Goal: Task Accomplishment & Management: Manage account settings

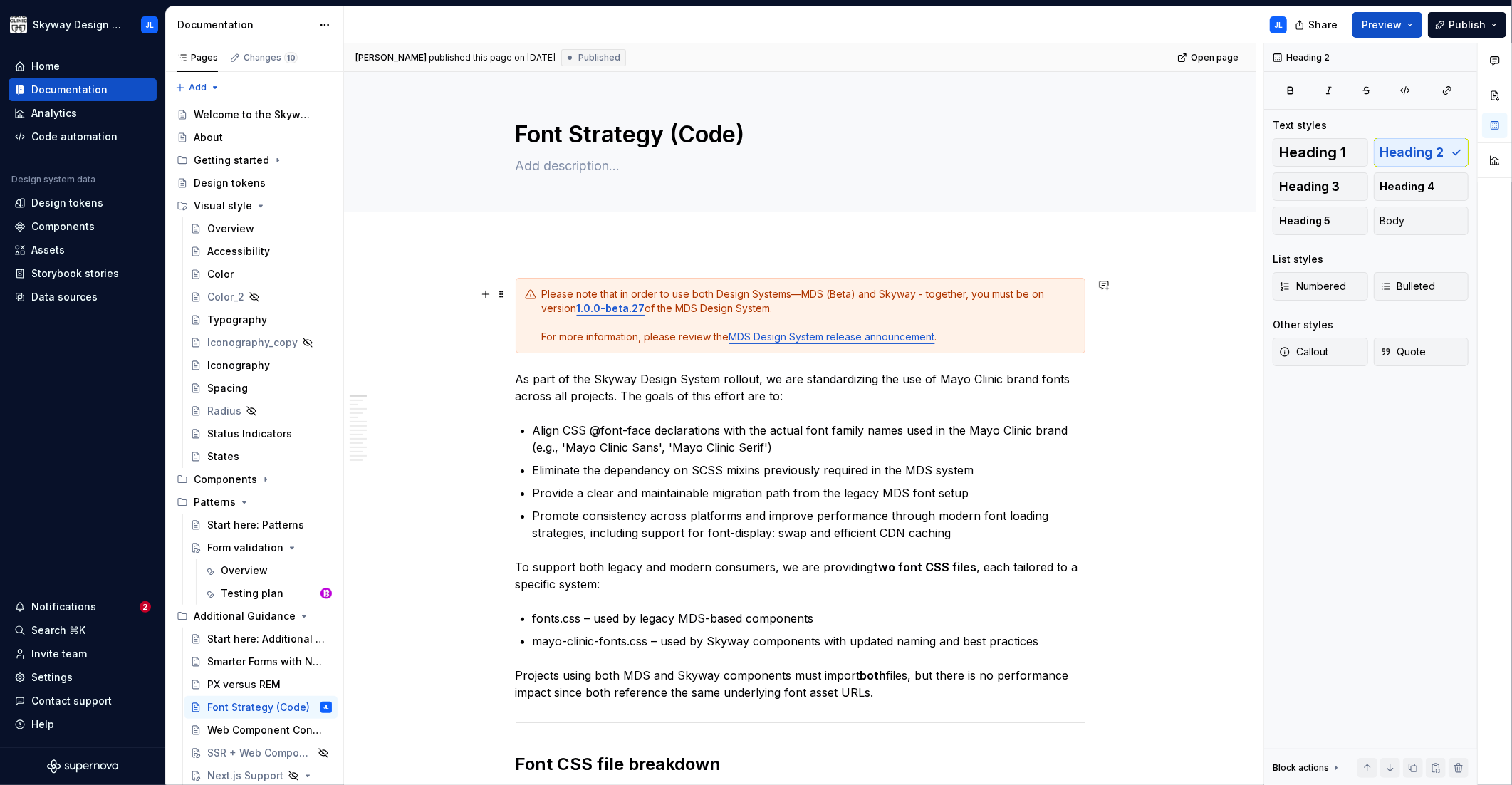
scroll to position [158, 0]
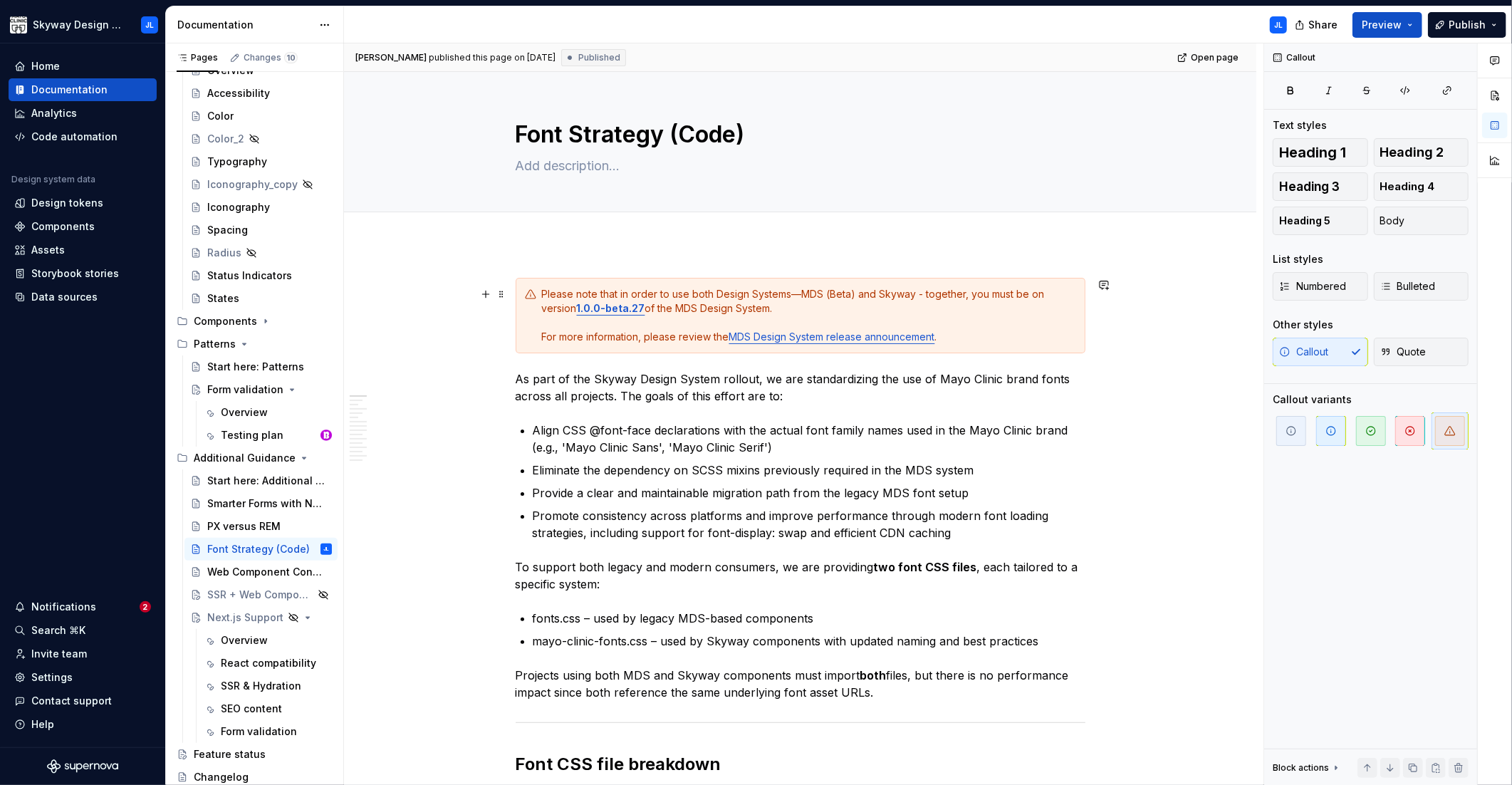
click at [649, 308] on div "Please note that in order to use both Design Systems—MDS (Beta) and Skyway - to…" at bounding box center [808, 315] width 534 height 57
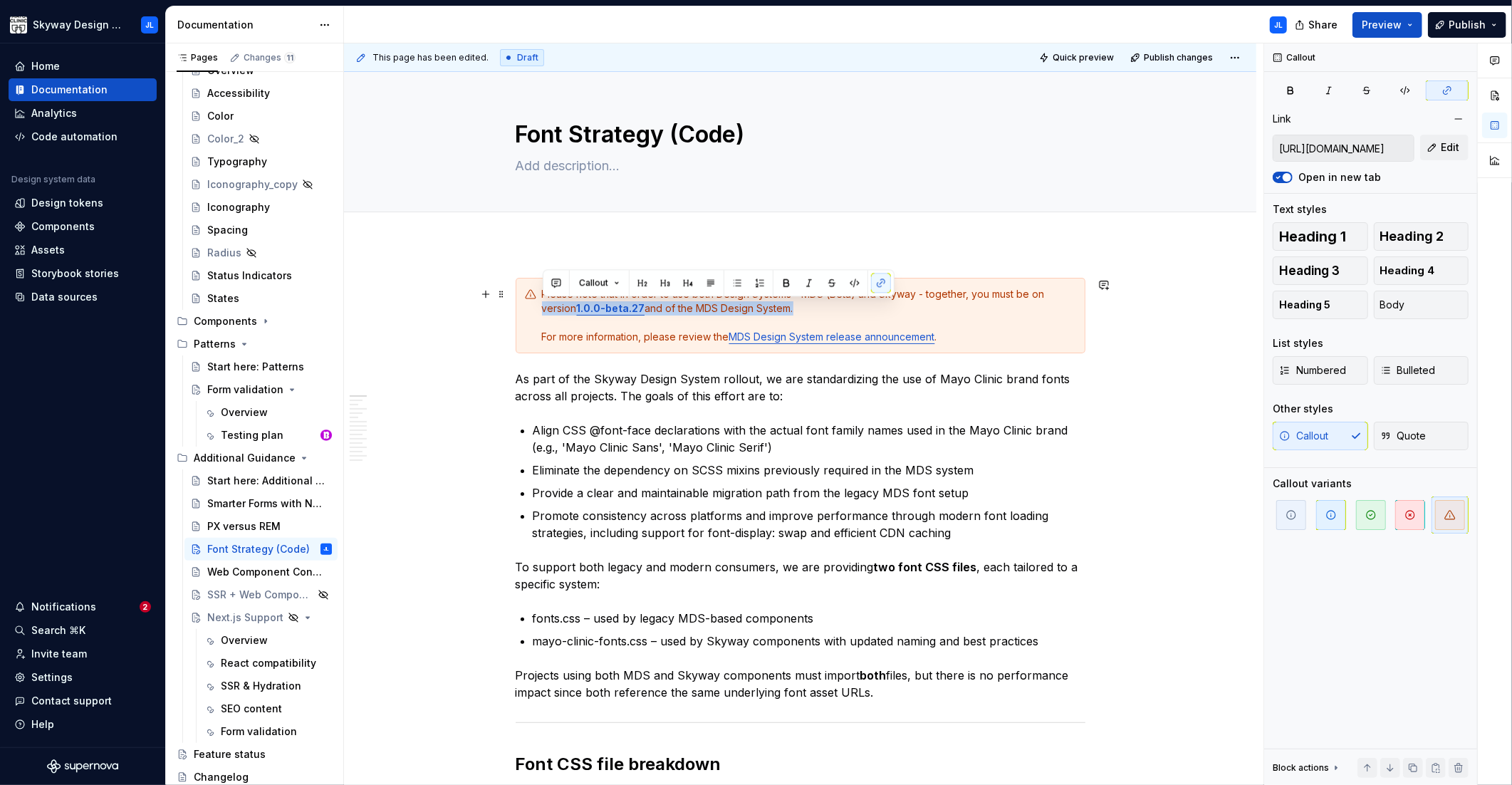
drag, startPoint x: 779, startPoint y: 311, endPoint x: 532, endPoint y: 313, distance: 247.0
click at [532, 313] on div "Please note that in order to use both Design Systems—MDS (Beta) and Skyway - to…" at bounding box center [800, 316] width 570 height 75
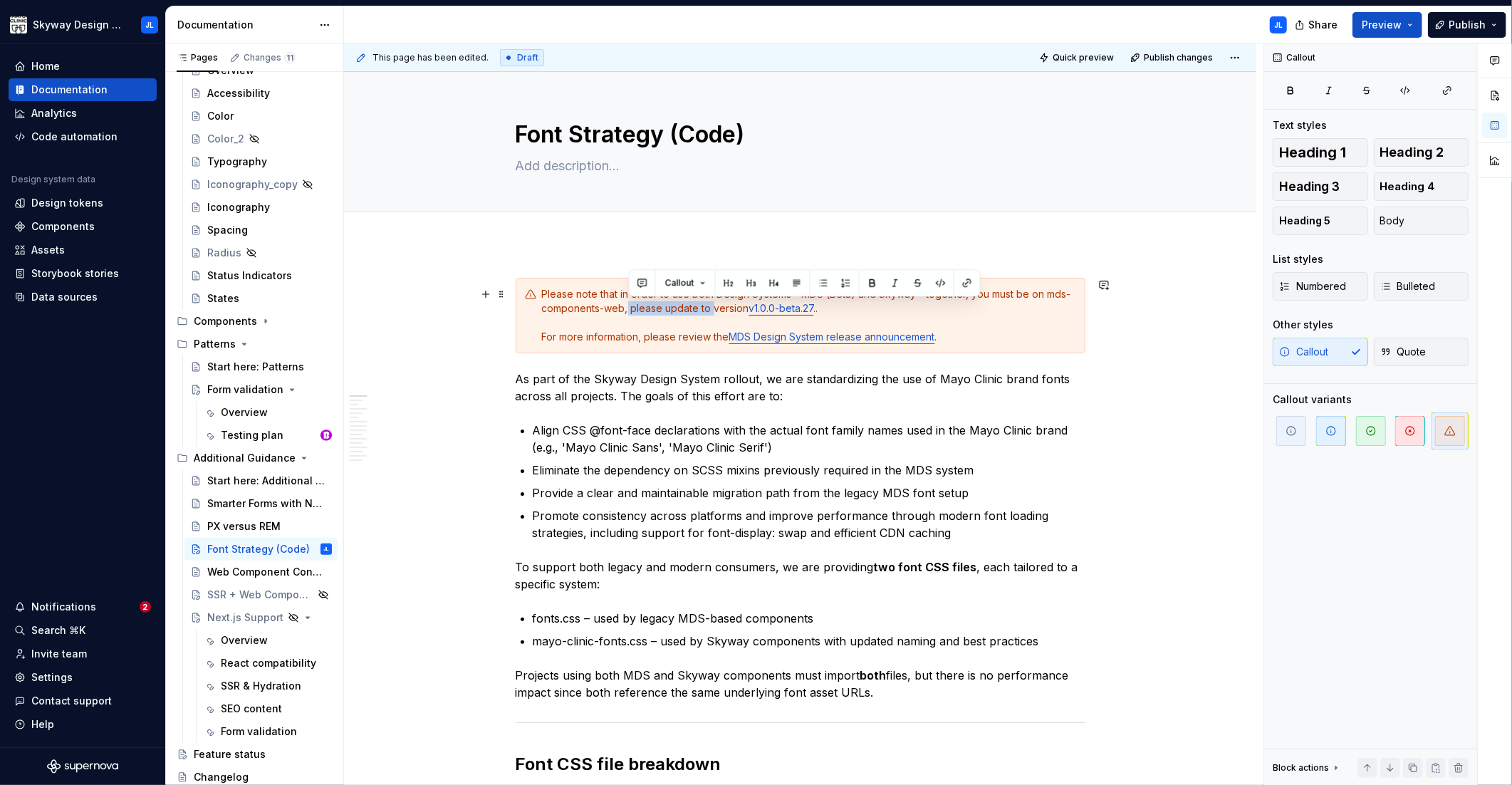
drag, startPoint x: 714, startPoint y: 311, endPoint x: 628, endPoint y: 313, distance: 86.0
click at [628, 313] on div "Please note that in order to use both Design Systems—MDS (Beta) and Skyway - to…" at bounding box center [808, 315] width 534 height 57
click at [760, 316] on div "Please note that in order to use both Design Systems—MDS (Beta) and Skyway - to…" at bounding box center [808, 315] width 534 height 57
click at [743, 309] on div "Please note that in order to use both Design Systems—MDS (Beta) and Skyway - to…" at bounding box center [808, 315] width 534 height 57
click at [1173, 56] on span "Publish changes" at bounding box center [1178, 58] width 70 height 12
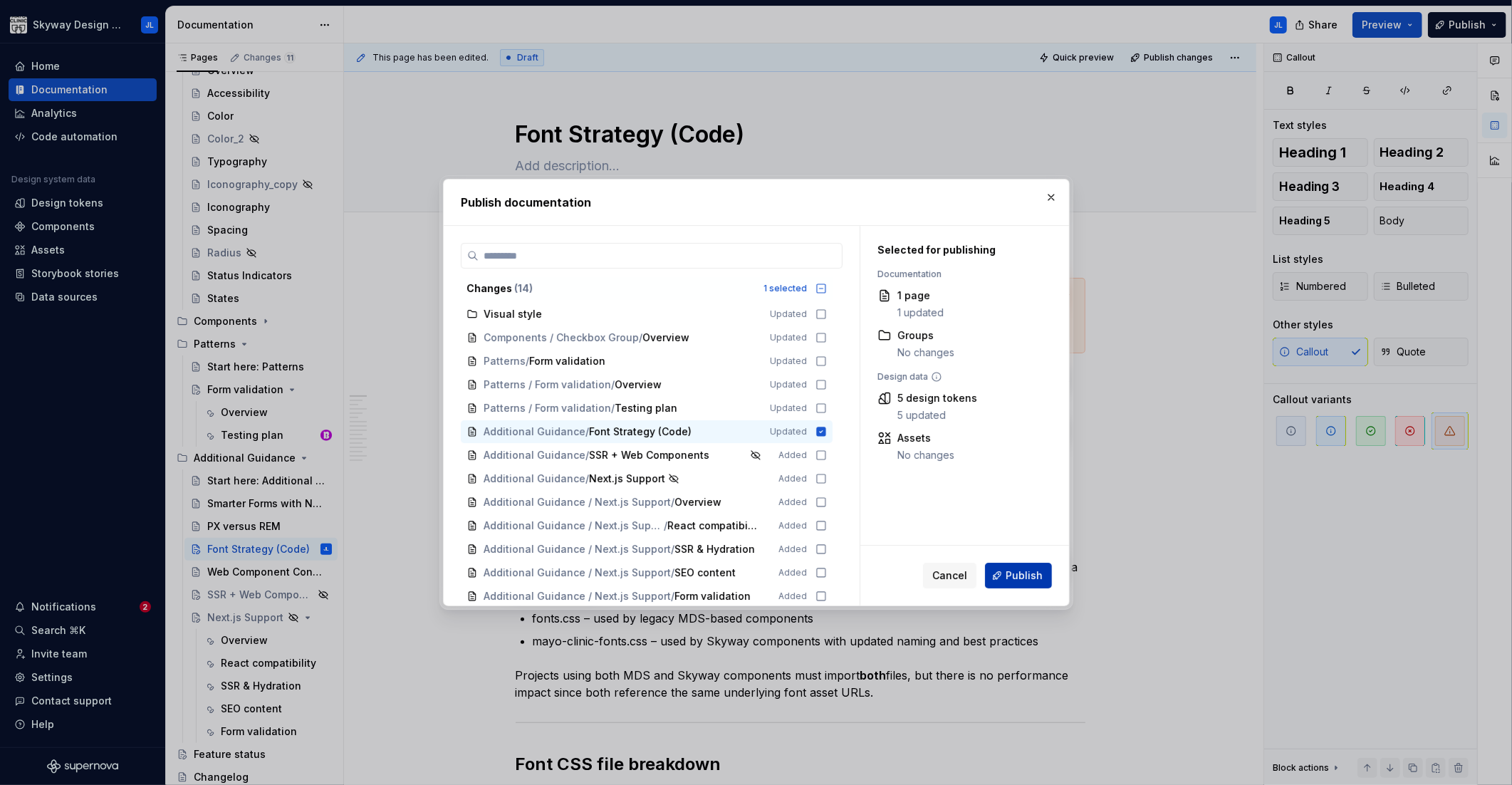
click at [1023, 579] on span "Publish" at bounding box center [1023, 575] width 37 height 14
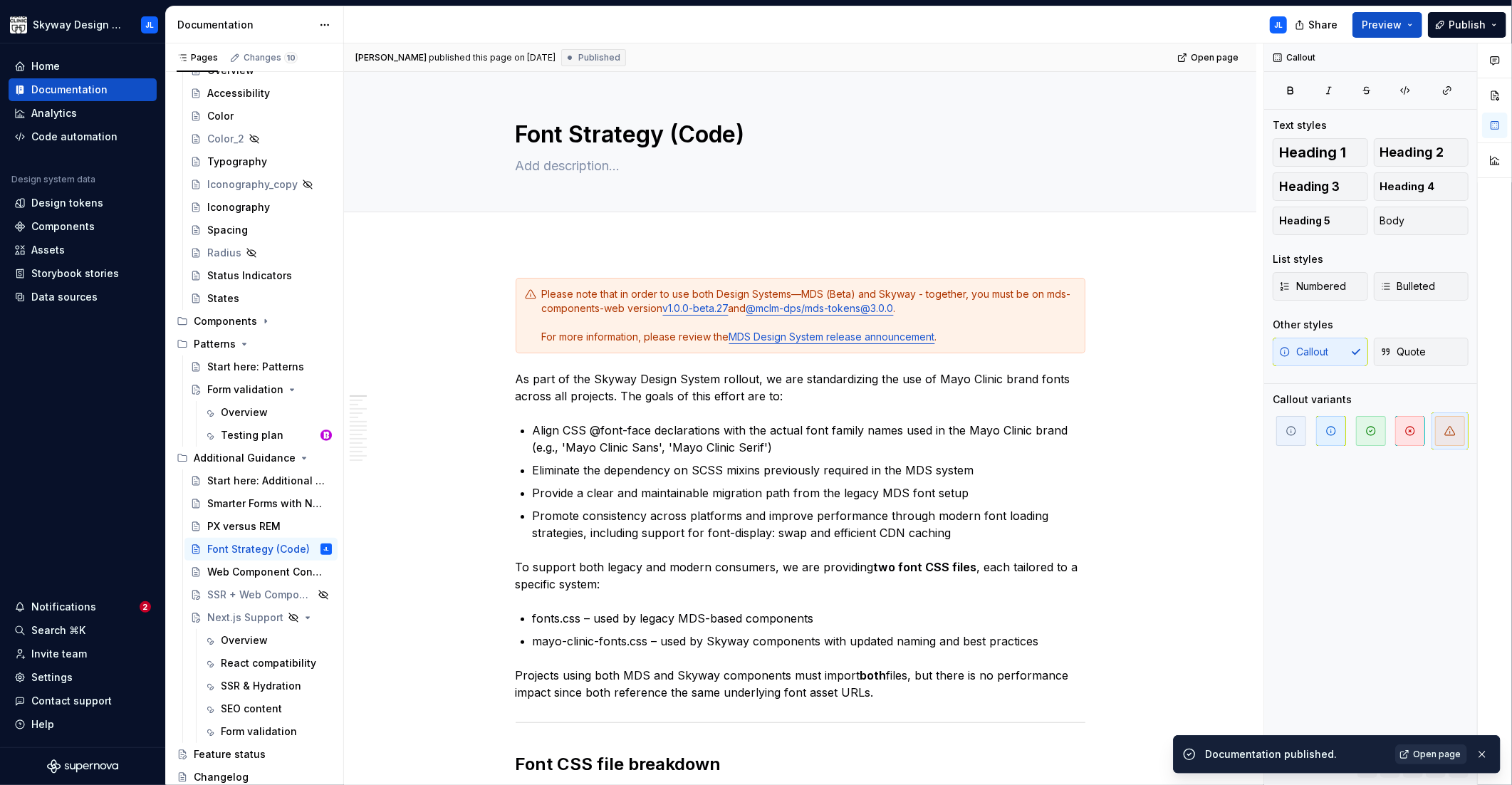
click at [1428, 756] on span "Open page" at bounding box center [1436, 754] width 47 height 12
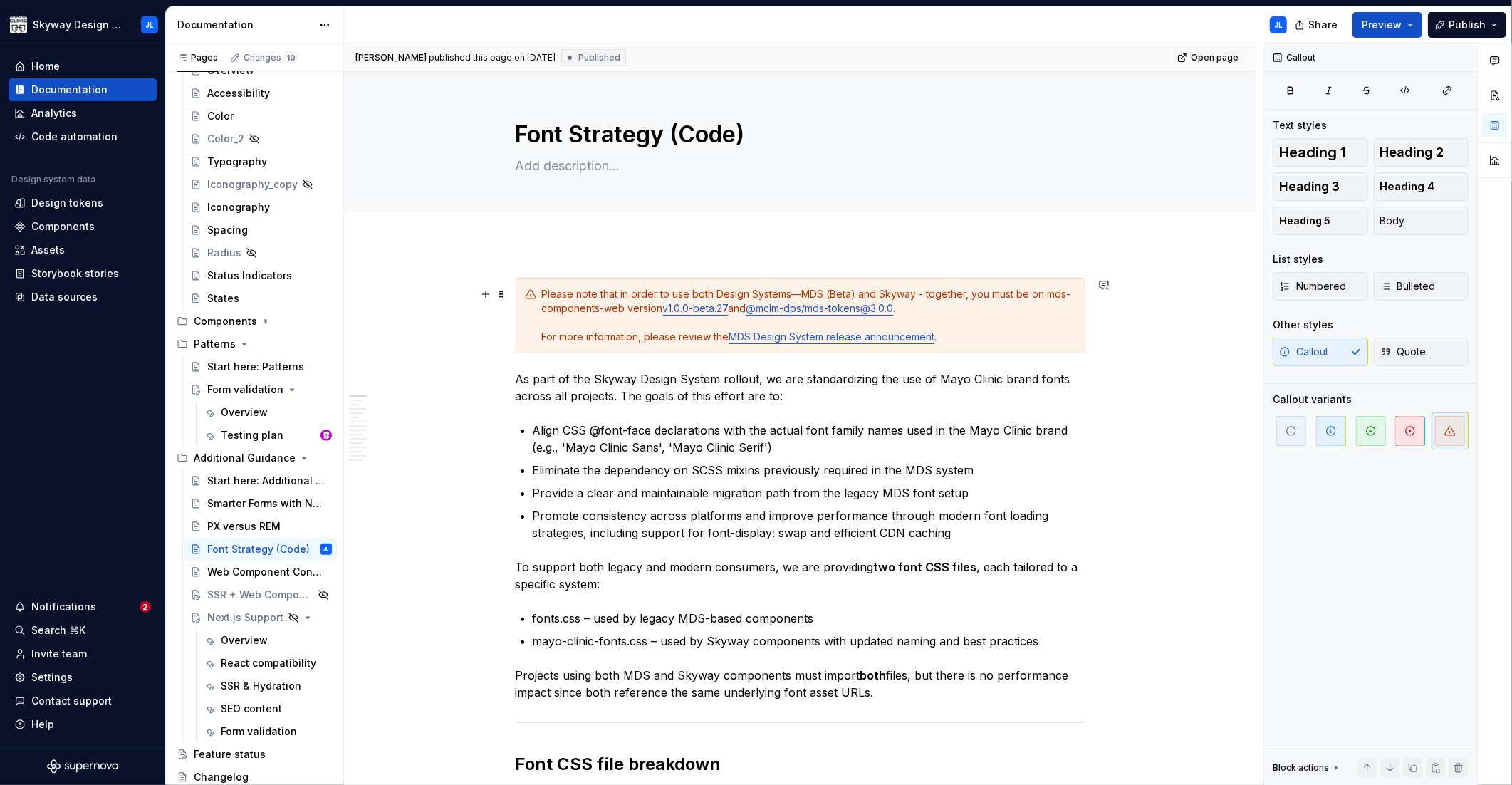
click at [606, 307] on div "Please note that in order to use both Design Systems—MDS (Beta) and Skyway - to…" at bounding box center [808, 315] width 534 height 57
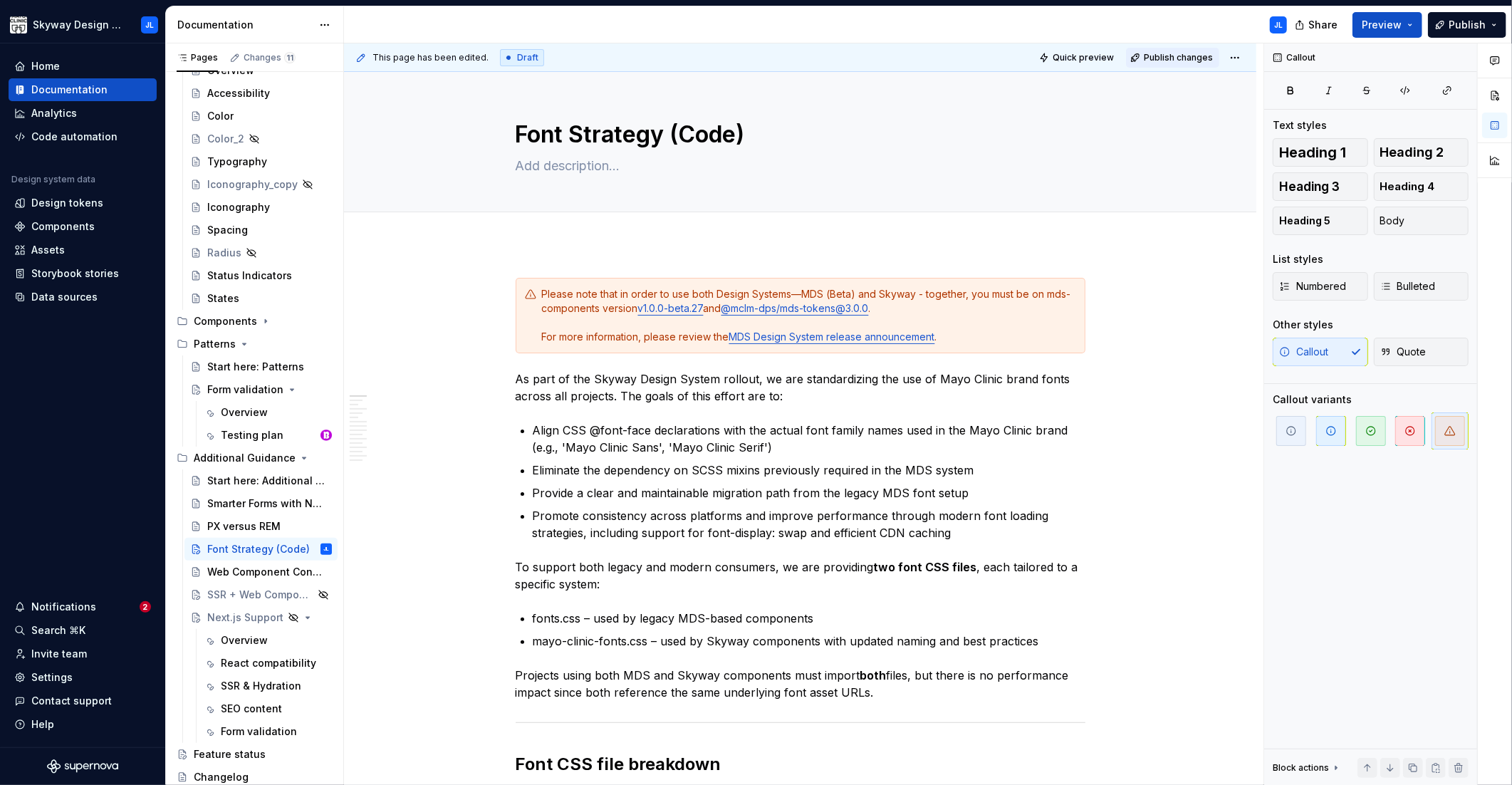
click at [1160, 52] on span "Publish changes" at bounding box center [1178, 58] width 70 height 12
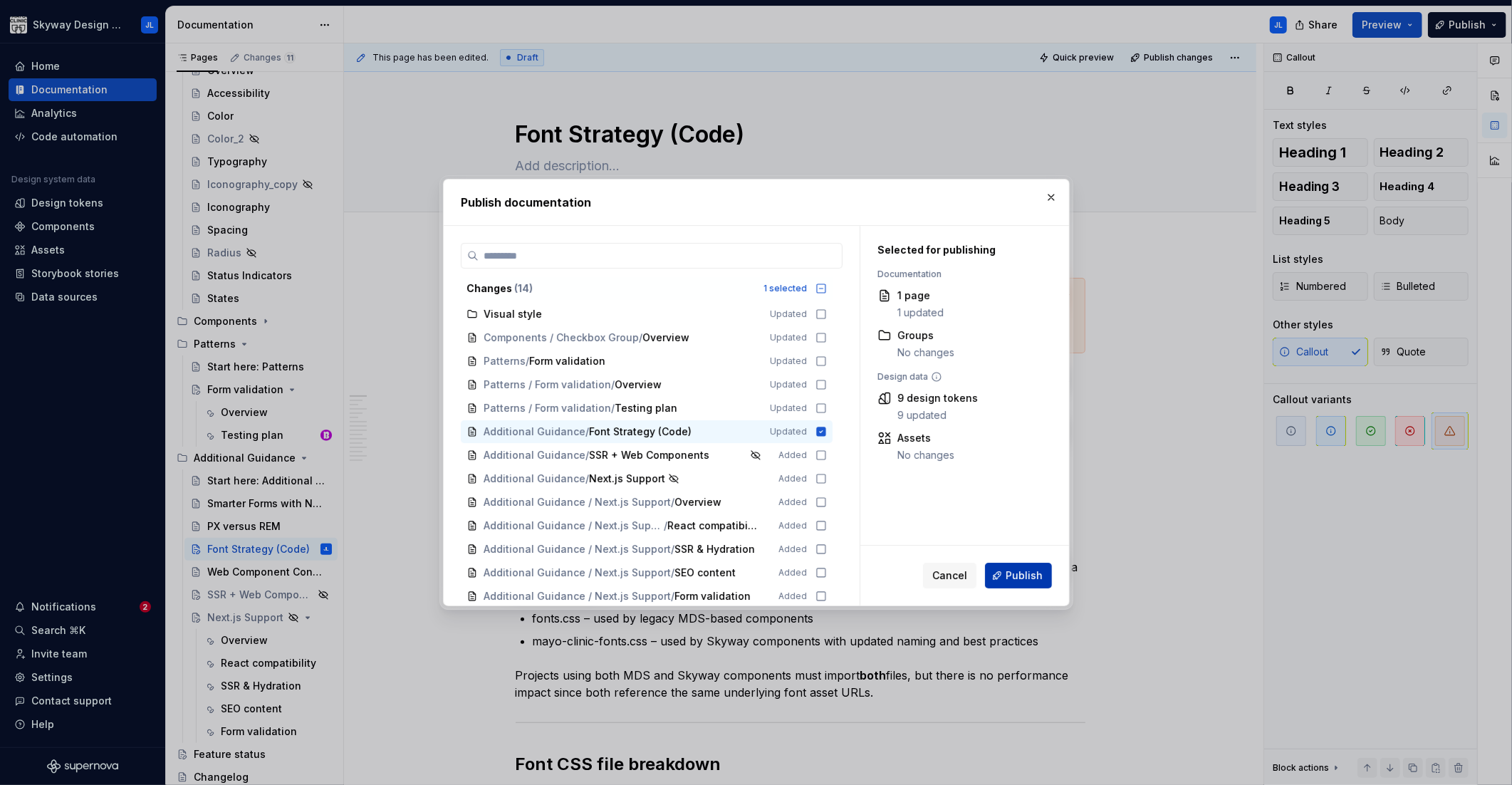
click at [1018, 570] on span "Publish" at bounding box center [1023, 575] width 37 height 14
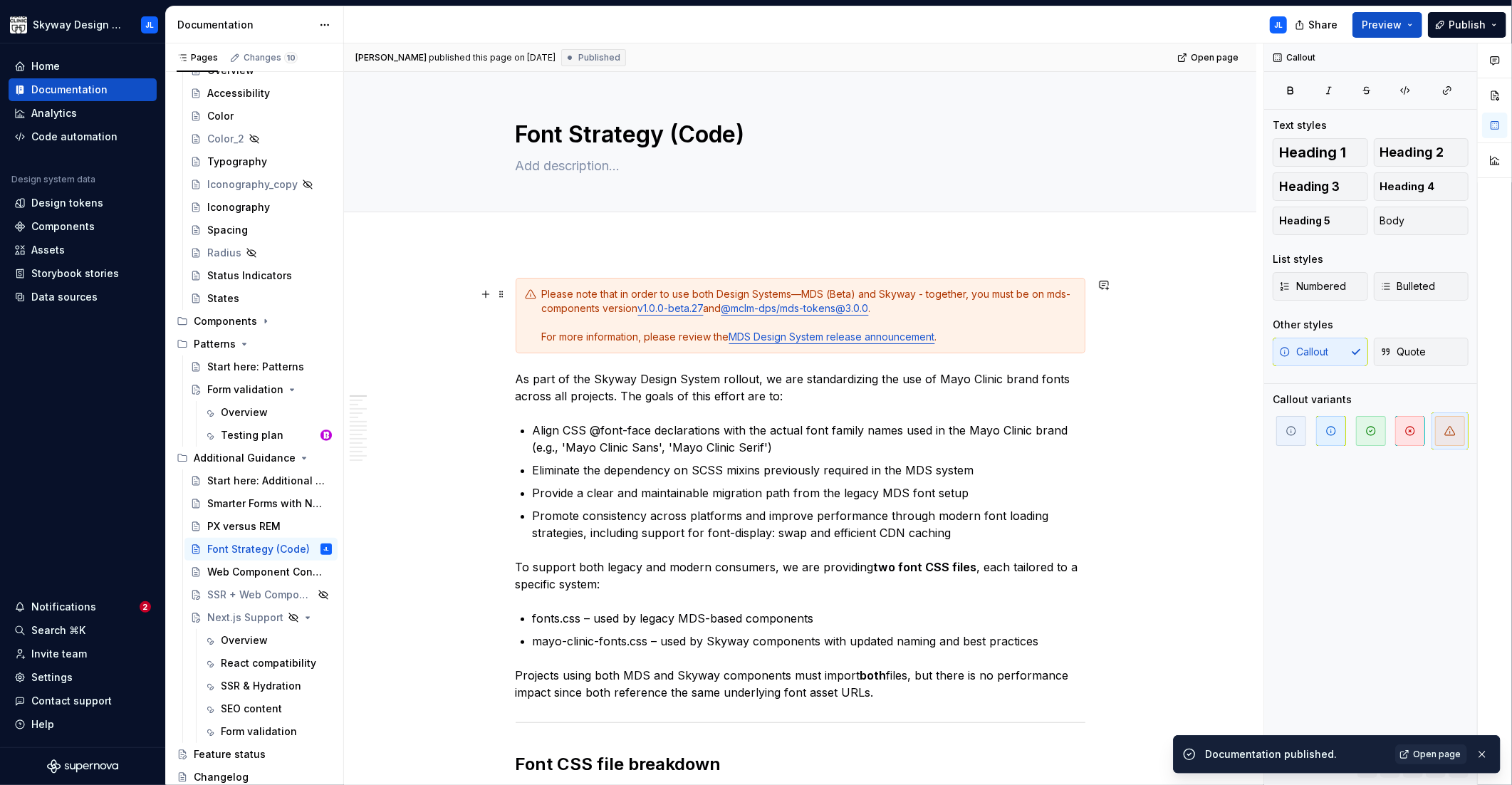
click at [934, 324] on div "Please note that in order to use both Design Systems—MDS (Beta) and Skyway - to…" at bounding box center [808, 315] width 534 height 57
drag, startPoint x: 1017, startPoint y: 340, endPoint x: 1002, endPoint y: 341, distance: 15.0
click at [1015, 341] on div "Please note that in order to use both Design Systems—MDS (Beta) and Skyway - to…" at bounding box center [808, 315] width 534 height 57
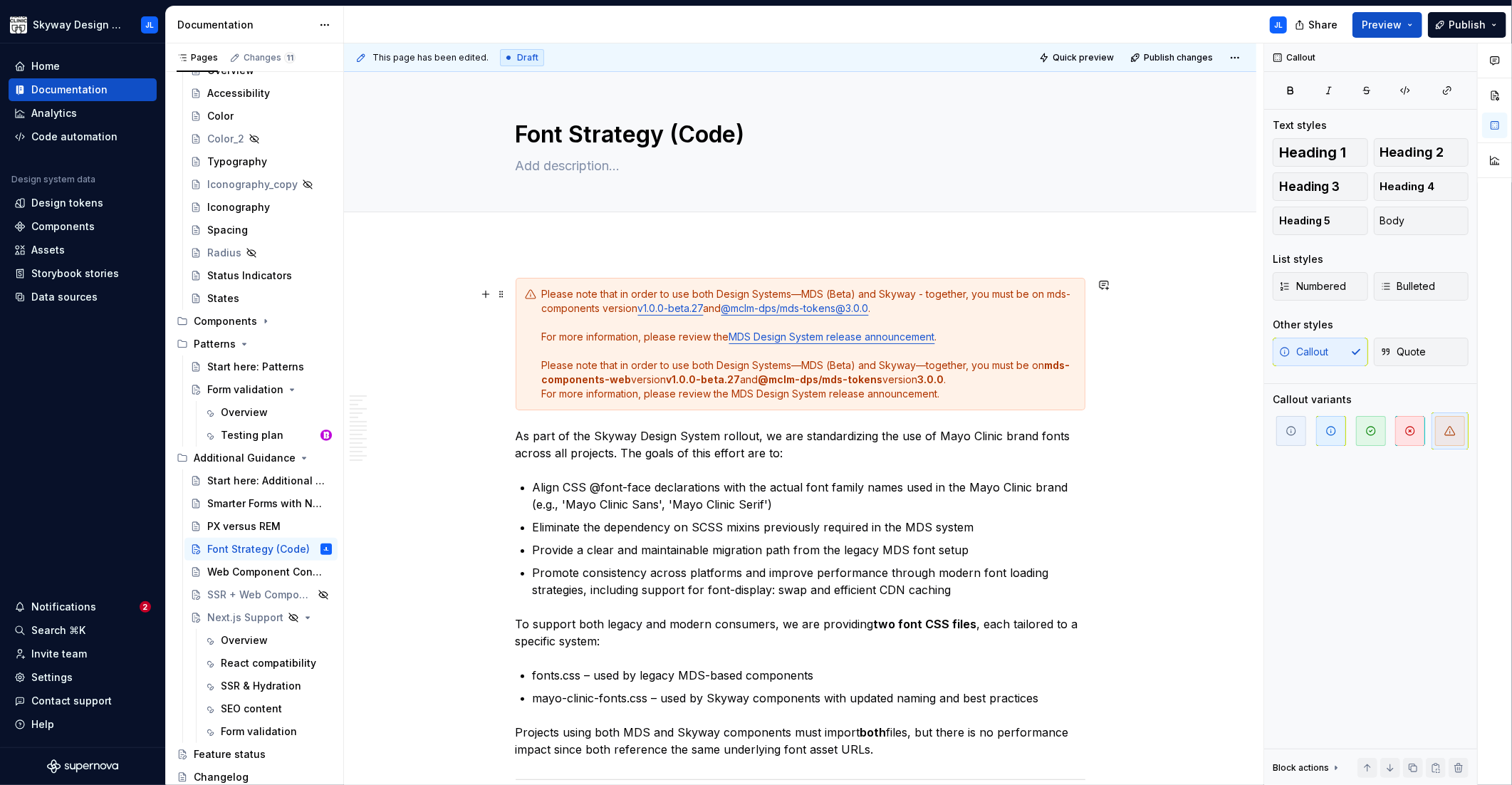
click at [961, 384] on div "Please note that in order to use both Design Systems—MDS (Beta) and Skyway - to…" at bounding box center [808, 344] width 534 height 114
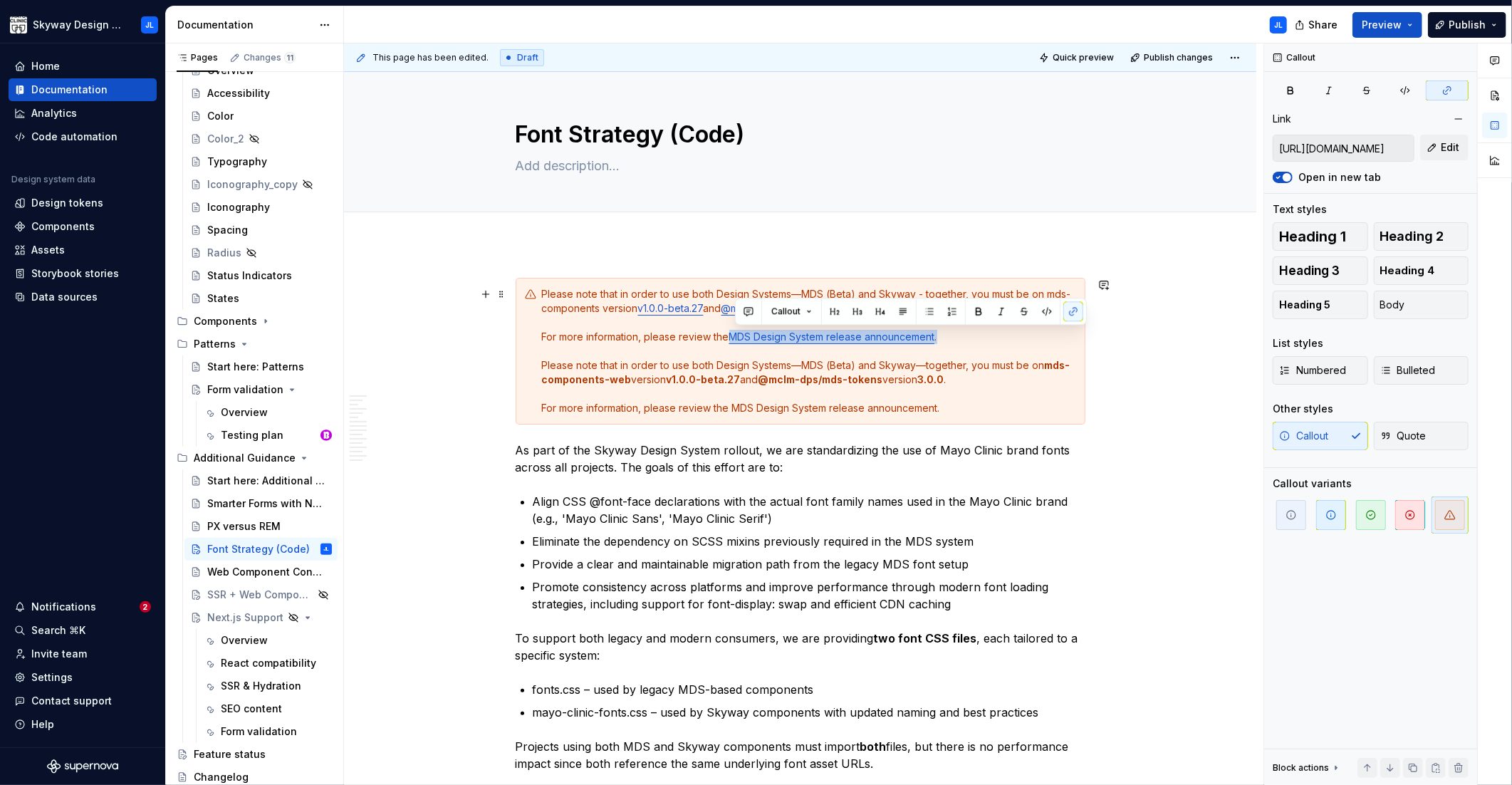
drag, startPoint x: 945, startPoint y: 338, endPoint x: 736, endPoint y: 343, distance: 209.1
click at [736, 343] on div "Please note that in order to use both Design Systems—MDS (Beta) and Skyway - to…" at bounding box center [808, 350] width 534 height 128
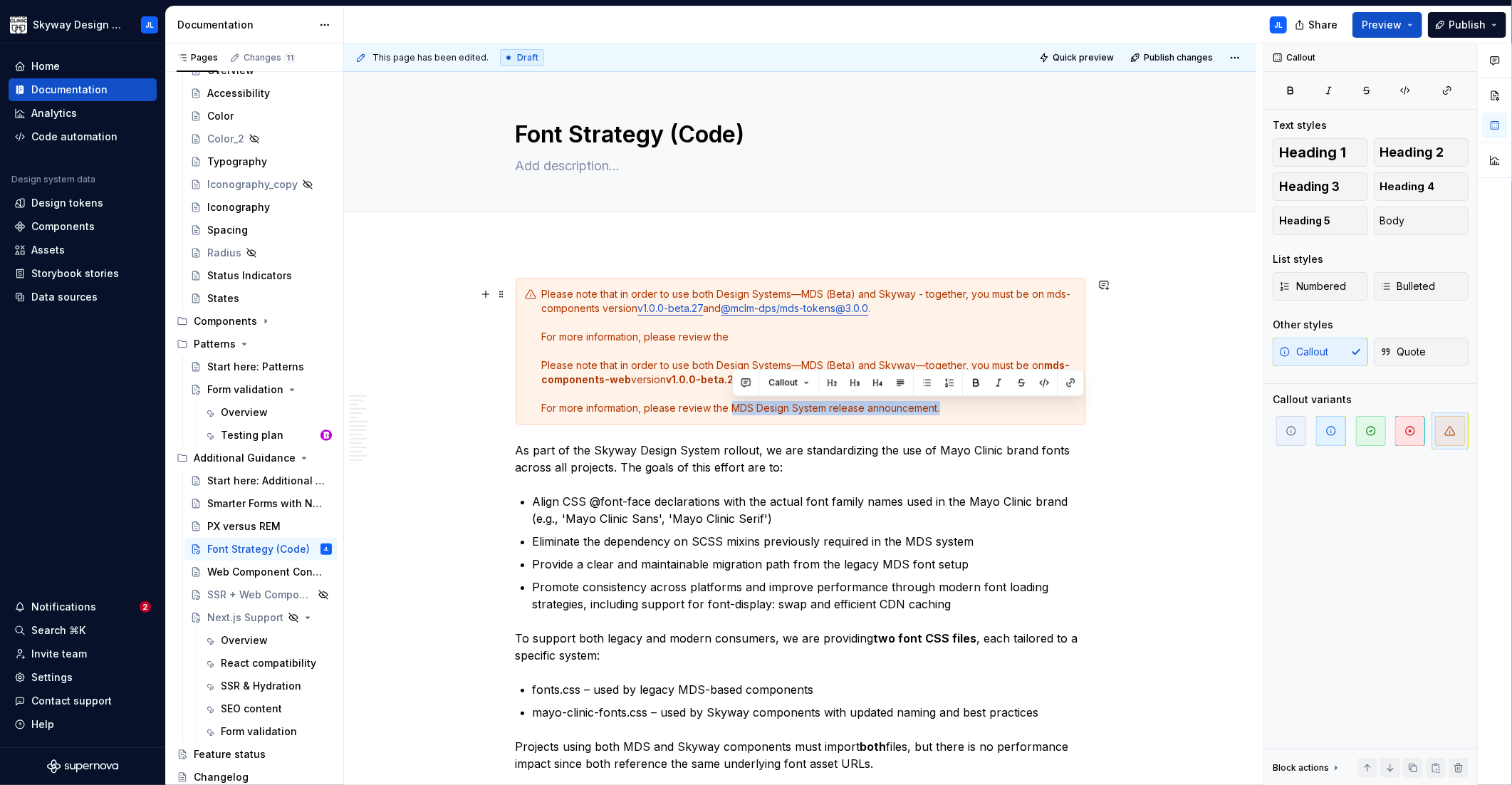
drag, startPoint x: 945, startPoint y: 406, endPoint x: 736, endPoint y: 406, distance: 209.0
click at [736, 406] on div "Please note that in order to use both Design Systems—MDS (Beta) and Skyway - to…" at bounding box center [808, 350] width 534 height 128
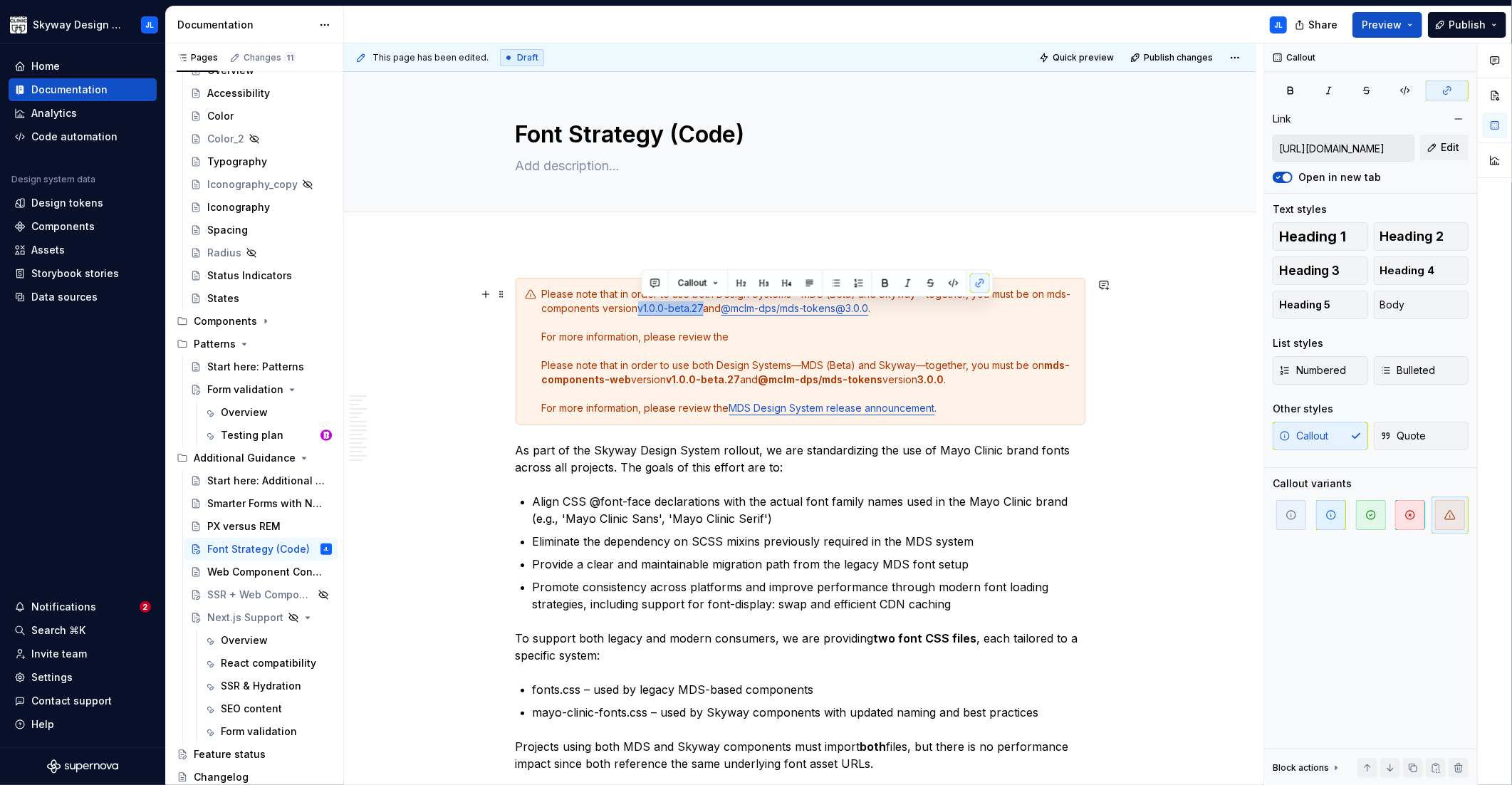
drag, startPoint x: 709, startPoint y: 308, endPoint x: 641, endPoint y: 313, distance: 68.2
click at [641, 313] on div "Please note that in order to use both Design Systems—MDS (Beta) and Skyway - to…" at bounding box center [808, 350] width 534 height 128
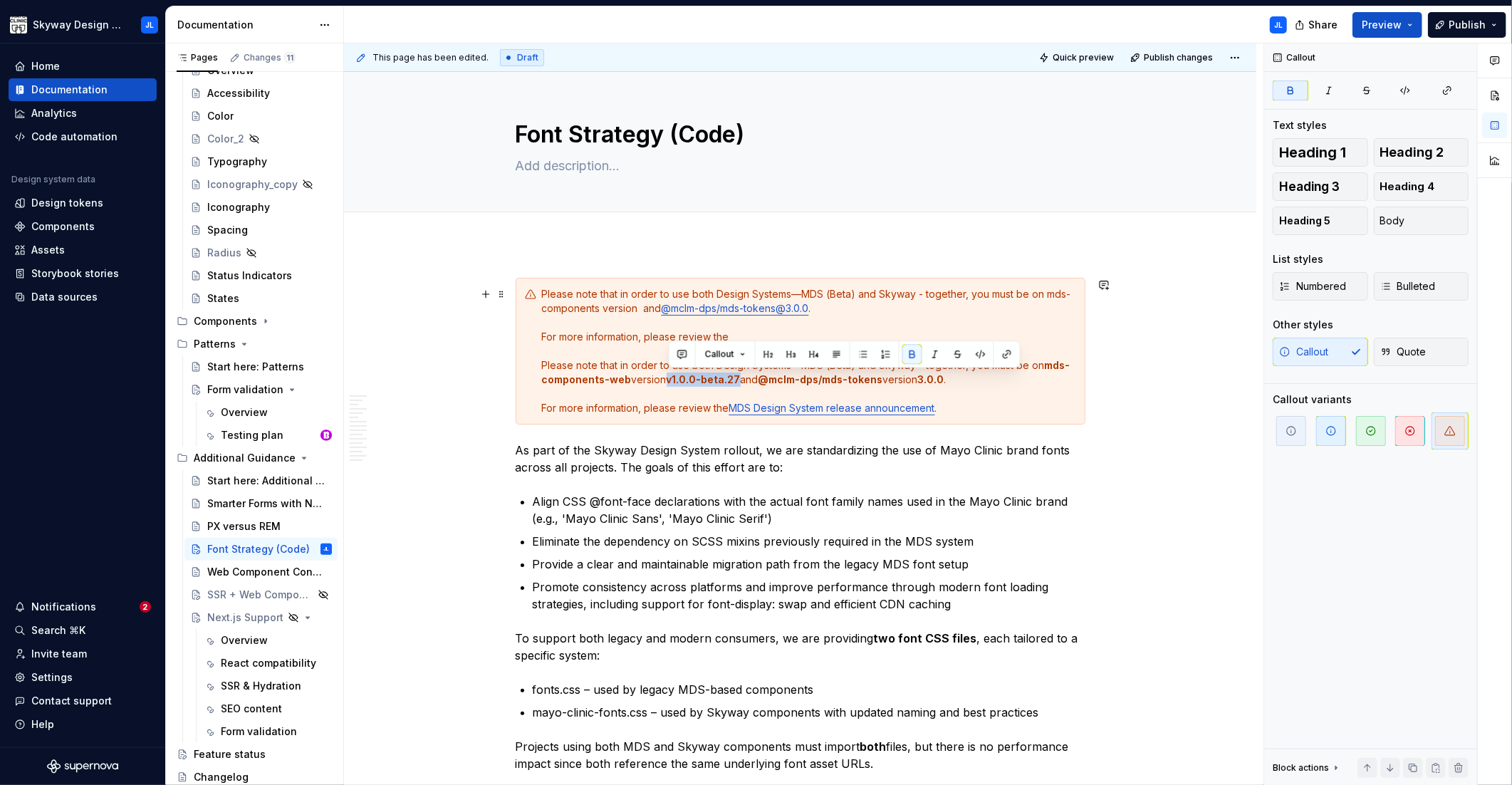
drag, startPoint x: 739, startPoint y: 380, endPoint x: 667, endPoint y: 378, distance: 72.0
click at [667, 378] on div "Please note that in order to use both Design Systems—MDS (Beta) and Skyway - to…" at bounding box center [808, 350] width 534 height 128
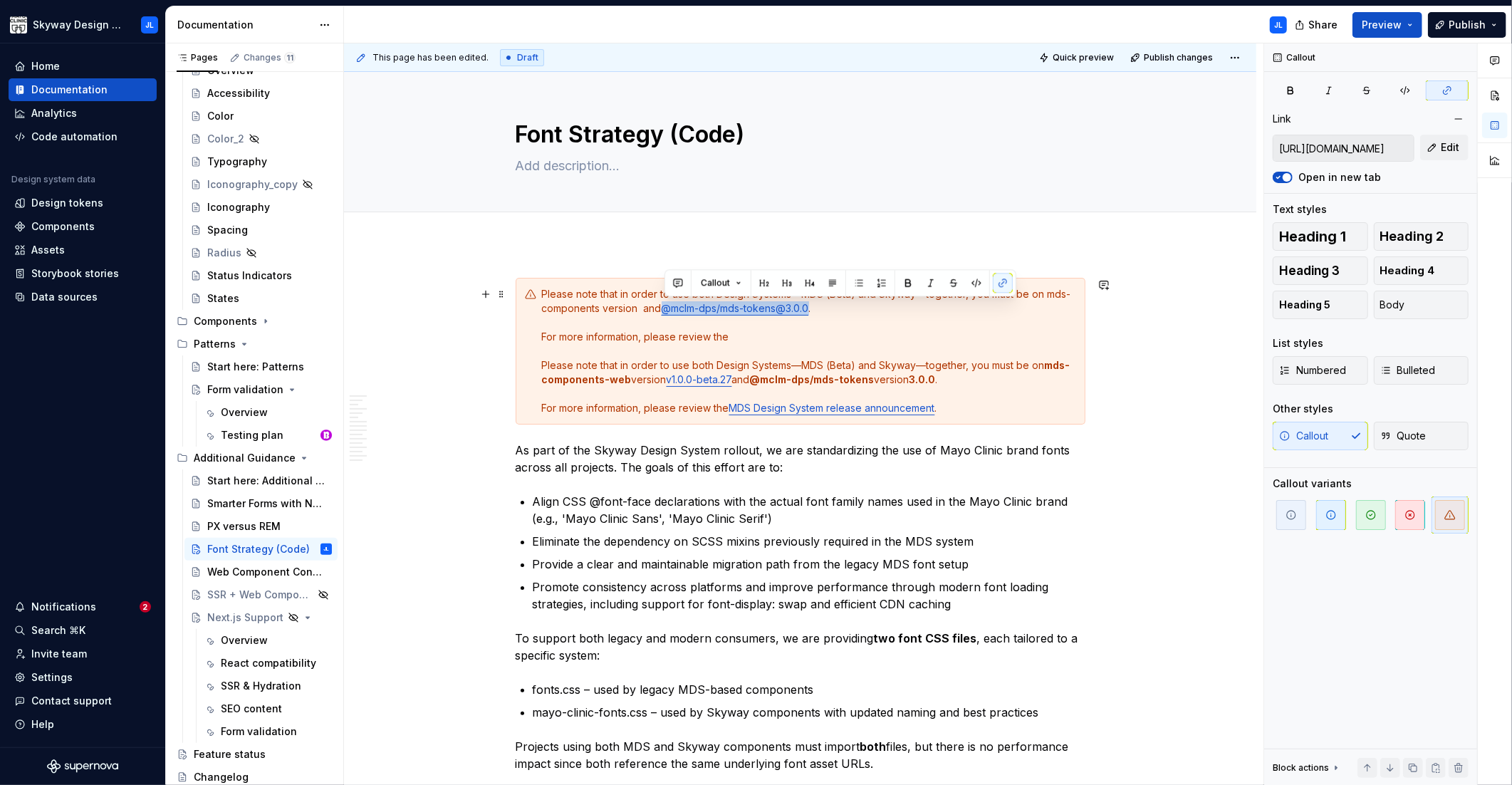
drag, startPoint x: 813, startPoint y: 309, endPoint x: 663, endPoint y: 313, distance: 150.1
click at [663, 313] on div "Please note that in order to use both Design Systems—MDS (Beta) and Skyway - to…" at bounding box center [808, 350] width 534 height 128
copy link "@mclm-dps/mds-tokens@3.0.0"
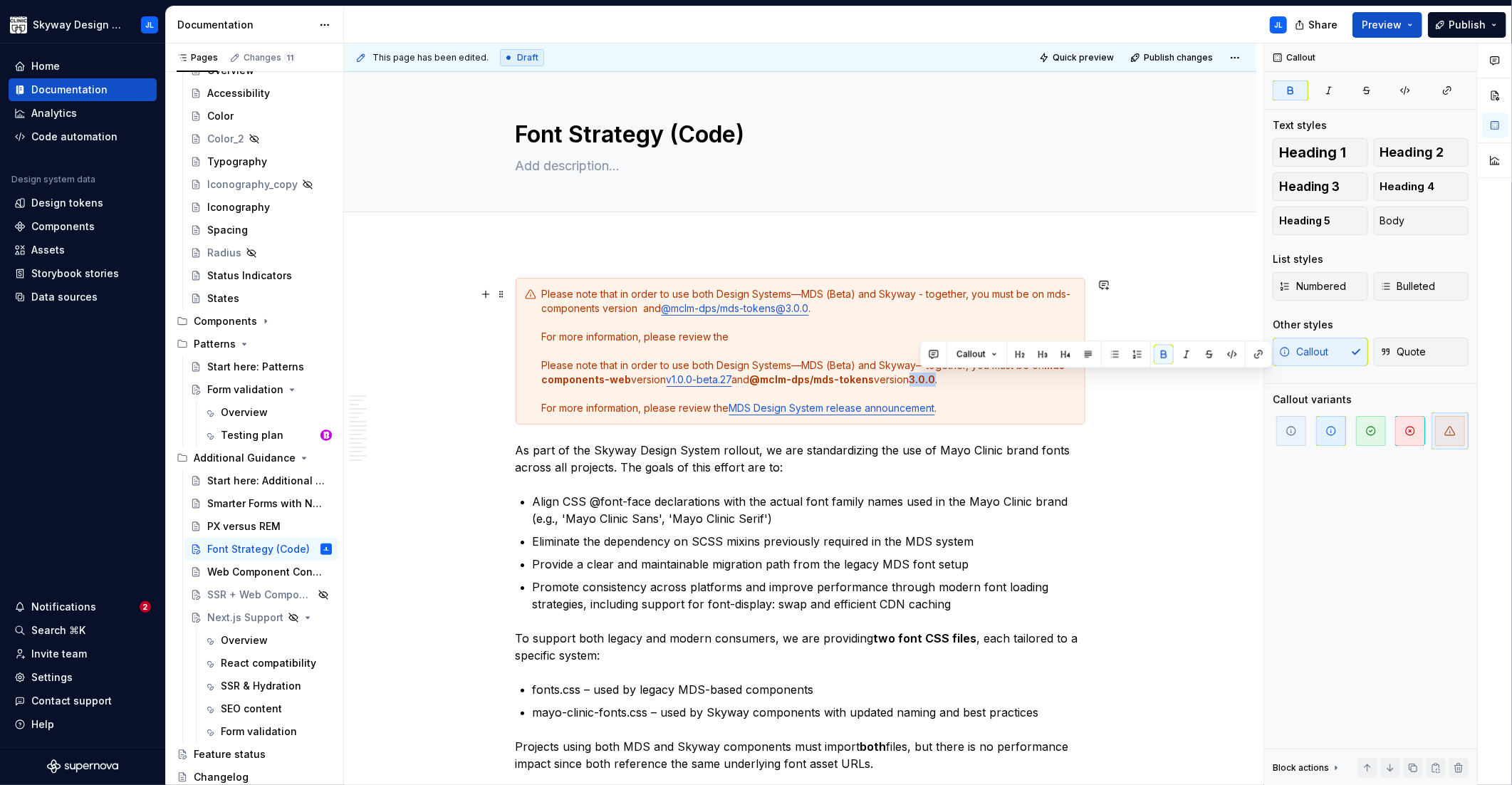
drag, startPoint x: 945, startPoint y: 378, endPoint x: 920, endPoint y: 376, distance: 25.1
click at [920, 376] on div "Please note that in order to use both Design Systems—MDS (Beta) and Skyway - to…" at bounding box center [808, 350] width 534 height 128
click at [1047, 381] on link "@mclm-dps/mds-tokens@3.0.0" at bounding box center [983, 378] width 148 height 13
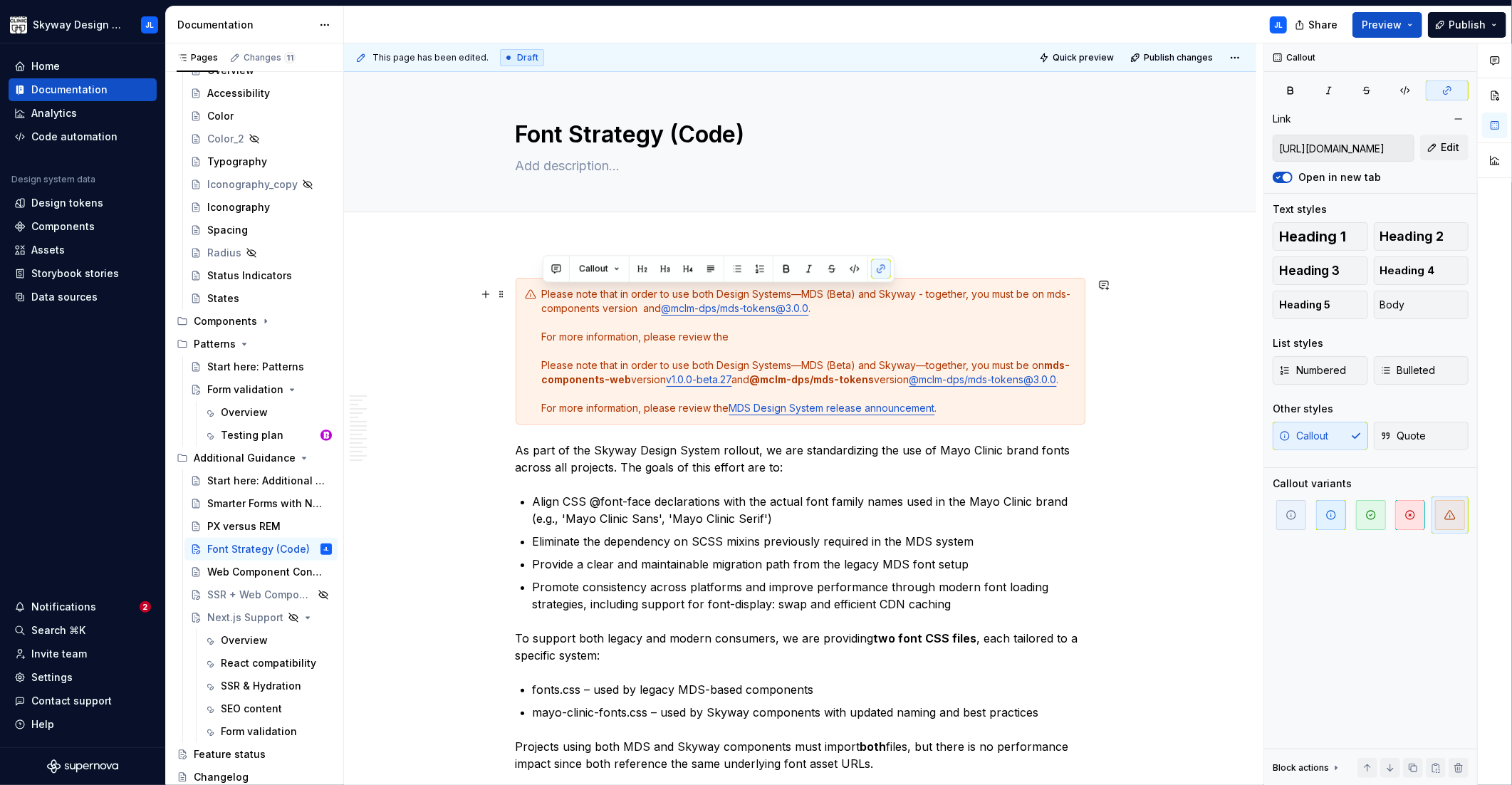
drag, startPoint x: 738, startPoint y: 337, endPoint x: 449, endPoint y: 294, distance: 292.2
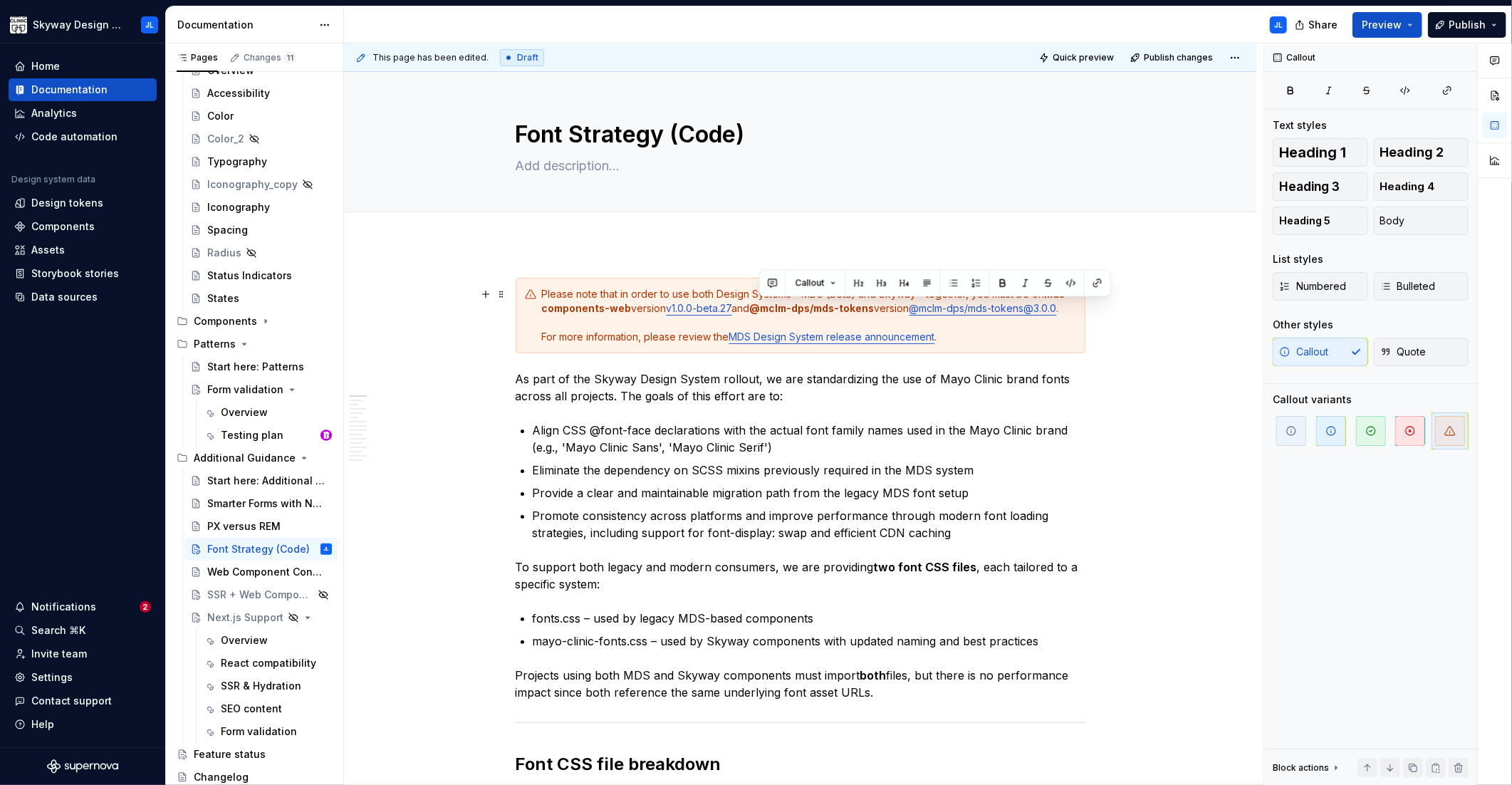
drag, startPoint x: 906, startPoint y: 306, endPoint x: 761, endPoint y: 303, distance: 145.0
click at [761, 303] on div "Please note that in order to use both Design Systems—MDS (Beta) and Skyway—toge…" at bounding box center [808, 315] width 534 height 57
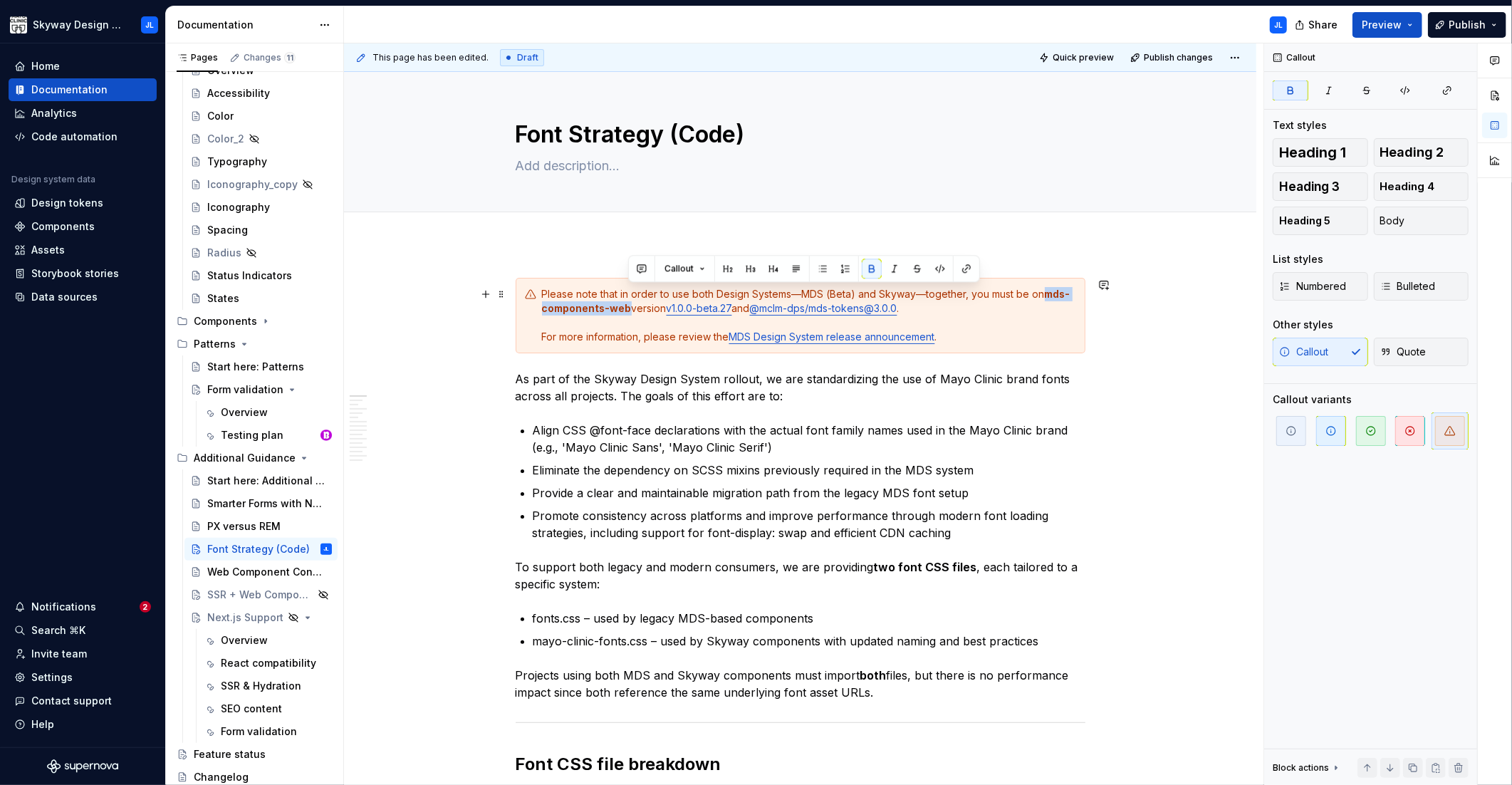
drag, startPoint x: 629, startPoint y: 307, endPoint x: 1046, endPoint y: 297, distance: 417.1
click at [1046, 297] on div "Please note that in order to use both Design Systems—MDS (Beta) and Skyway—toge…" at bounding box center [808, 315] width 534 height 57
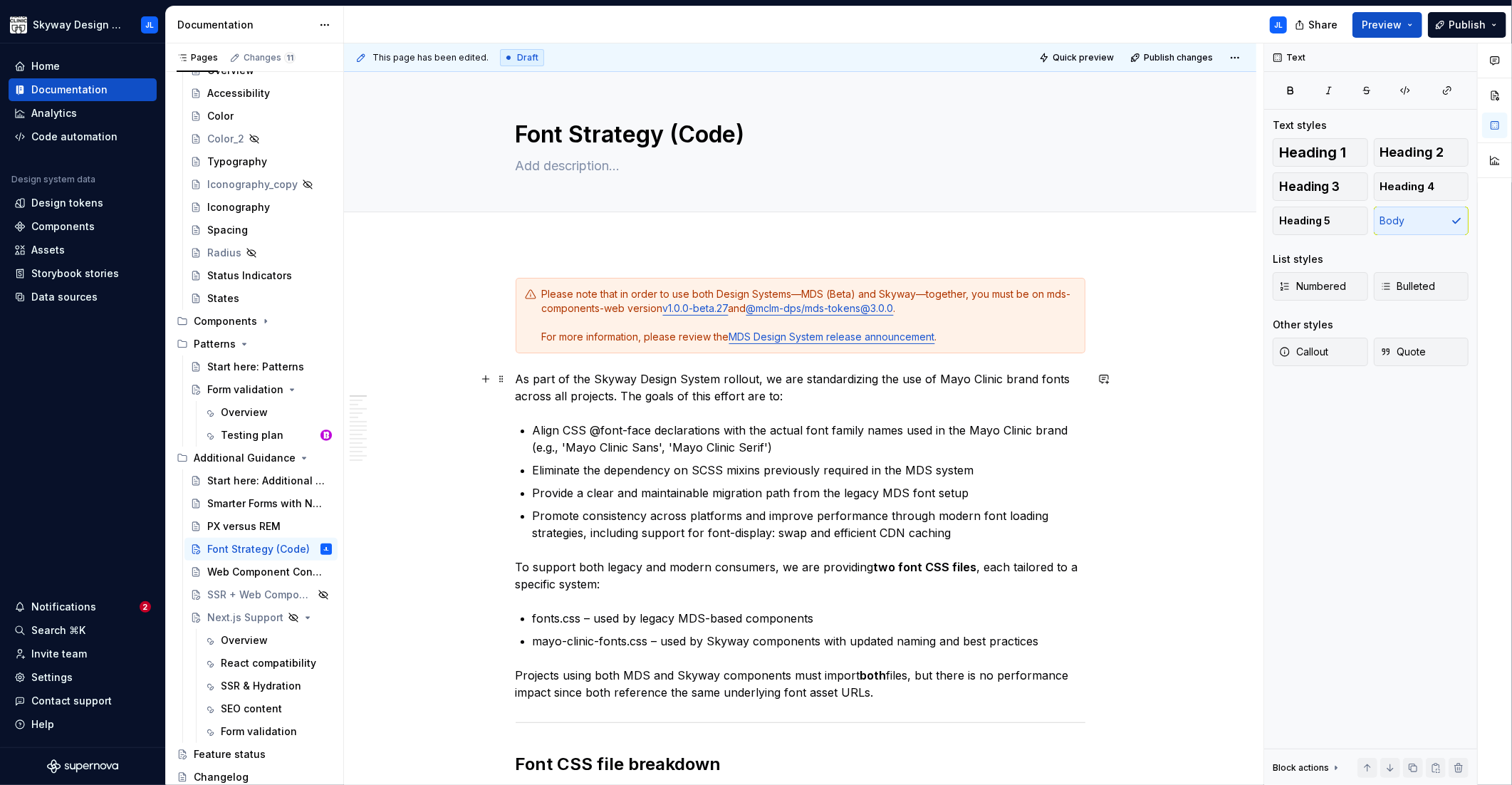
click at [969, 400] on p "As part of the Skyway Design System rollout, we are standardizing the use of Ma…" at bounding box center [800, 386] width 570 height 34
click at [1167, 55] on span "Publish changes" at bounding box center [1178, 58] width 70 height 12
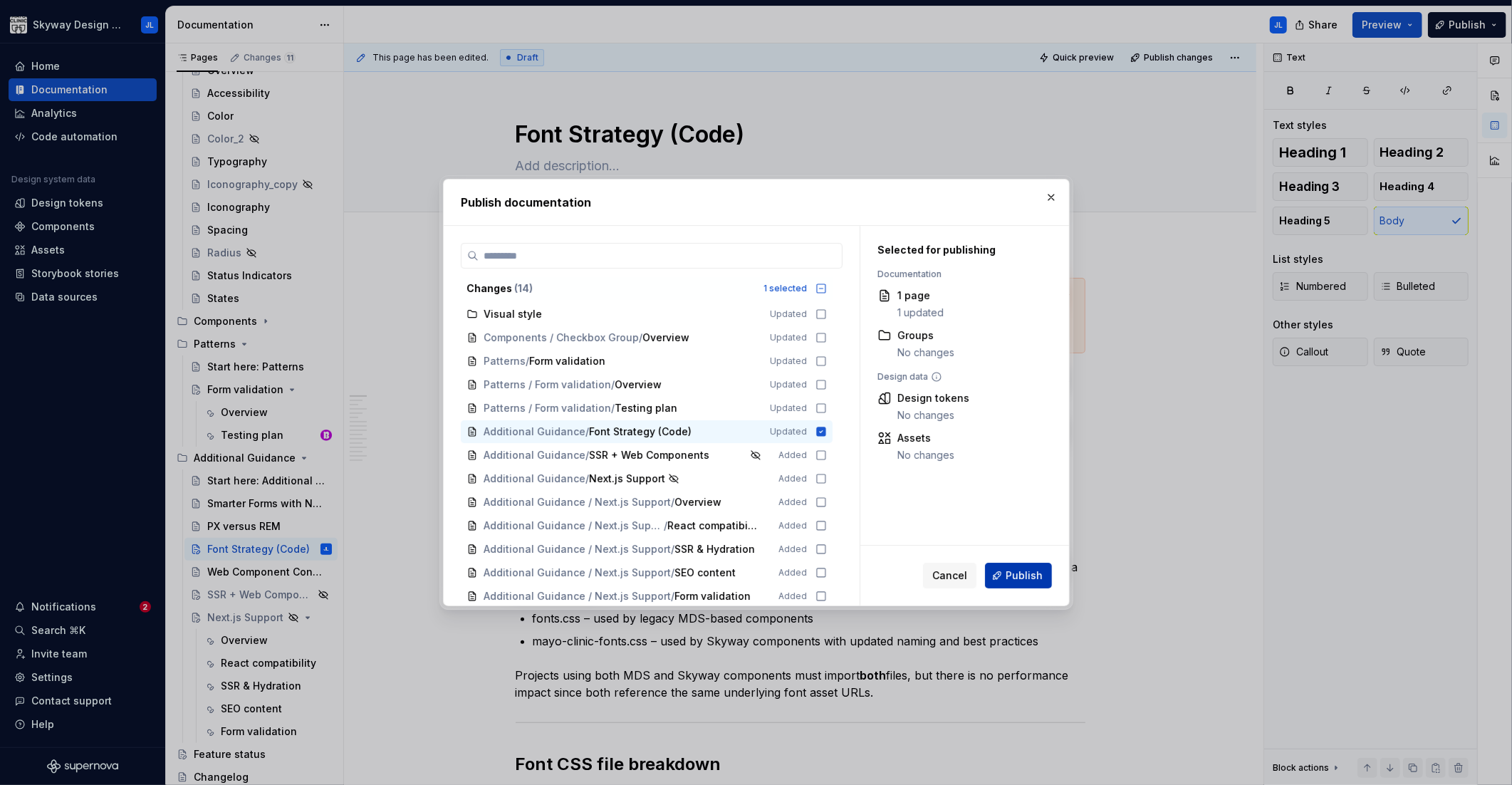
click at [1021, 577] on span "Publish" at bounding box center [1023, 575] width 37 height 14
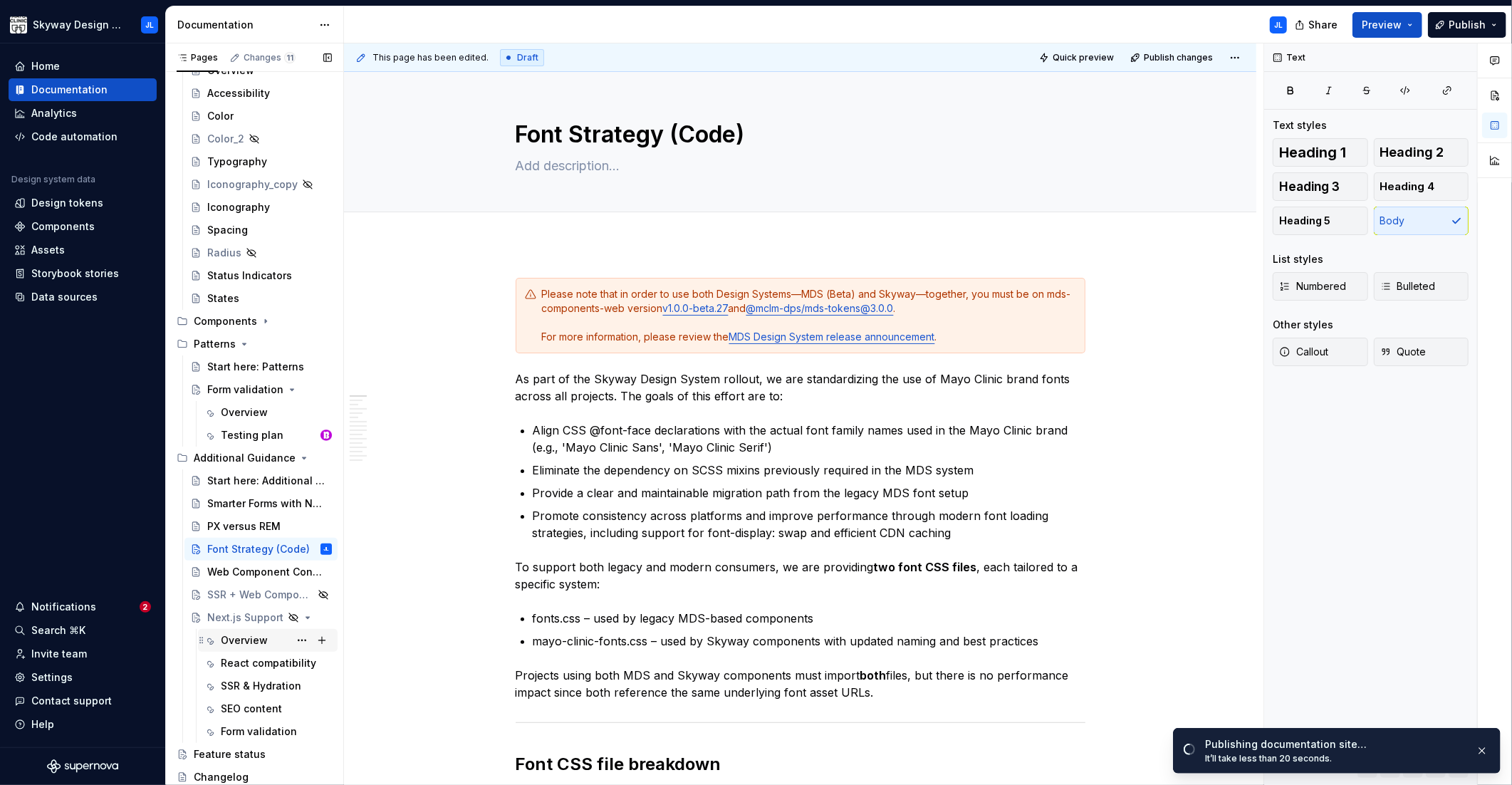
click at [243, 639] on div "Overview" at bounding box center [244, 640] width 47 height 14
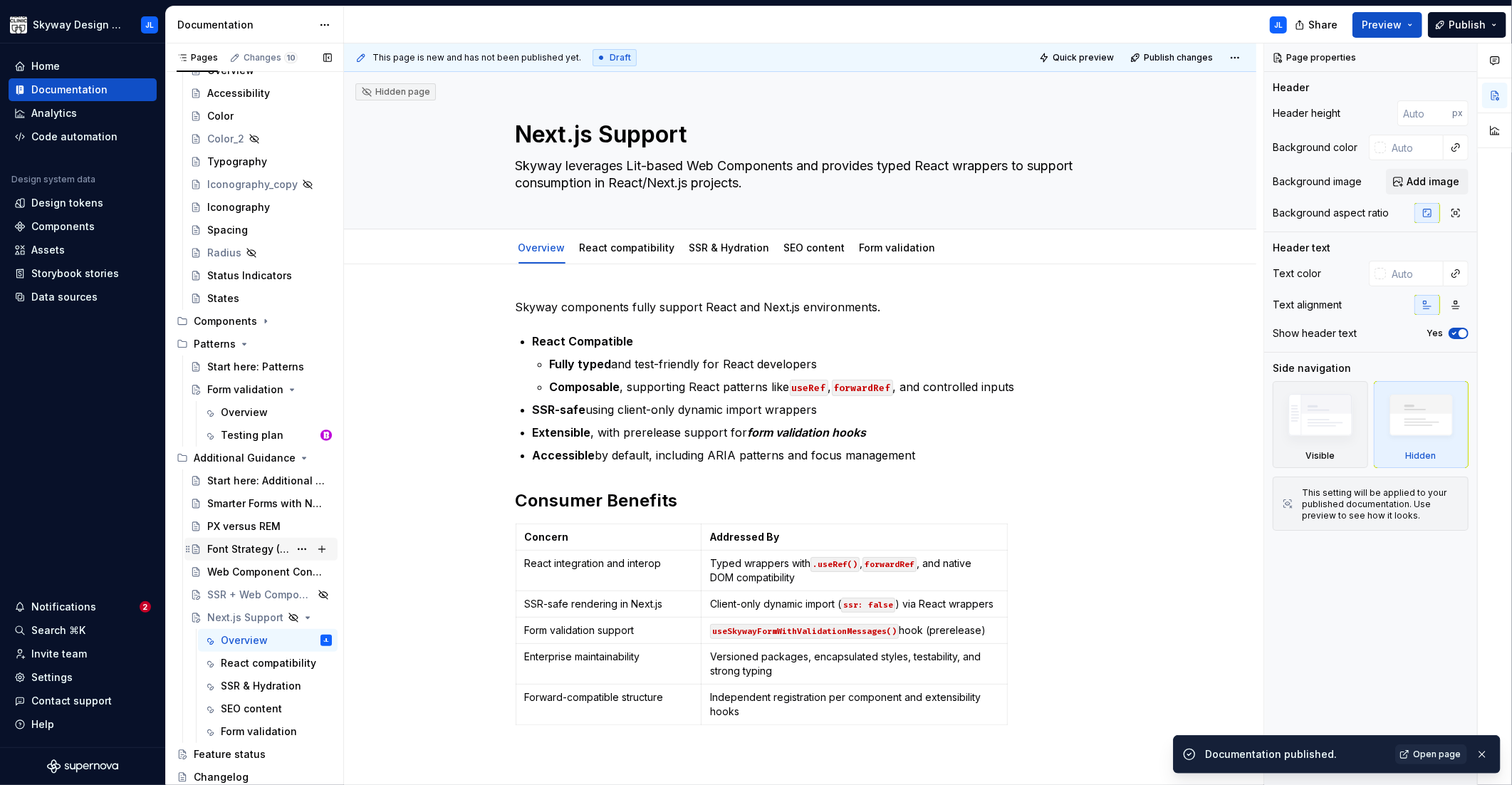
click at [240, 550] on div "Font Strategy (Code)" at bounding box center [248, 548] width 82 height 14
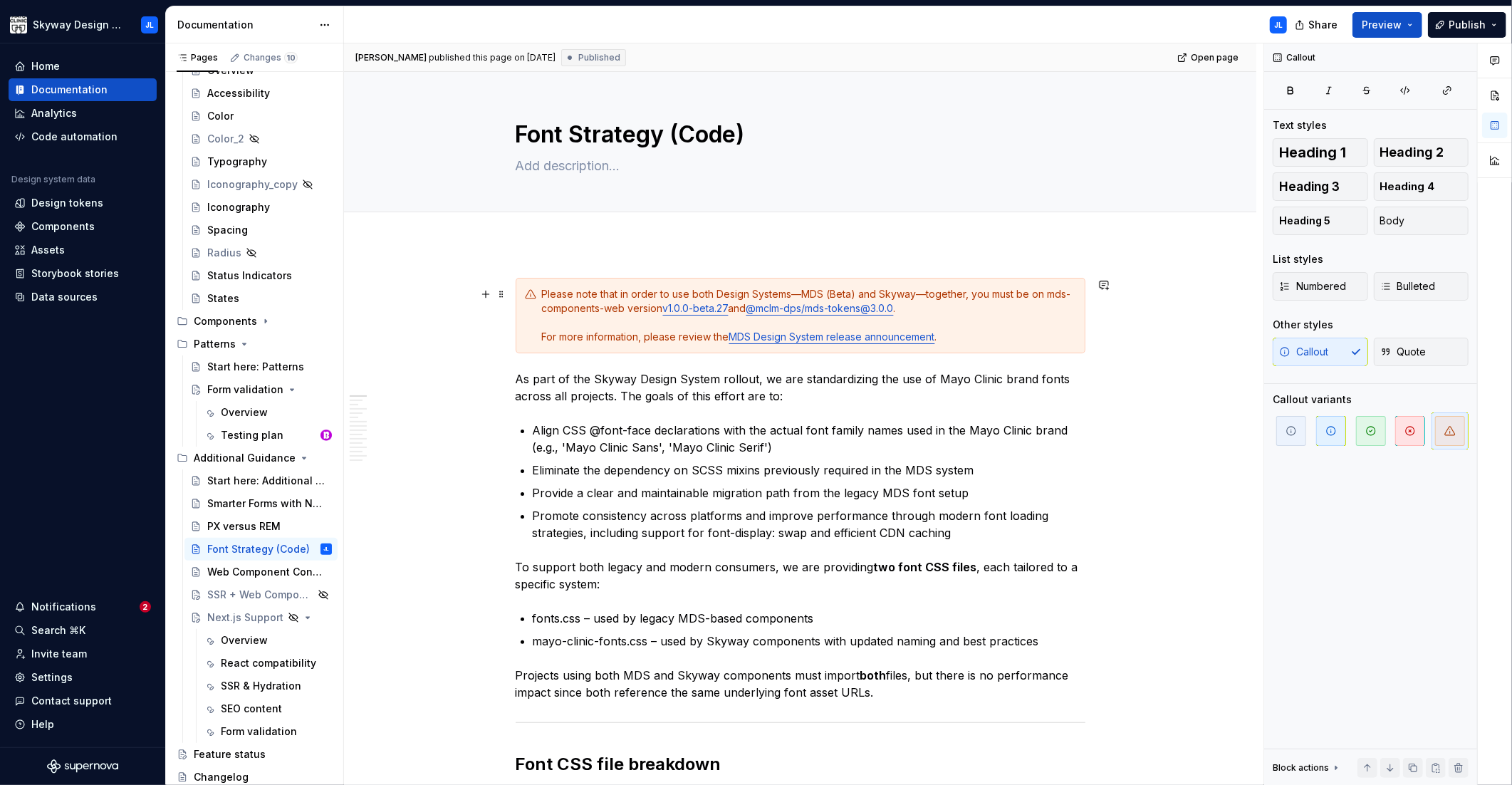
click at [920, 294] on div "Please note that in order to use both Design Systems—MDS (Beta) and Skyway—toge…" at bounding box center [808, 315] width 534 height 57
type textarea "*"
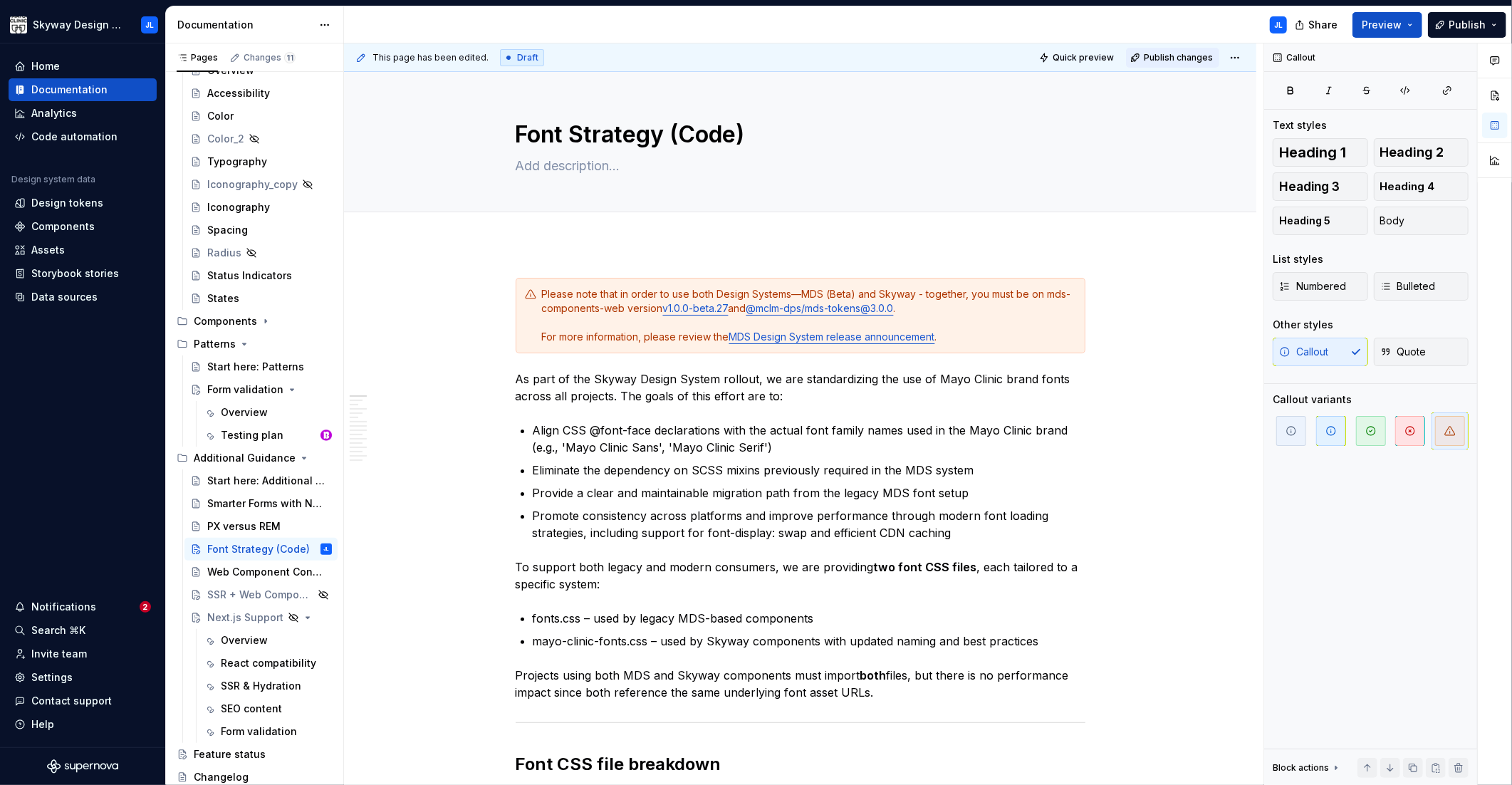
click at [1157, 53] on span "Publish changes" at bounding box center [1178, 58] width 70 height 12
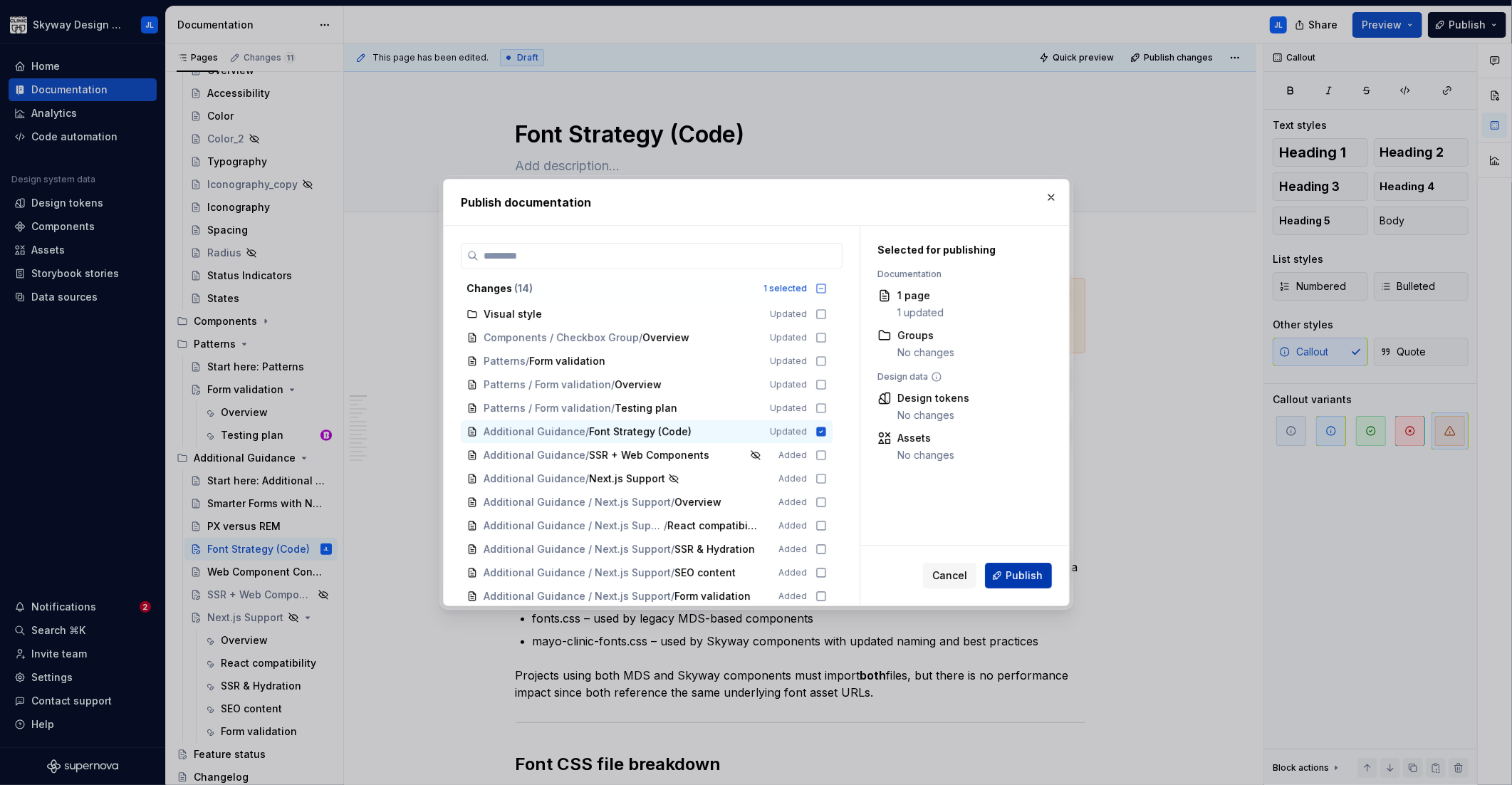
click at [1036, 571] on span "Publish" at bounding box center [1023, 575] width 37 height 14
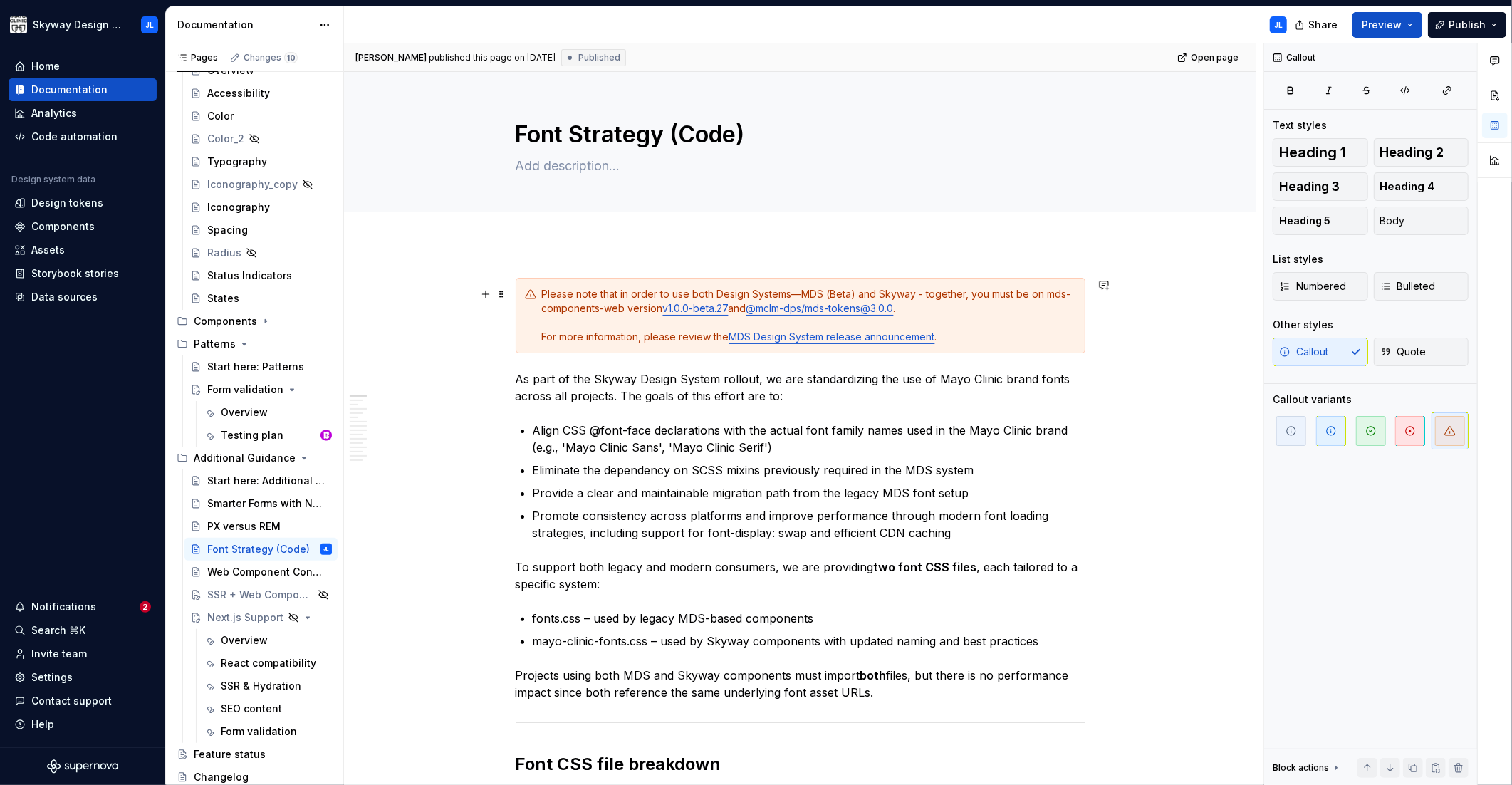
click at [801, 293] on div "Please note that in order to use both Design Systems—MDS (Beta) and Skyway - to…" at bounding box center [808, 315] width 534 height 57
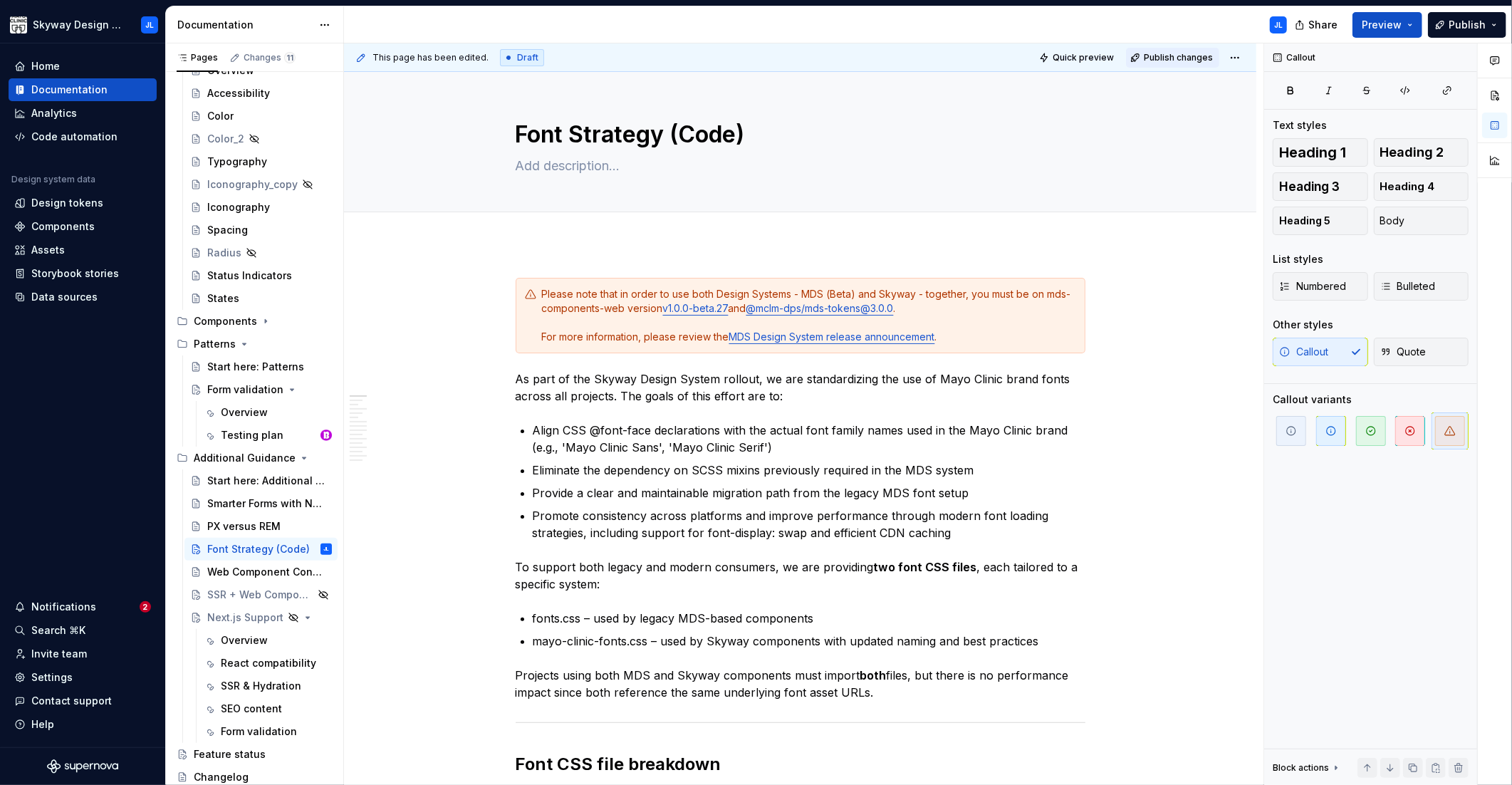
click at [1170, 60] on span "Publish changes" at bounding box center [1178, 58] width 70 height 12
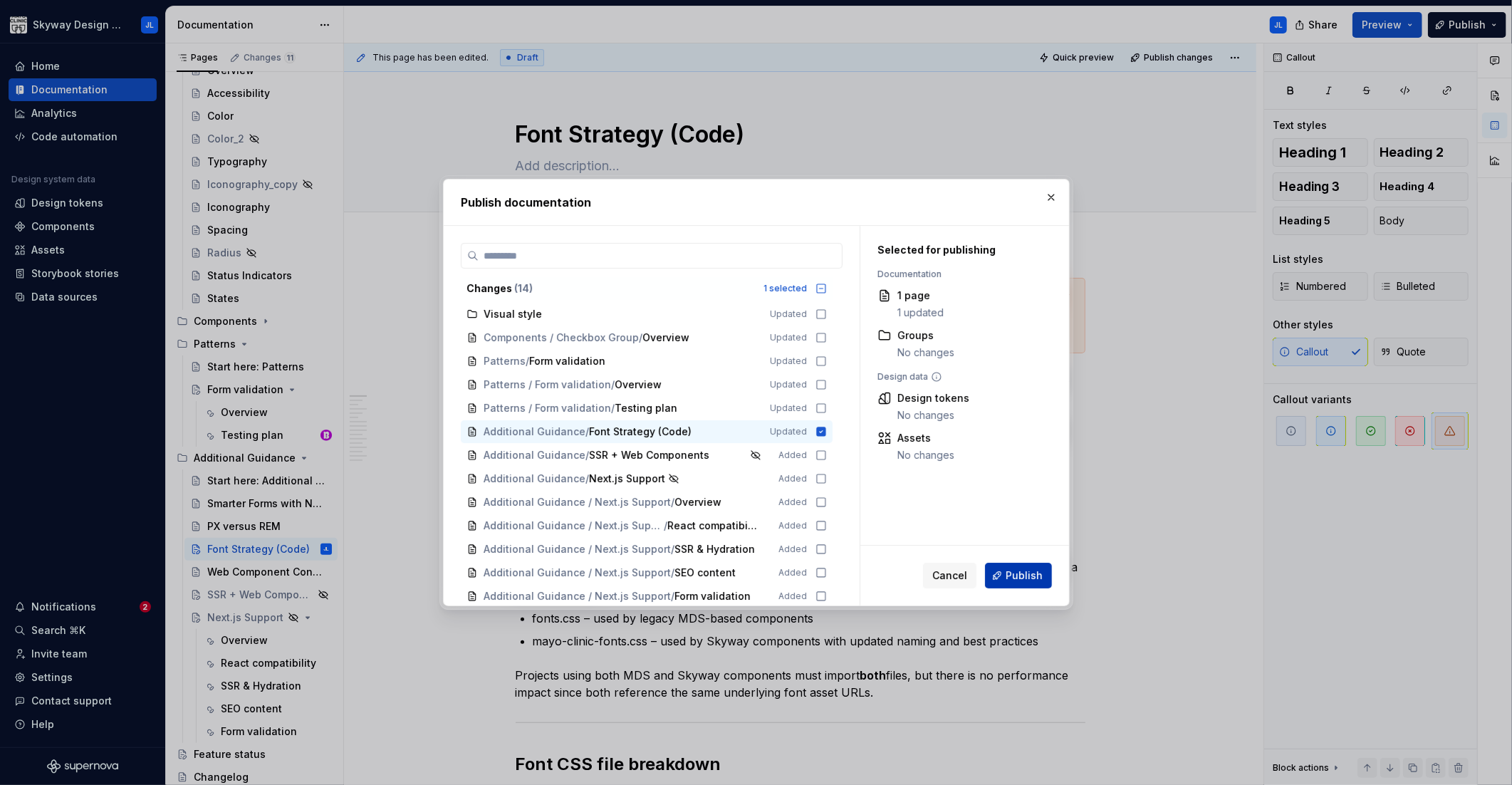
click at [1021, 572] on span "Publish" at bounding box center [1023, 575] width 37 height 14
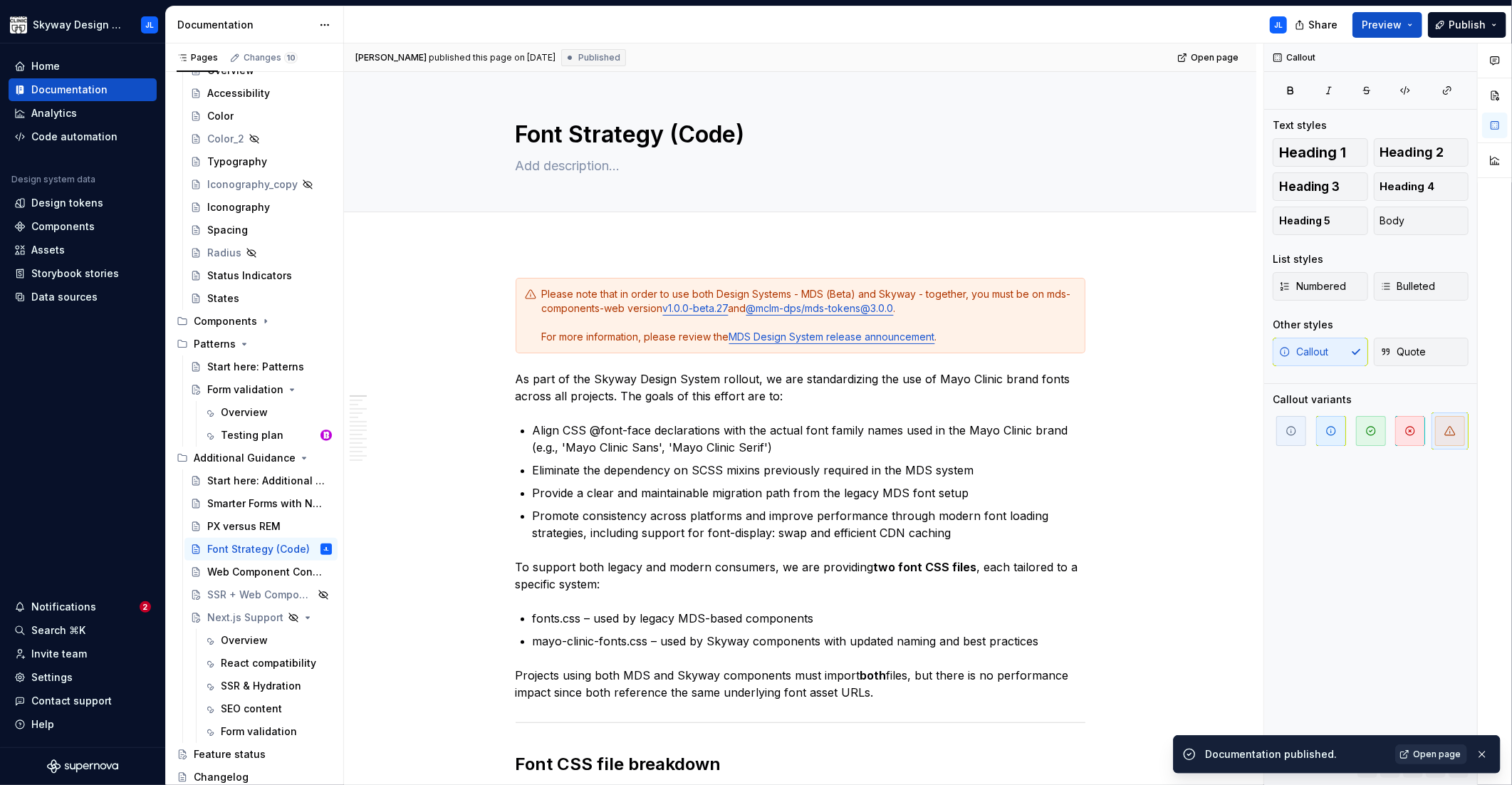
click at [1441, 754] on span "Open page" at bounding box center [1436, 754] width 47 height 12
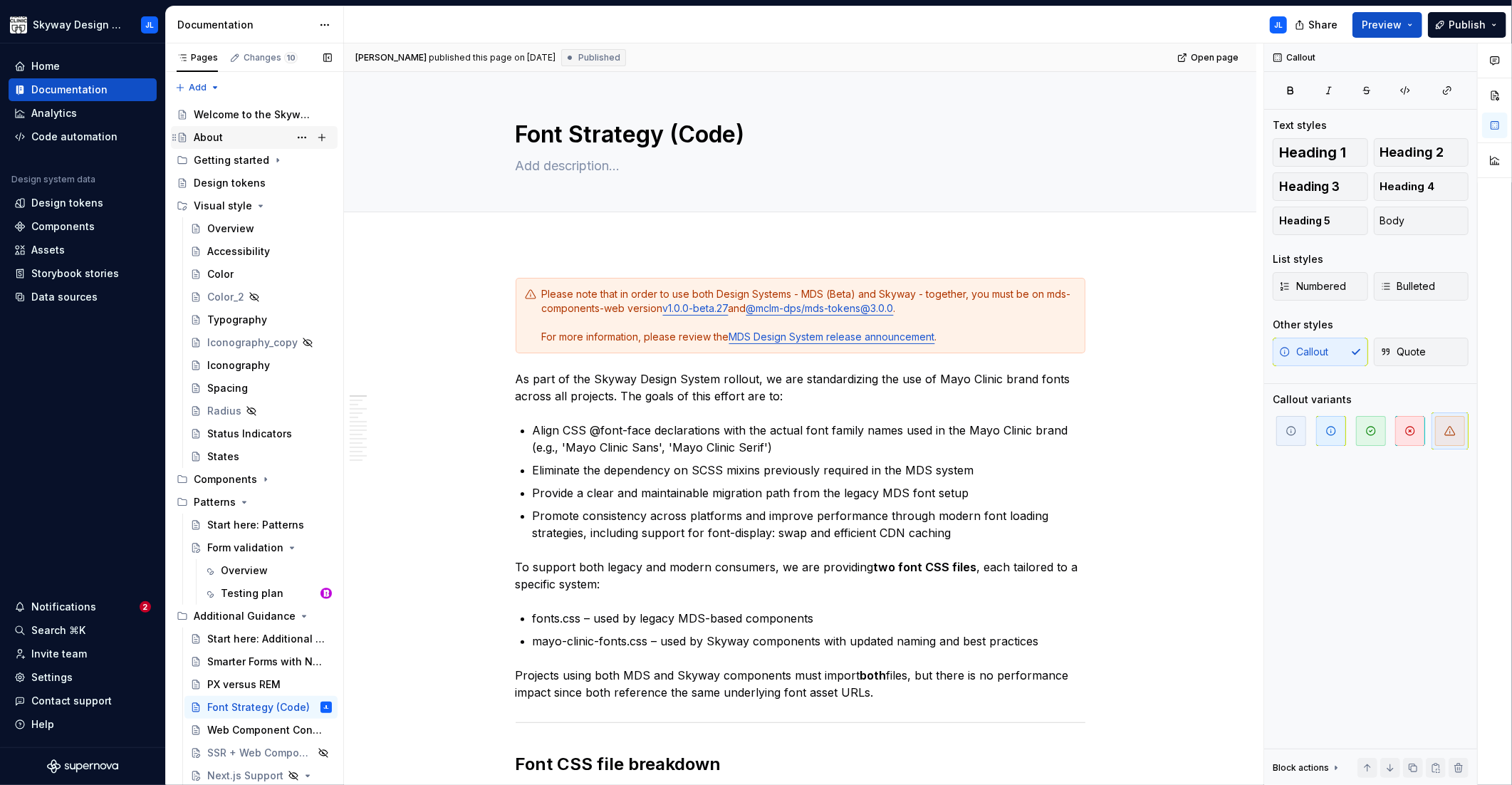
click at [215, 131] on div "About" at bounding box center [209, 137] width 29 height 14
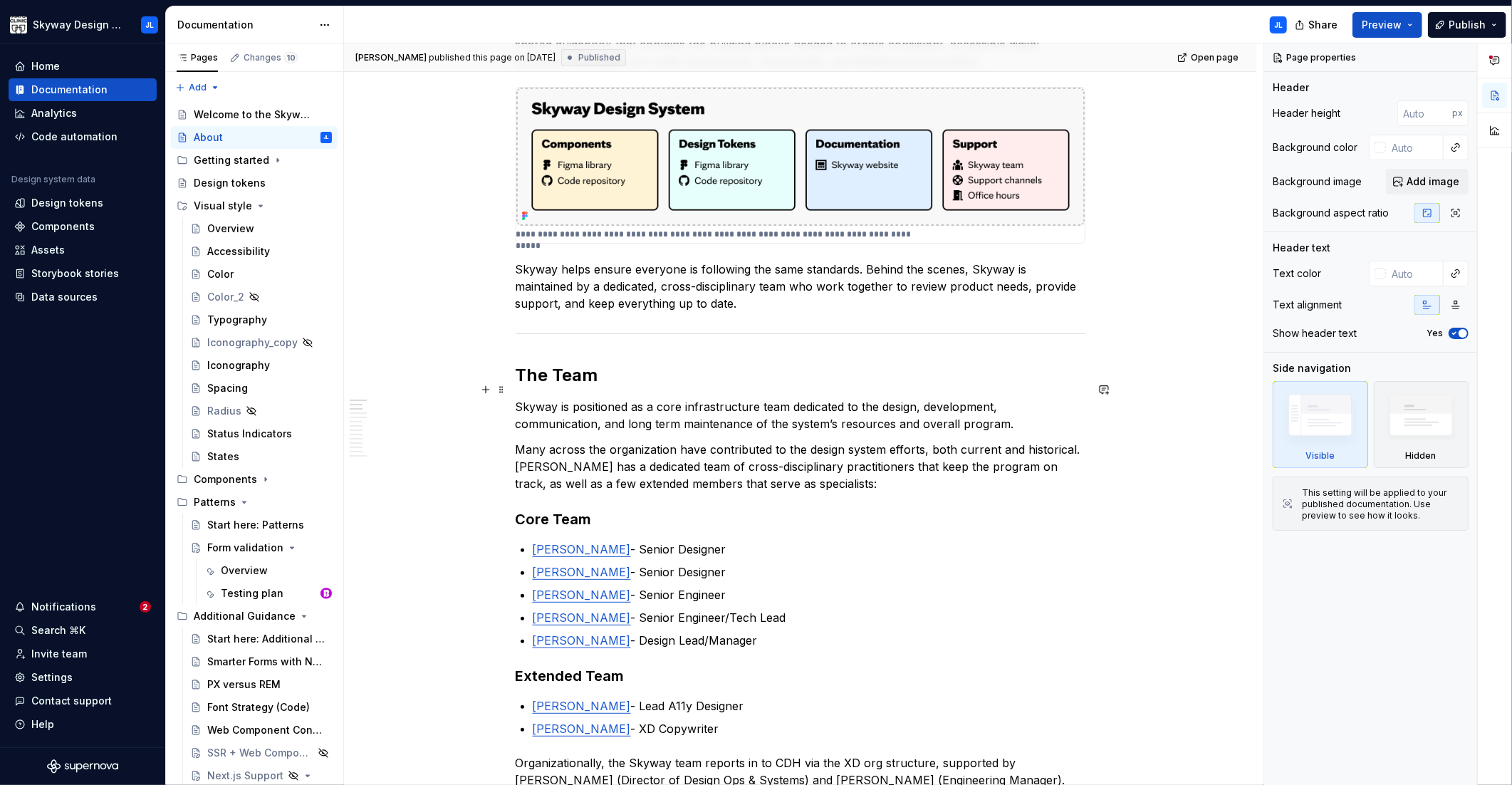
scroll to position [353, 0]
type textarea "*"
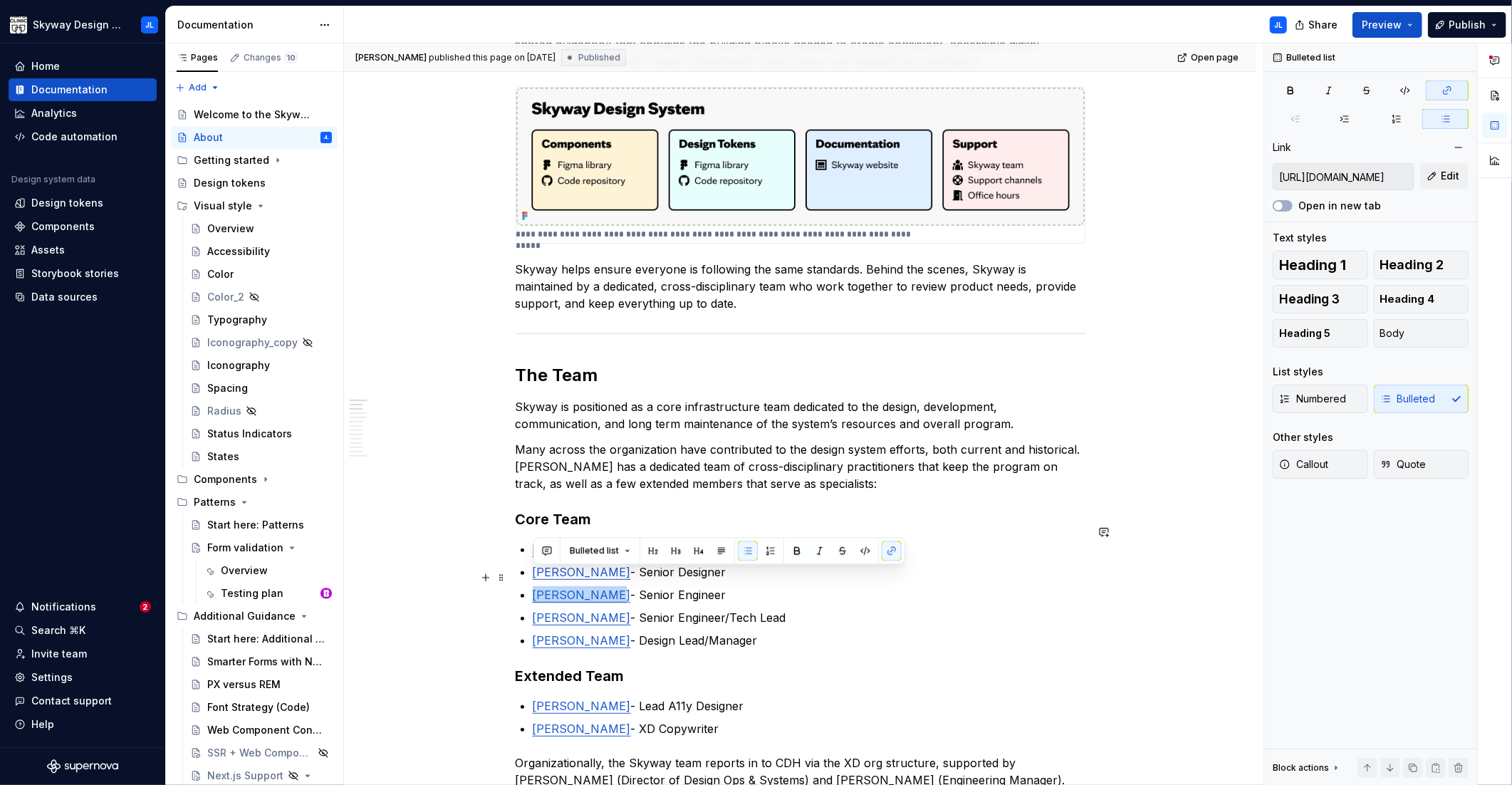
drag, startPoint x: 603, startPoint y: 579, endPoint x: 536, endPoint y: 576, distance: 67.1
click at [536, 586] on p "[PERSON_NAME] - Senior Engineer" at bounding box center [809, 595] width 552 height 17
click at [1443, 177] on span "Edit" at bounding box center [1449, 176] width 18 height 14
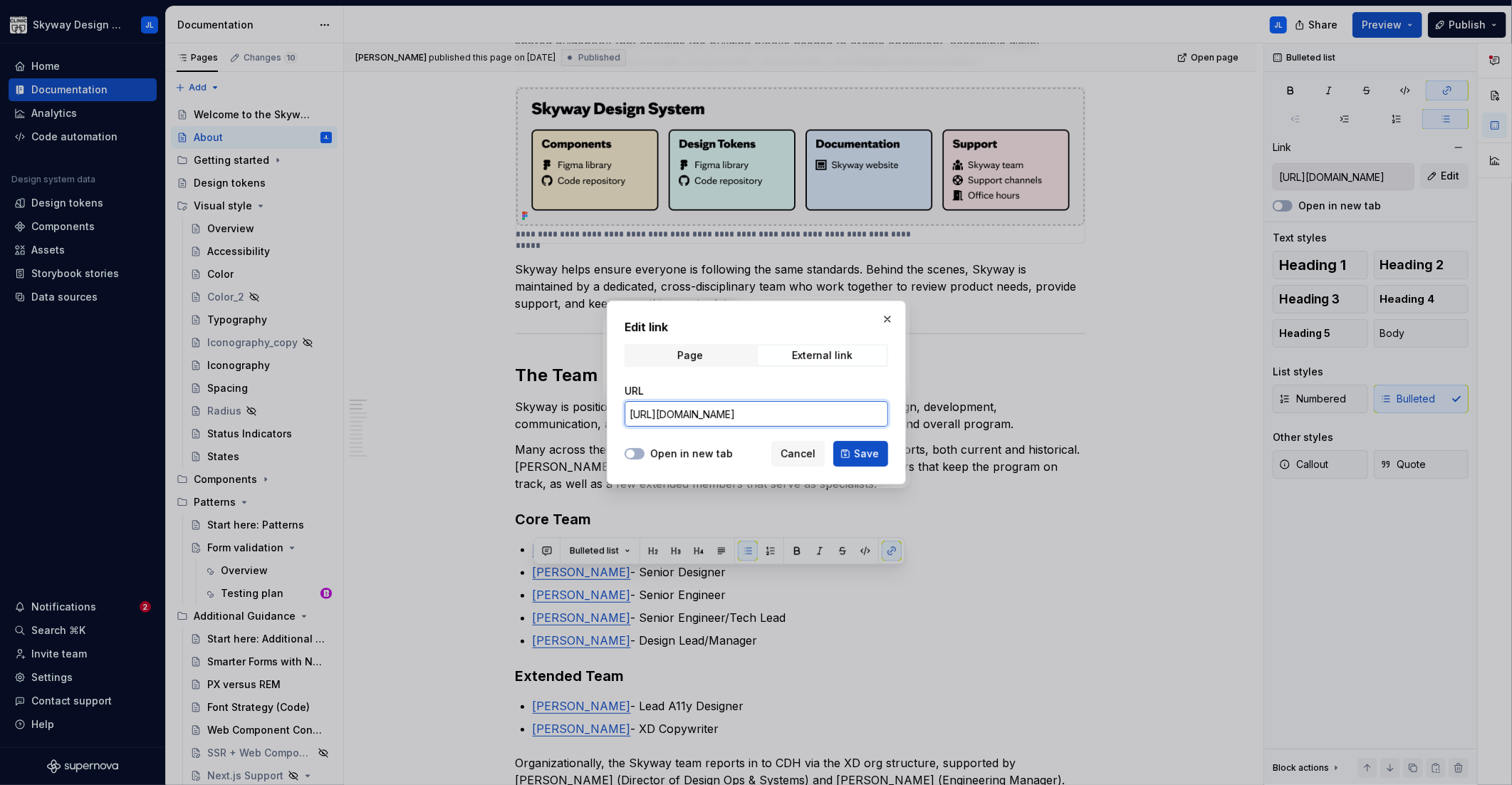
click at [714, 419] on input "[URL][DOMAIN_NAME]" at bounding box center [756, 413] width 264 height 26
paste input "[DOMAIN_NAME][URL]"
type input "[URL][DOMAIN_NAME]"
click at [865, 454] on span "Save" at bounding box center [866, 453] width 25 height 14
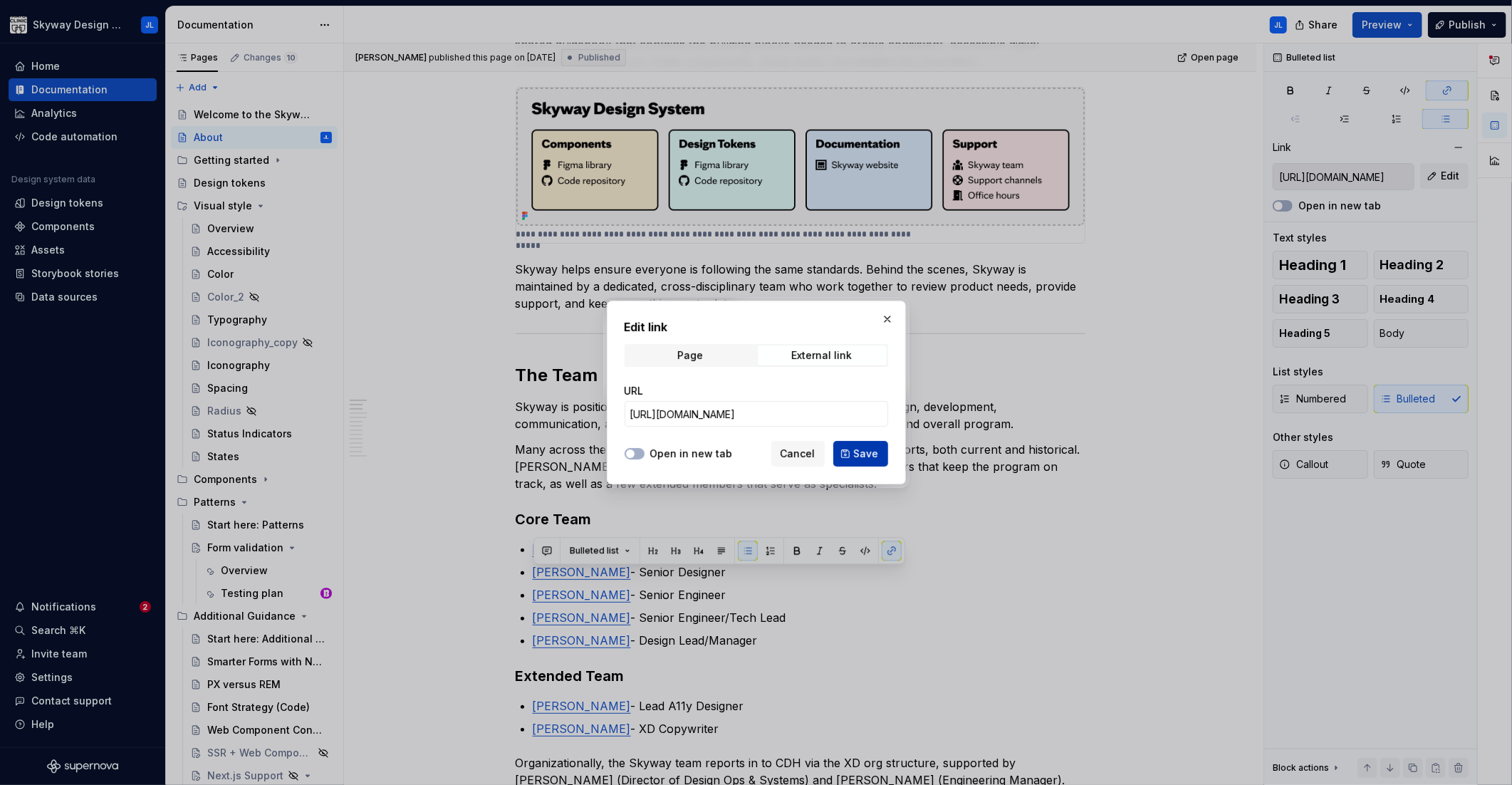
type input "[URL][DOMAIN_NAME]"
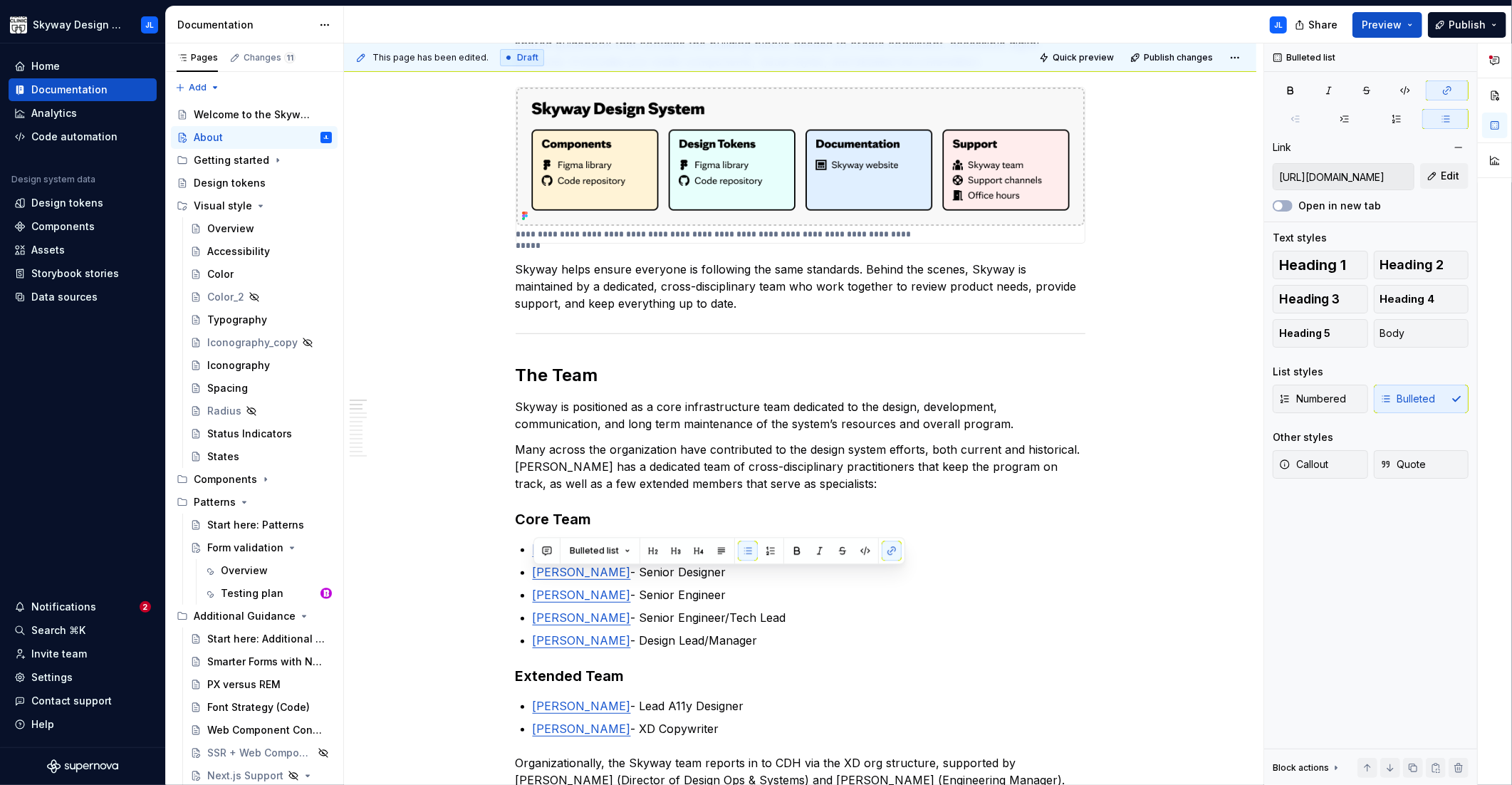
type textarea "*"
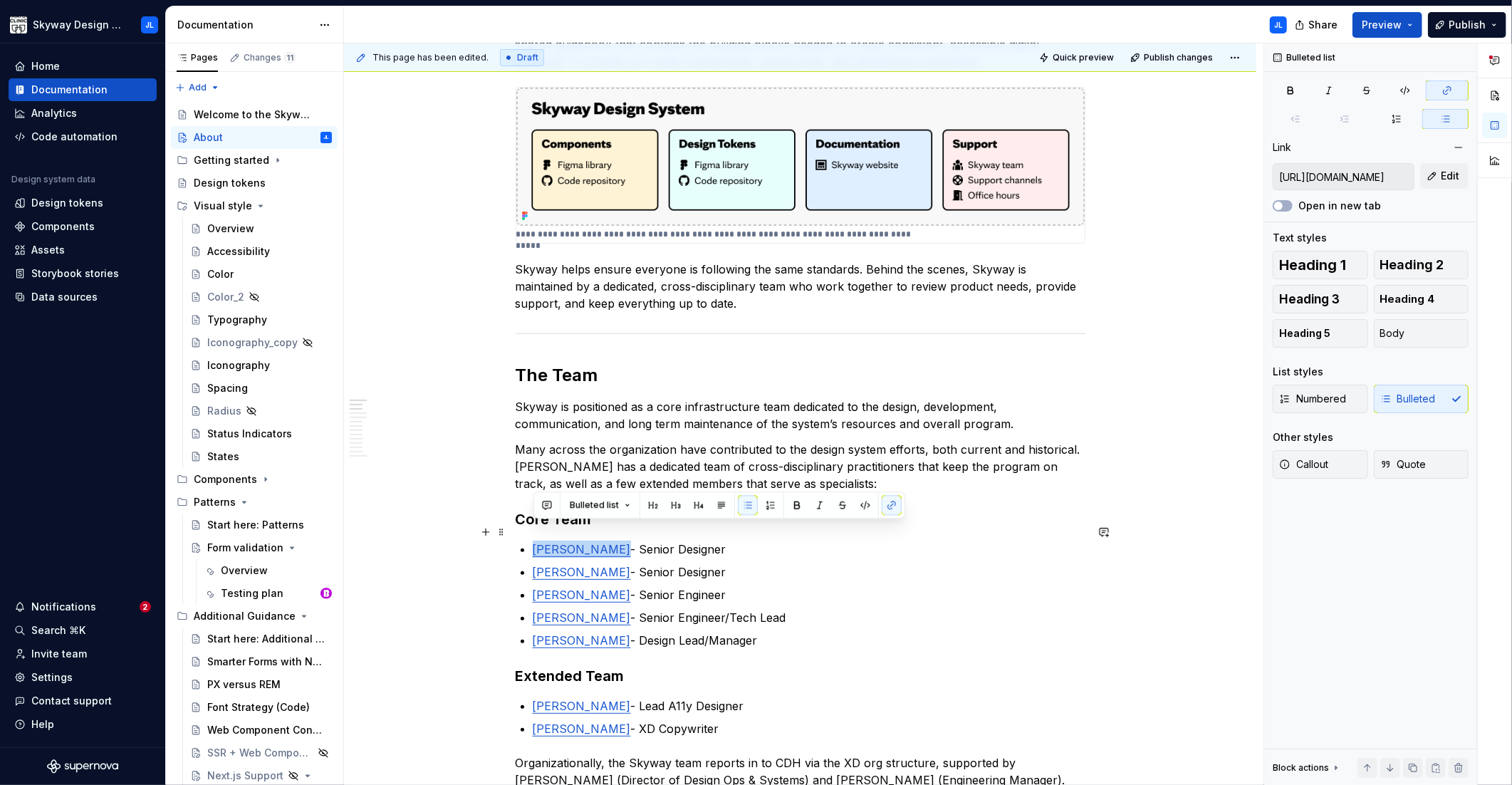
drag, startPoint x: 606, startPoint y: 530, endPoint x: 536, endPoint y: 533, distance: 70.1
click at [536, 541] on p "[PERSON_NAME] - Senior Designer" at bounding box center [809, 549] width 552 height 17
click at [1446, 177] on span "Edit" at bounding box center [1449, 176] width 18 height 14
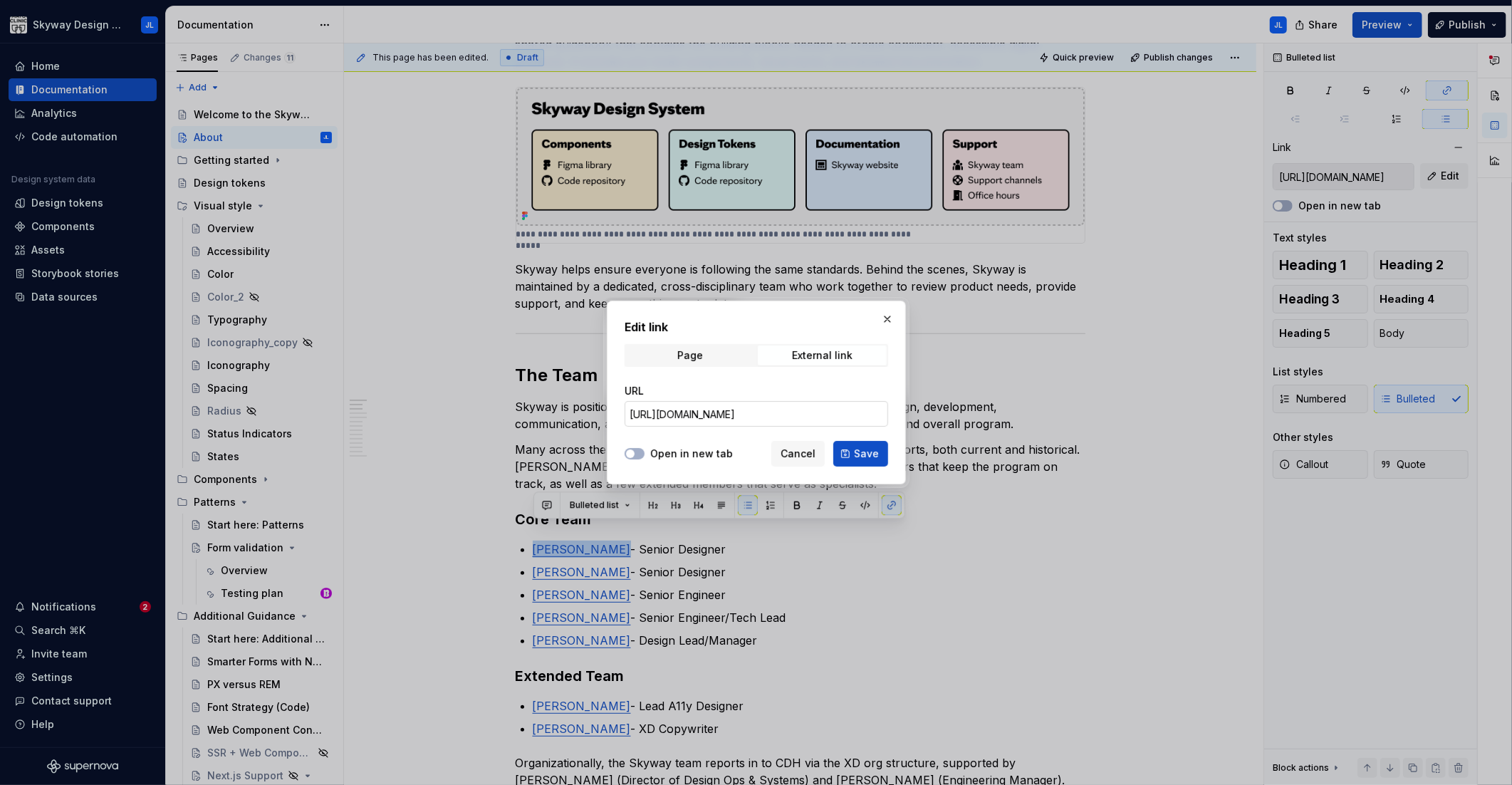
click at [733, 416] on input "[URL][DOMAIN_NAME]" at bounding box center [756, 413] width 264 height 26
paste input "[DOMAIN_NAME][URL]"
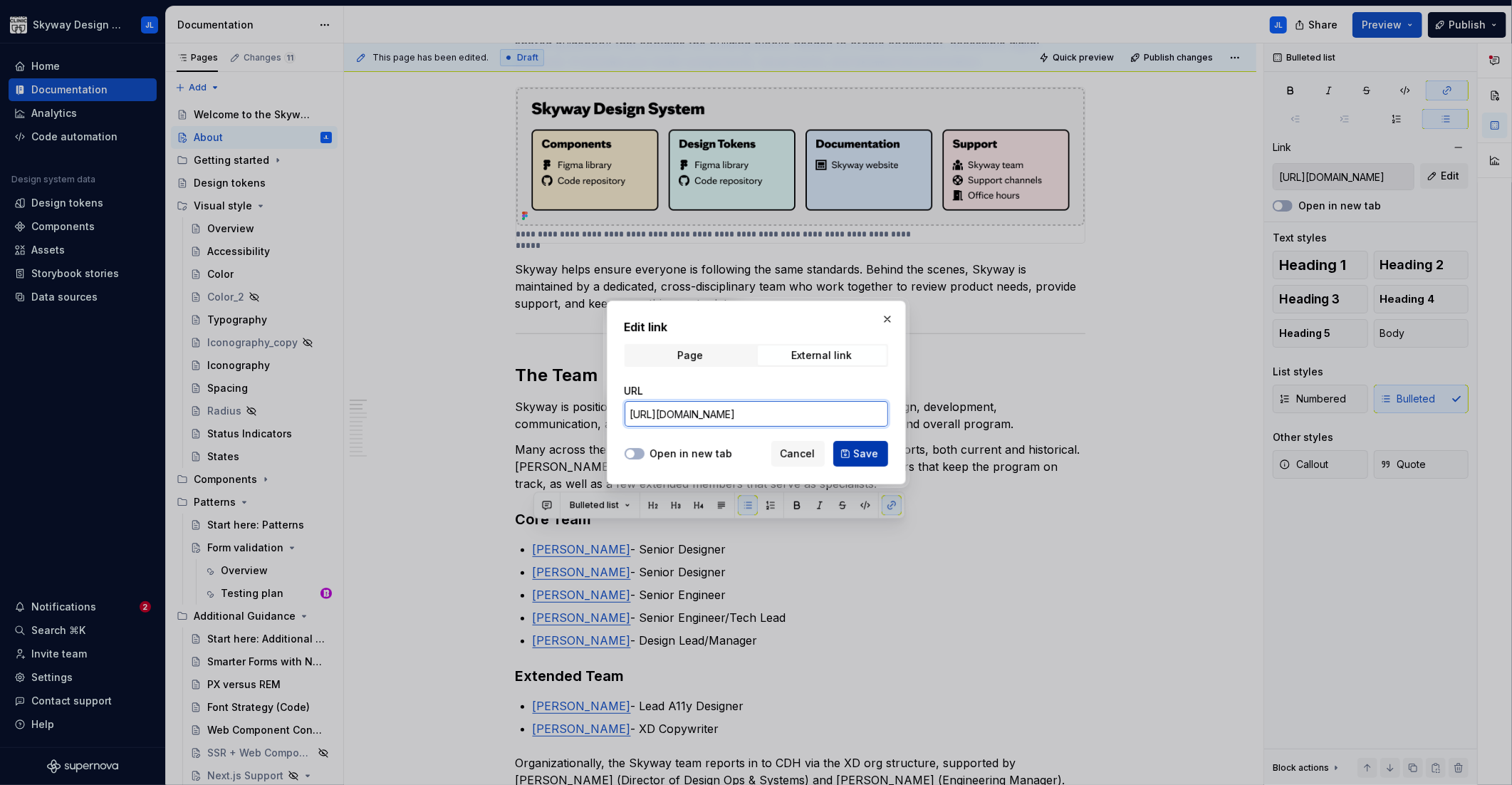
type input "[URL][DOMAIN_NAME]"
click at [854, 455] on button "Save" at bounding box center [860, 453] width 55 height 26
type input "[URL][DOMAIN_NAME]"
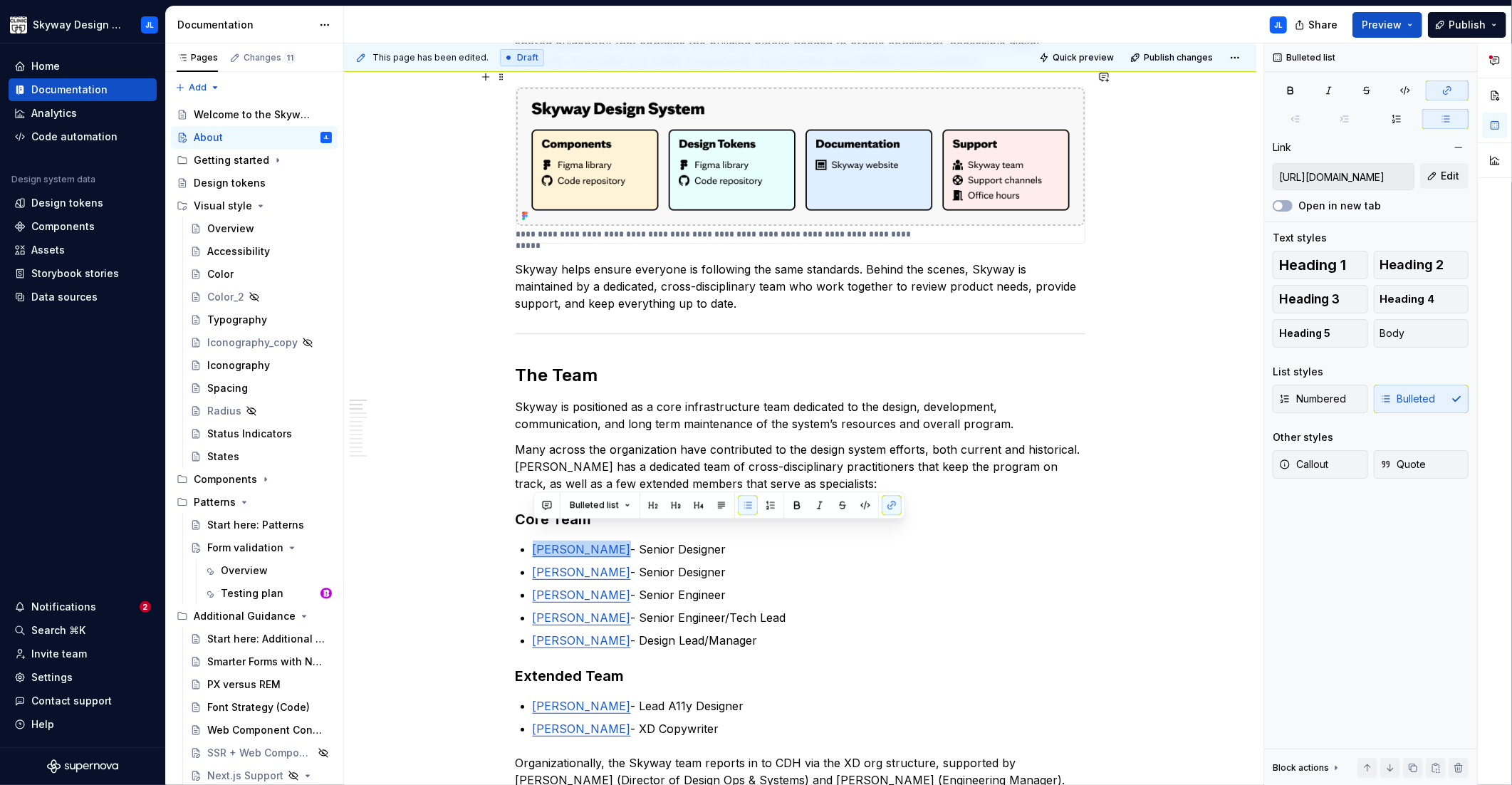
type textarea "*"
drag, startPoint x: 600, startPoint y: 555, endPoint x: 532, endPoint y: 554, distance: 68.0
click at [1450, 177] on span "Edit" at bounding box center [1449, 176] width 18 height 14
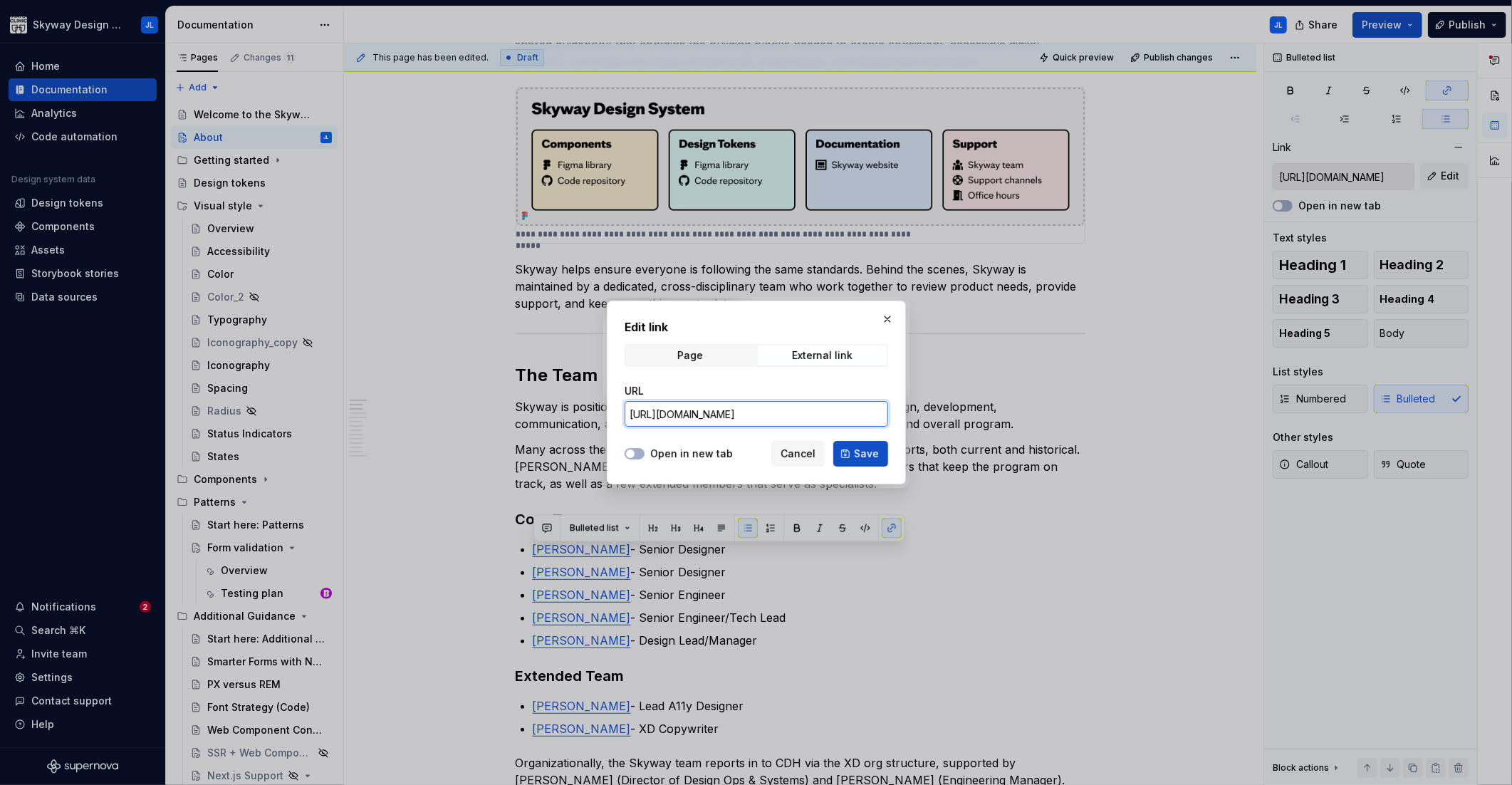
click at [748, 408] on input "[URL][DOMAIN_NAME]" at bounding box center [756, 413] width 264 height 26
paste input "[DOMAIN_NAME][URL]"
type input "[URL][DOMAIN_NAME]"
click at [880, 453] on button "Save" at bounding box center [860, 453] width 55 height 26
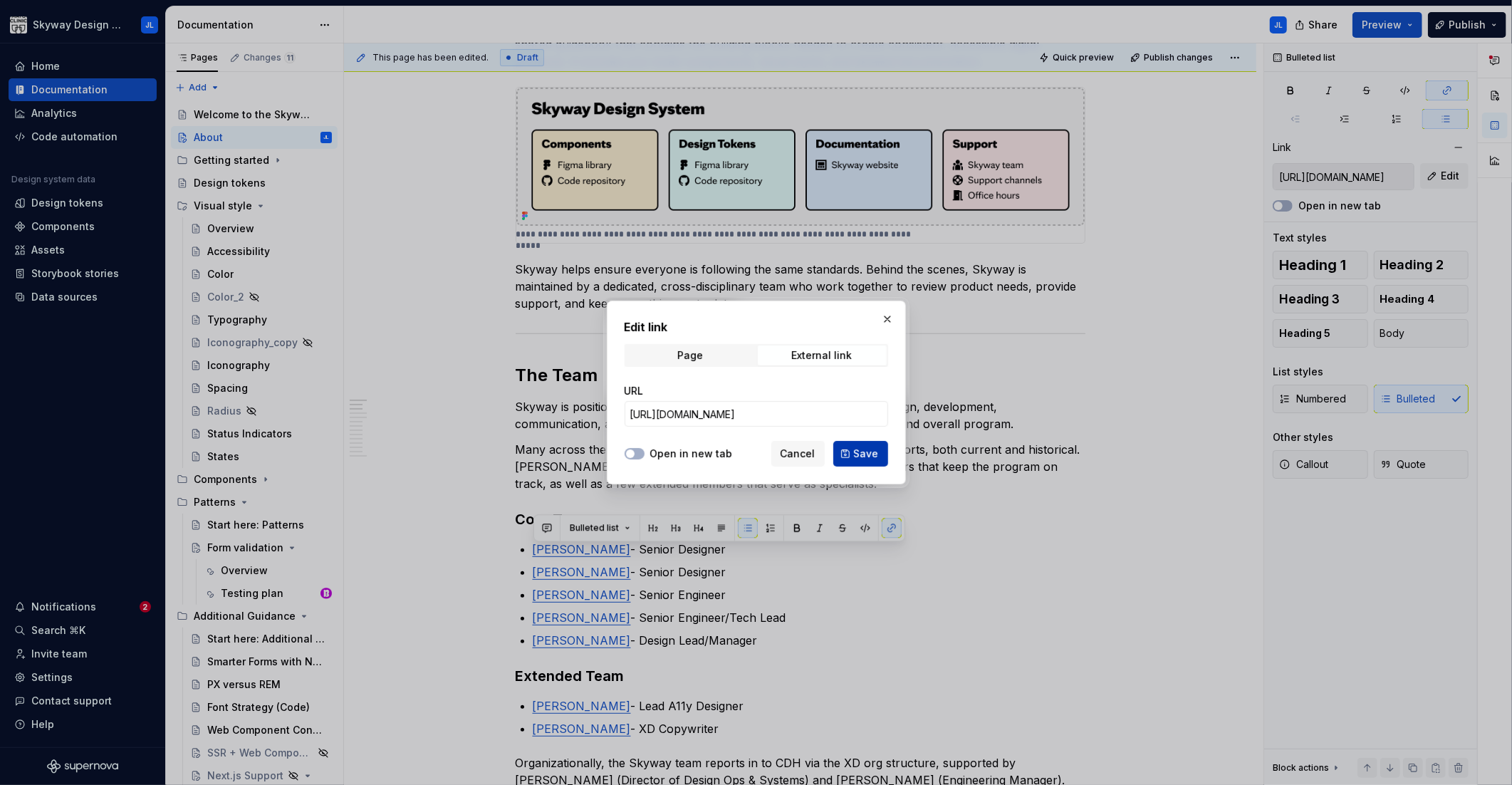
type input "[URL][DOMAIN_NAME]"
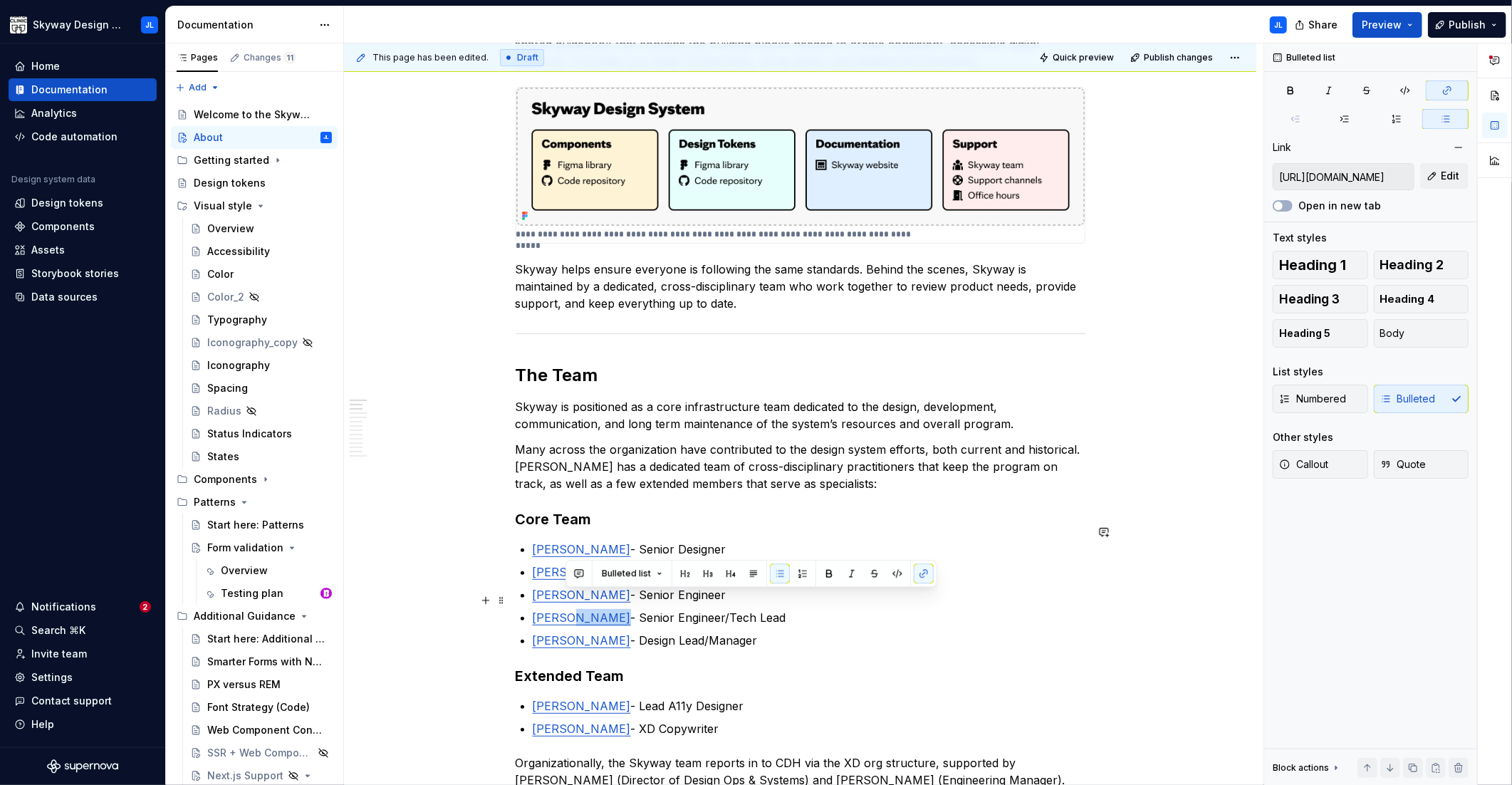
drag, startPoint x: 611, startPoint y: 601, endPoint x: 567, endPoint y: 600, distance: 44.0
click at [567, 610] on link "[PERSON_NAME]" at bounding box center [582, 617] width 98 height 14
copy link "[PERSON_NAME]"
type textarea "*"
click at [557, 609] on ul "[PERSON_NAME] - Senior Designer [PERSON_NAME] - Senior Designer [PERSON_NAME] L…" at bounding box center [809, 595] width 552 height 108
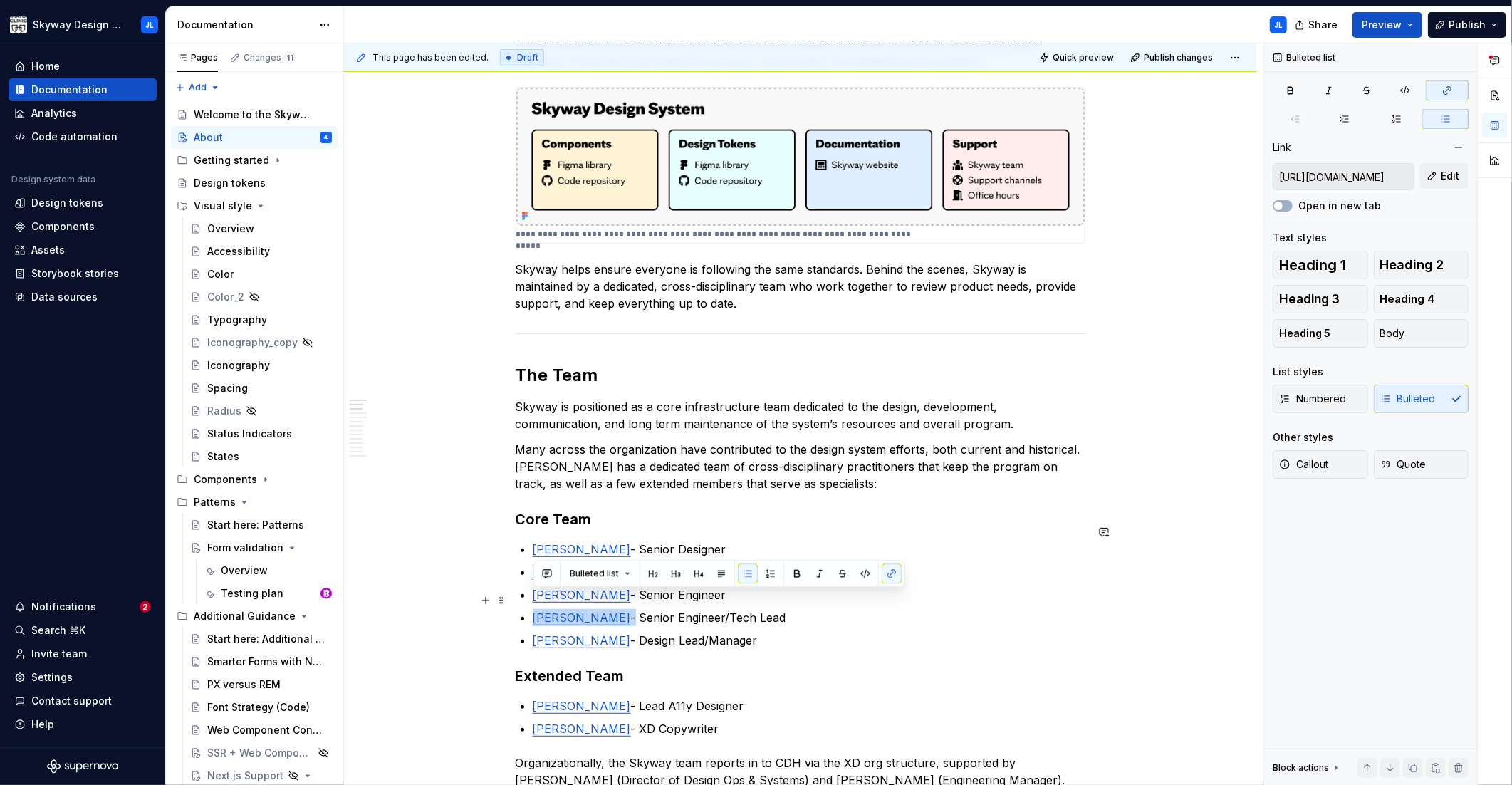
drag, startPoint x: 614, startPoint y: 601, endPoint x: 535, endPoint y: 601, distance: 79.0
click at [535, 608] on p "[PERSON_NAME] - Senior Engineer/Tech Lead" at bounding box center [809, 617] width 552 height 17
click at [1439, 170] on button "Edit" at bounding box center [1443, 176] width 48 height 26
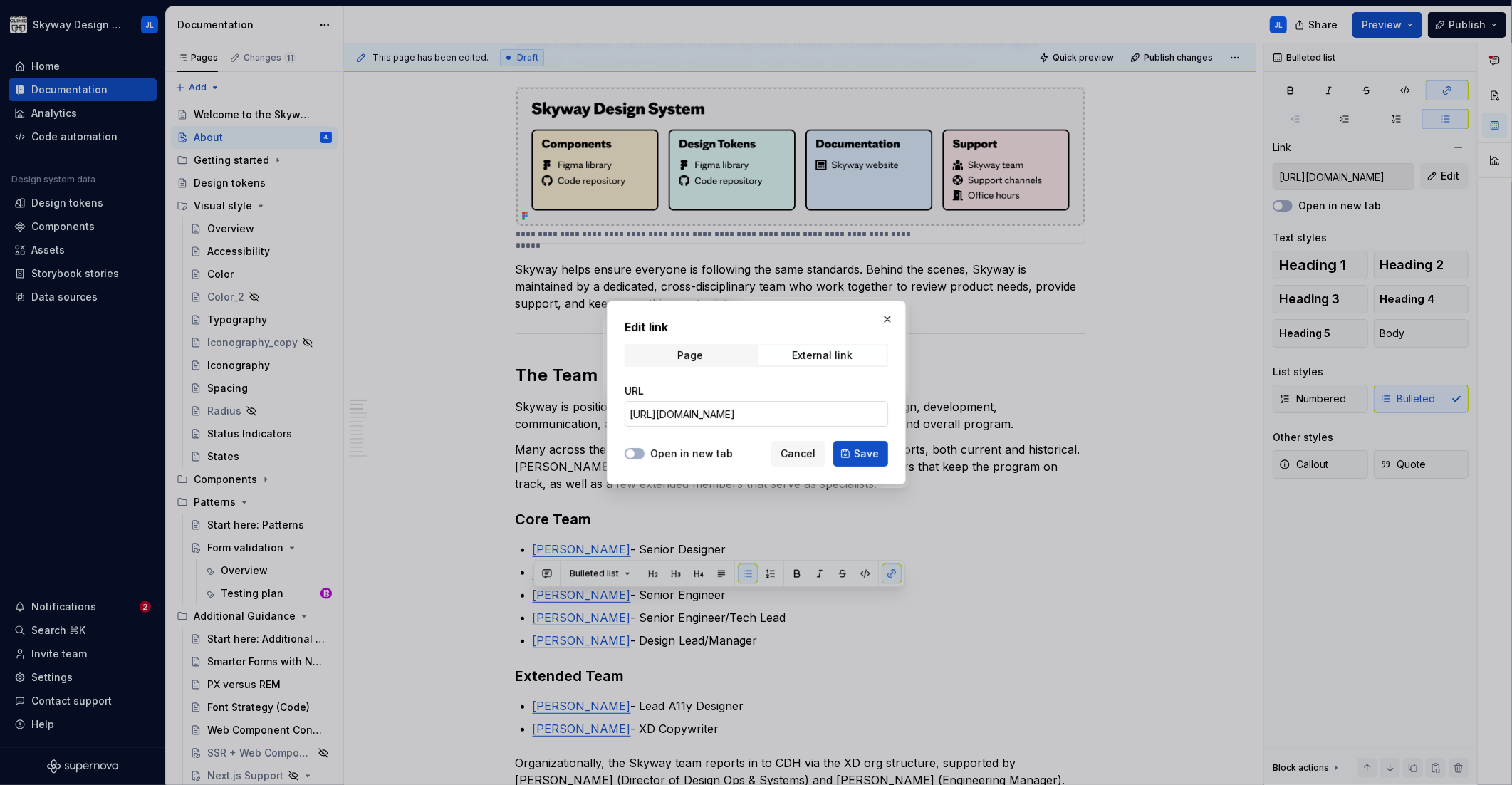
click at [700, 411] on input "[URL][DOMAIN_NAME]" at bounding box center [756, 413] width 264 height 26
paste input "[DOMAIN_NAME][URL]"
type input "[URL][DOMAIN_NAME]"
click at [863, 455] on span "Save" at bounding box center [866, 453] width 25 height 14
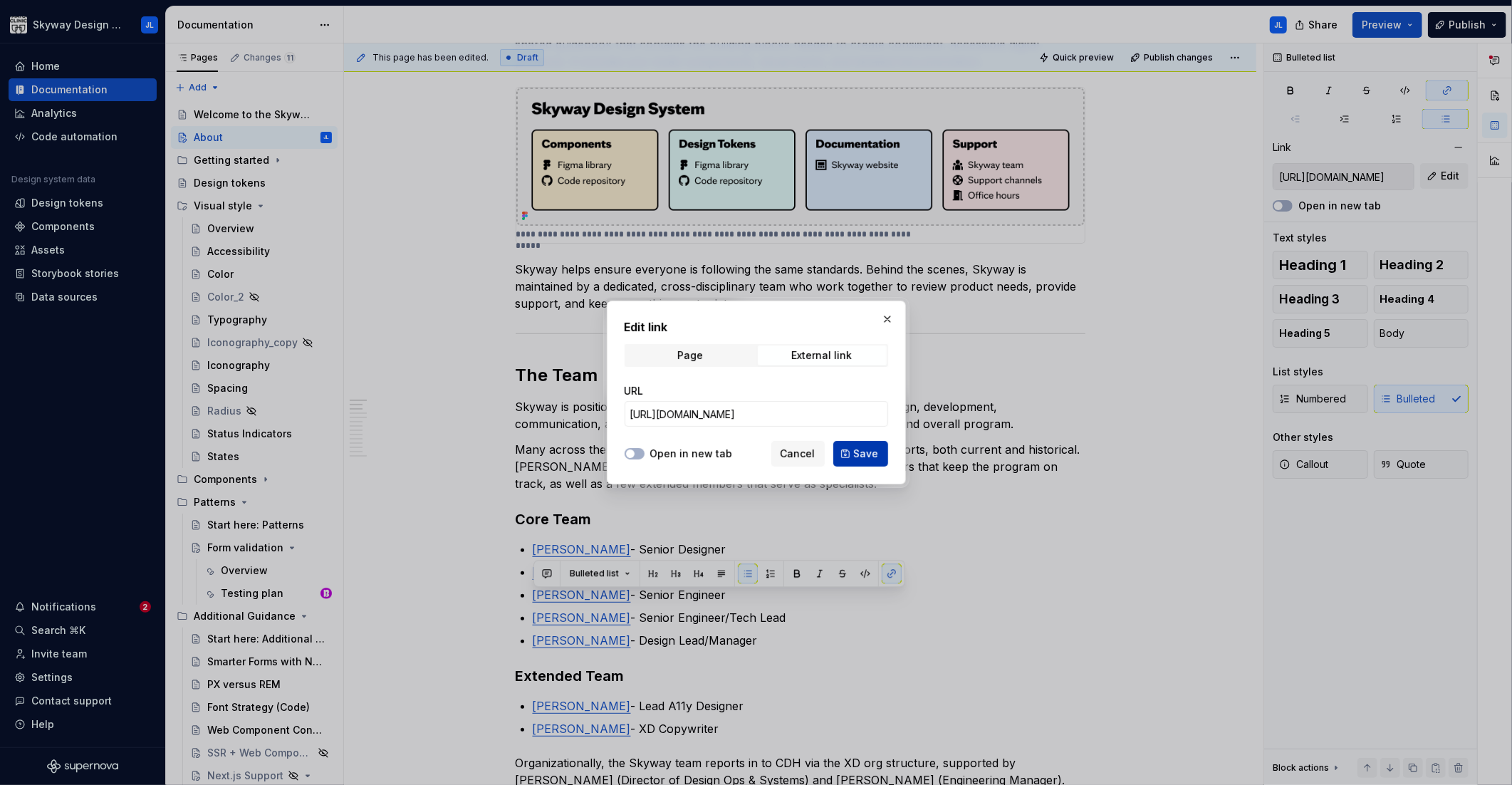
type input "[URL][DOMAIN_NAME]"
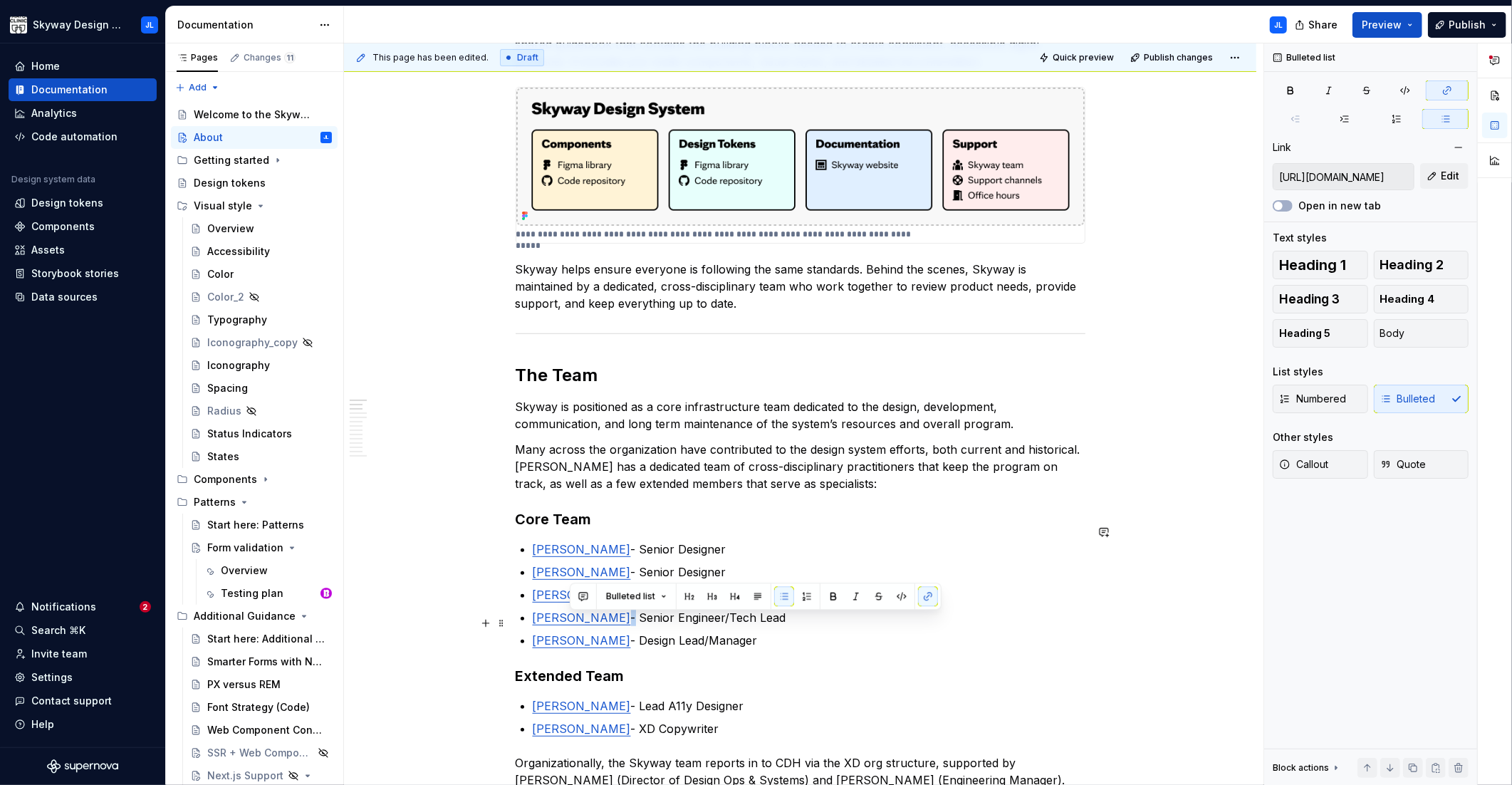
drag, startPoint x: 617, startPoint y: 621, endPoint x: 573, endPoint y: 621, distance: 44.0
click at [573, 631] on p "[PERSON_NAME] - Design Lead/Manager" at bounding box center [809, 640] width 552 height 17
copy link "Cashdan"
type textarea "*"
drag, startPoint x: 618, startPoint y: 626, endPoint x: 535, endPoint y: 622, distance: 83.1
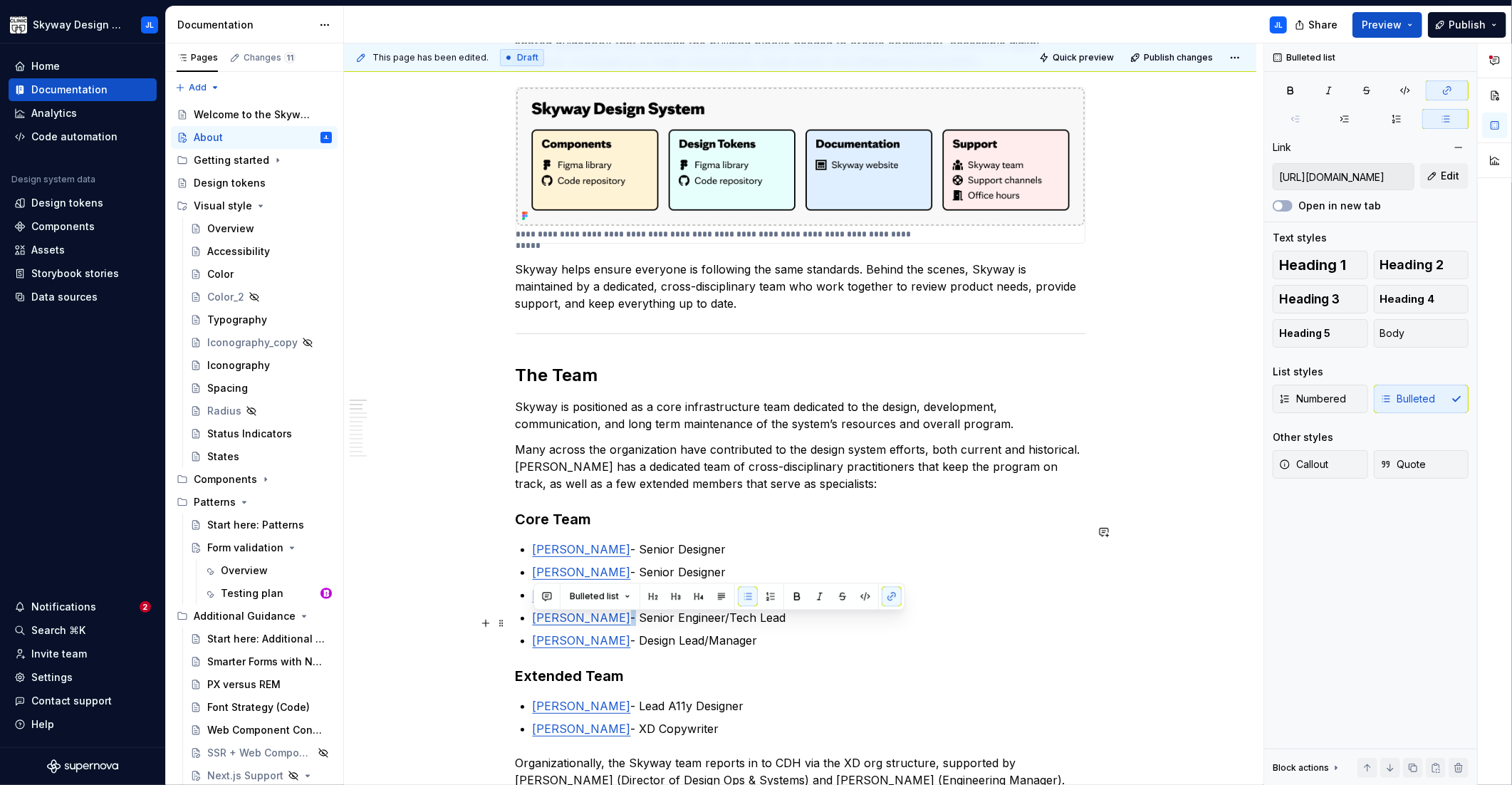
click at [535, 631] on p "[PERSON_NAME] - Design Lead/Manager" at bounding box center [809, 640] width 552 height 17
click at [1444, 182] on span "Edit" at bounding box center [1449, 176] width 18 height 14
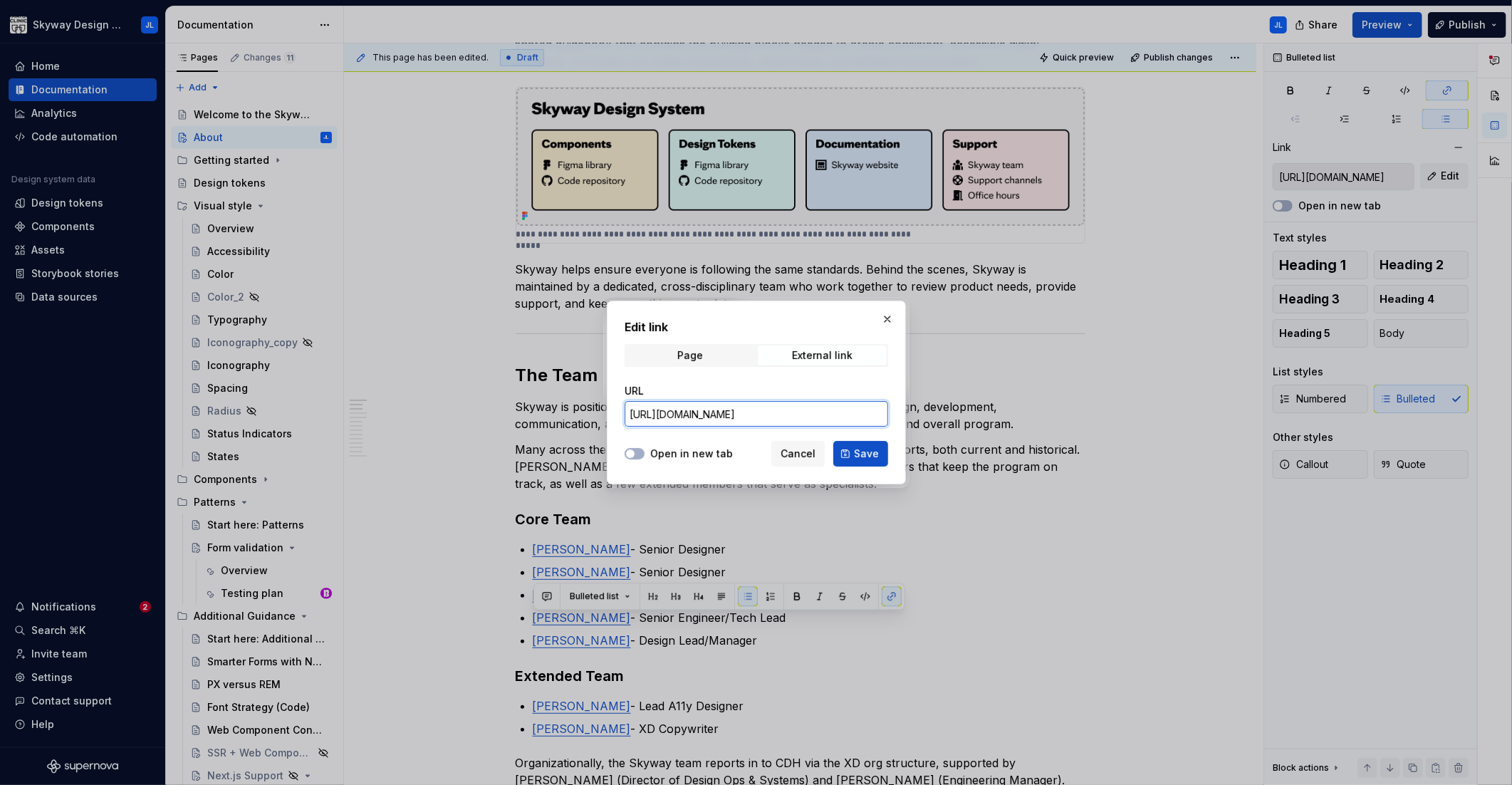
click at [780, 417] on input "[URL][DOMAIN_NAME]" at bounding box center [756, 413] width 264 height 26
paste input "[DOMAIN_NAME][URL]"
type input "[URL][DOMAIN_NAME]"
click at [867, 458] on span "Save" at bounding box center [866, 453] width 25 height 14
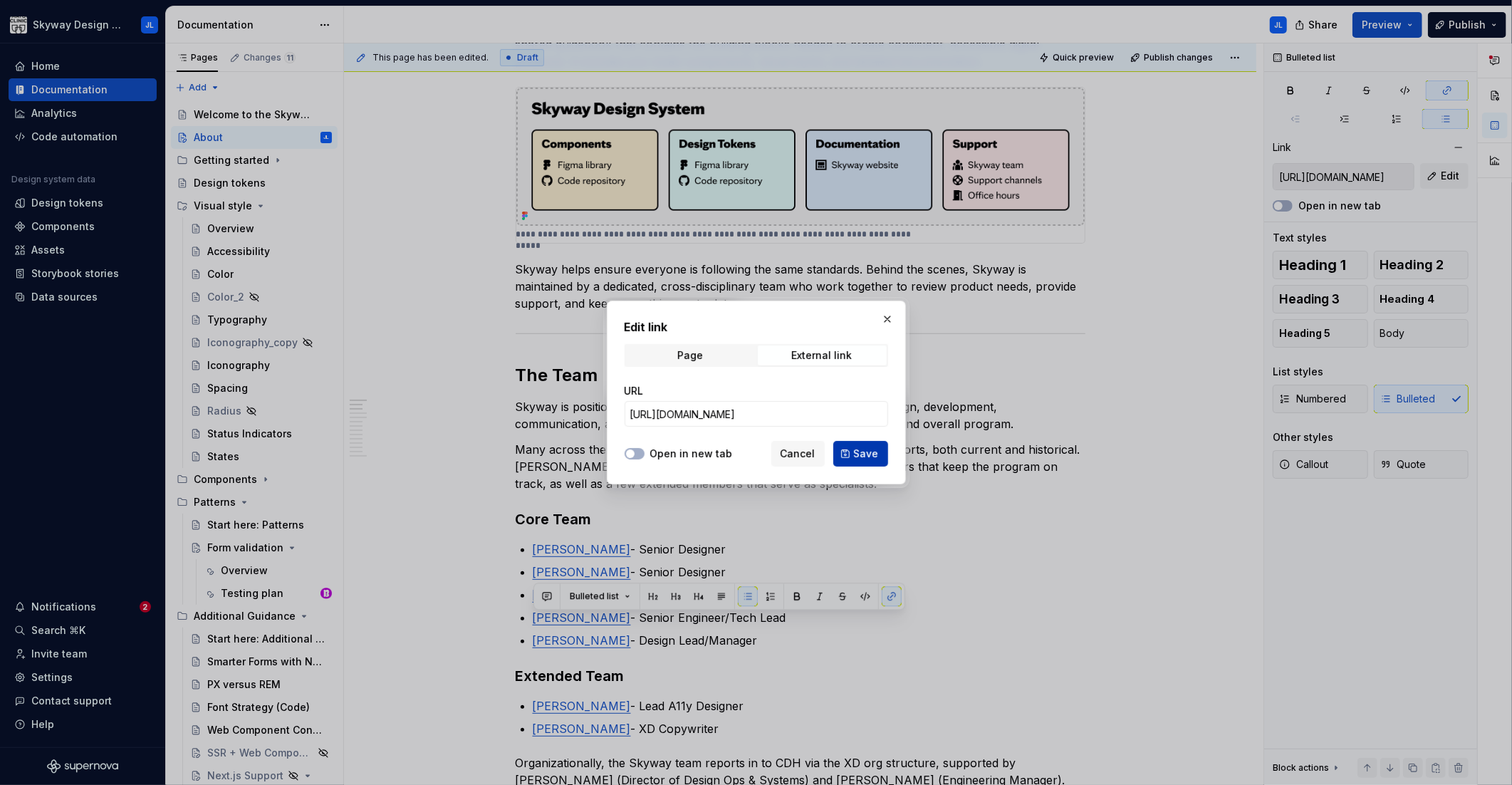
type input "[URL][DOMAIN_NAME]"
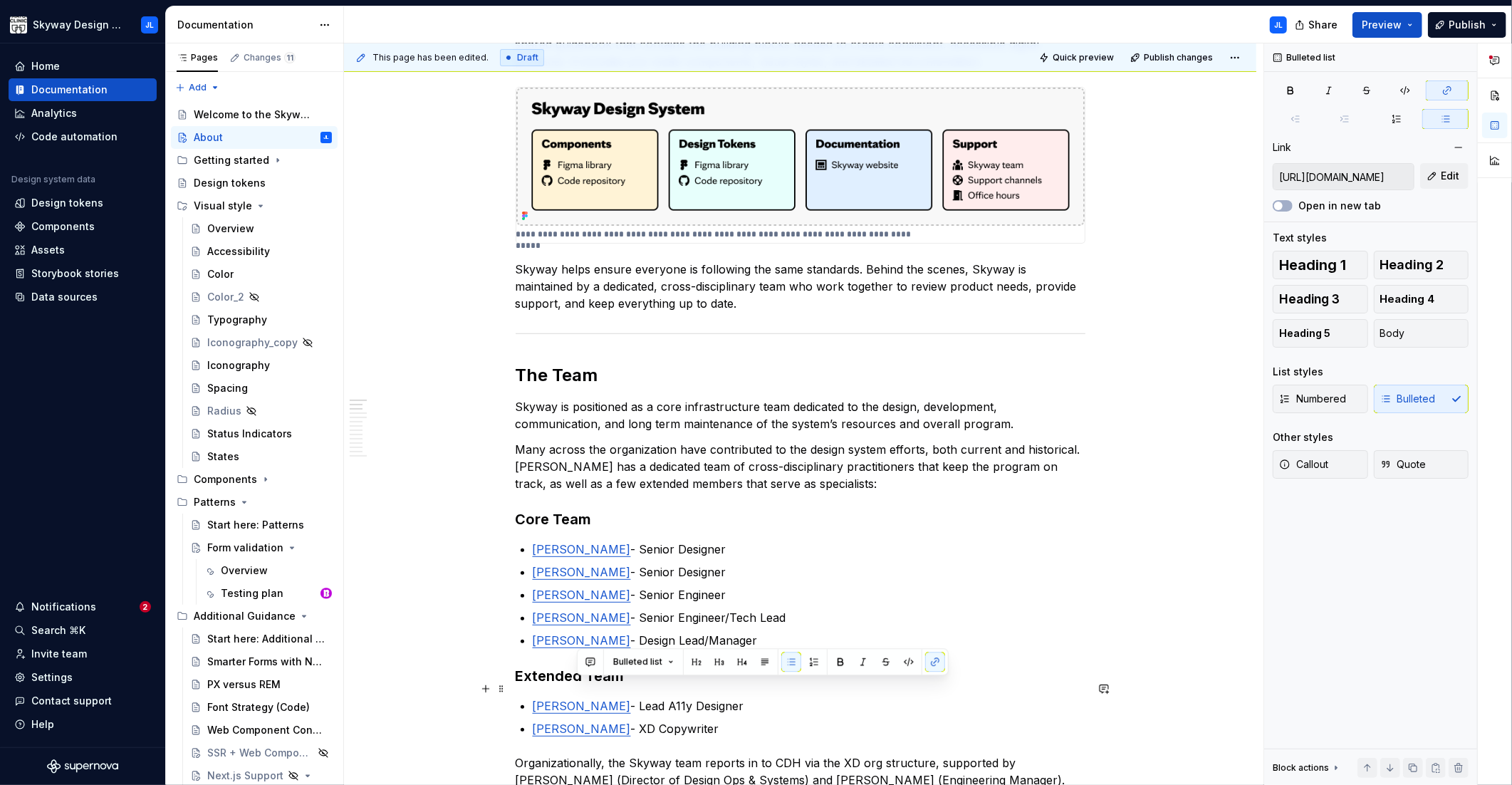
drag, startPoint x: 611, startPoint y: 687, endPoint x: 579, endPoint y: 689, distance: 32.1
click at [579, 697] on p "[PERSON_NAME] - Lead A11y Designer" at bounding box center [809, 706] width 552 height 17
copy link "[PERSON_NAME]"
type textarea "*"
click at [608, 698] on link "[PERSON_NAME]" at bounding box center [582, 705] width 98 height 14
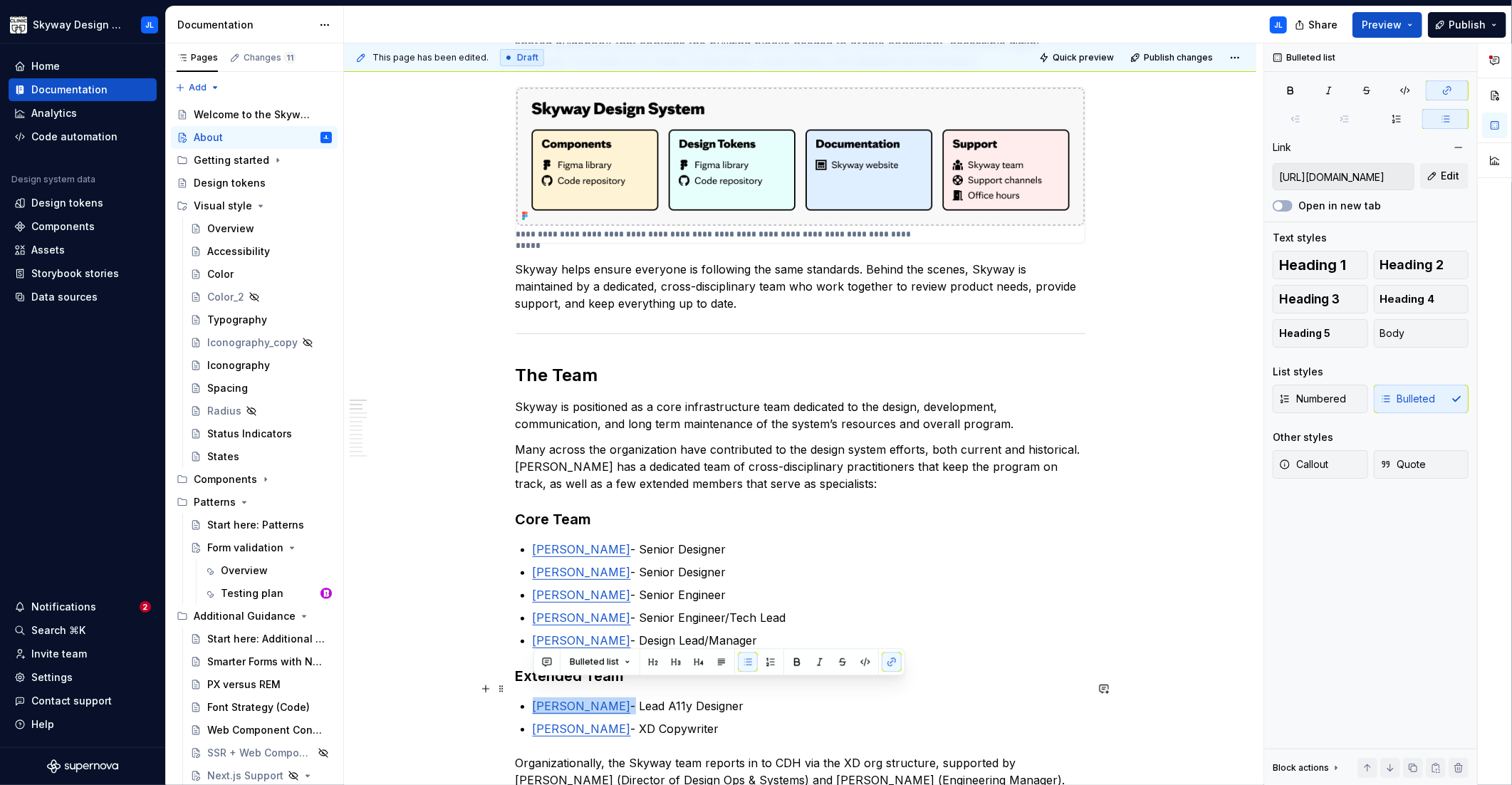
drag, startPoint x: 613, startPoint y: 688, endPoint x: 535, endPoint y: 689, distance: 78.0
click at [535, 697] on p "[PERSON_NAME] - Lead A11y Designer" at bounding box center [809, 706] width 552 height 17
click at [1448, 182] on span "Edit" at bounding box center [1449, 176] width 18 height 14
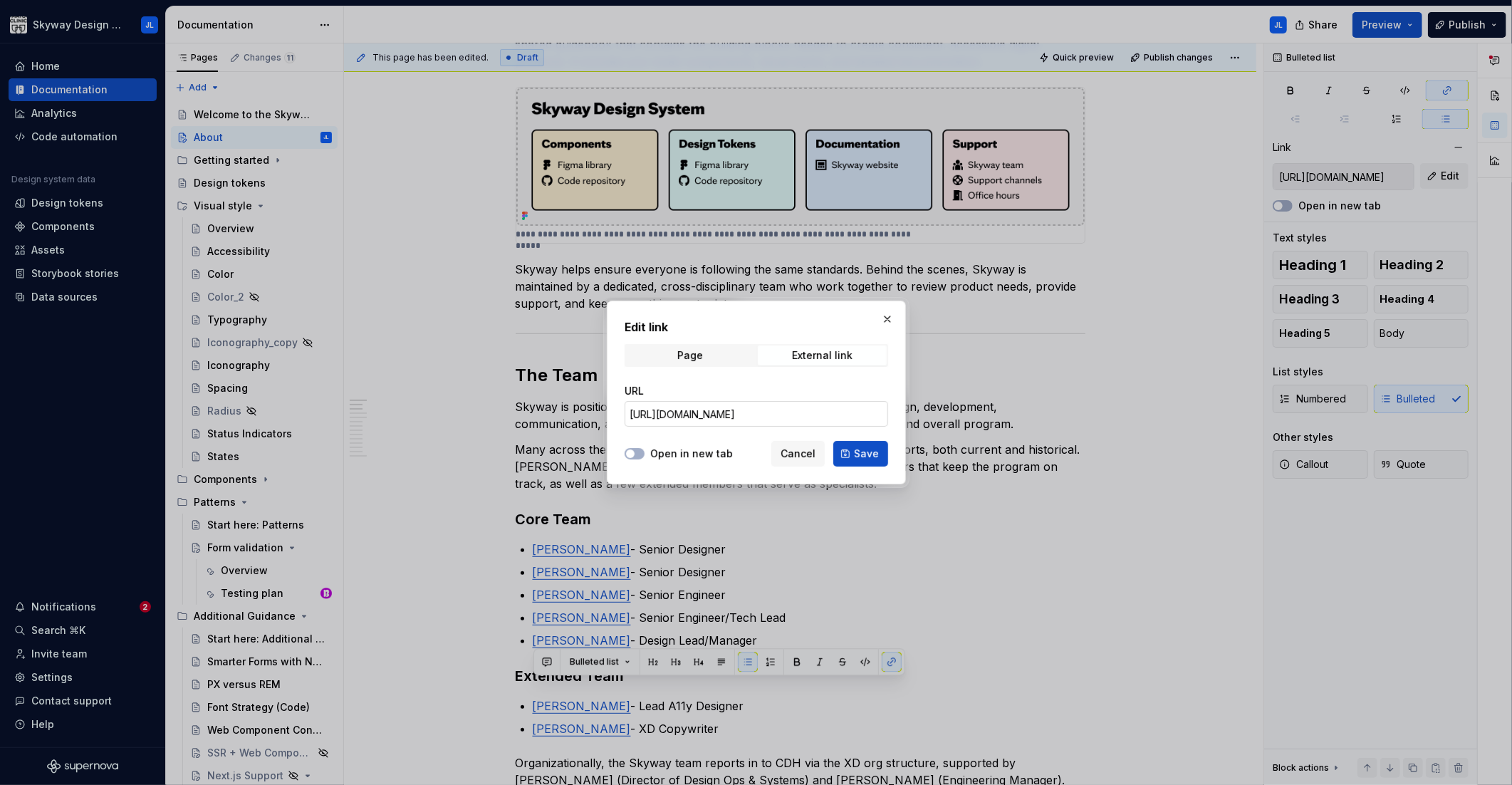
click at [780, 418] on input "[URL][DOMAIN_NAME]" at bounding box center [756, 413] width 264 height 26
paste input "[DOMAIN_NAME][URL]"
type input "[URL][DOMAIN_NAME]"
click at [868, 454] on span "Save" at bounding box center [866, 453] width 25 height 14
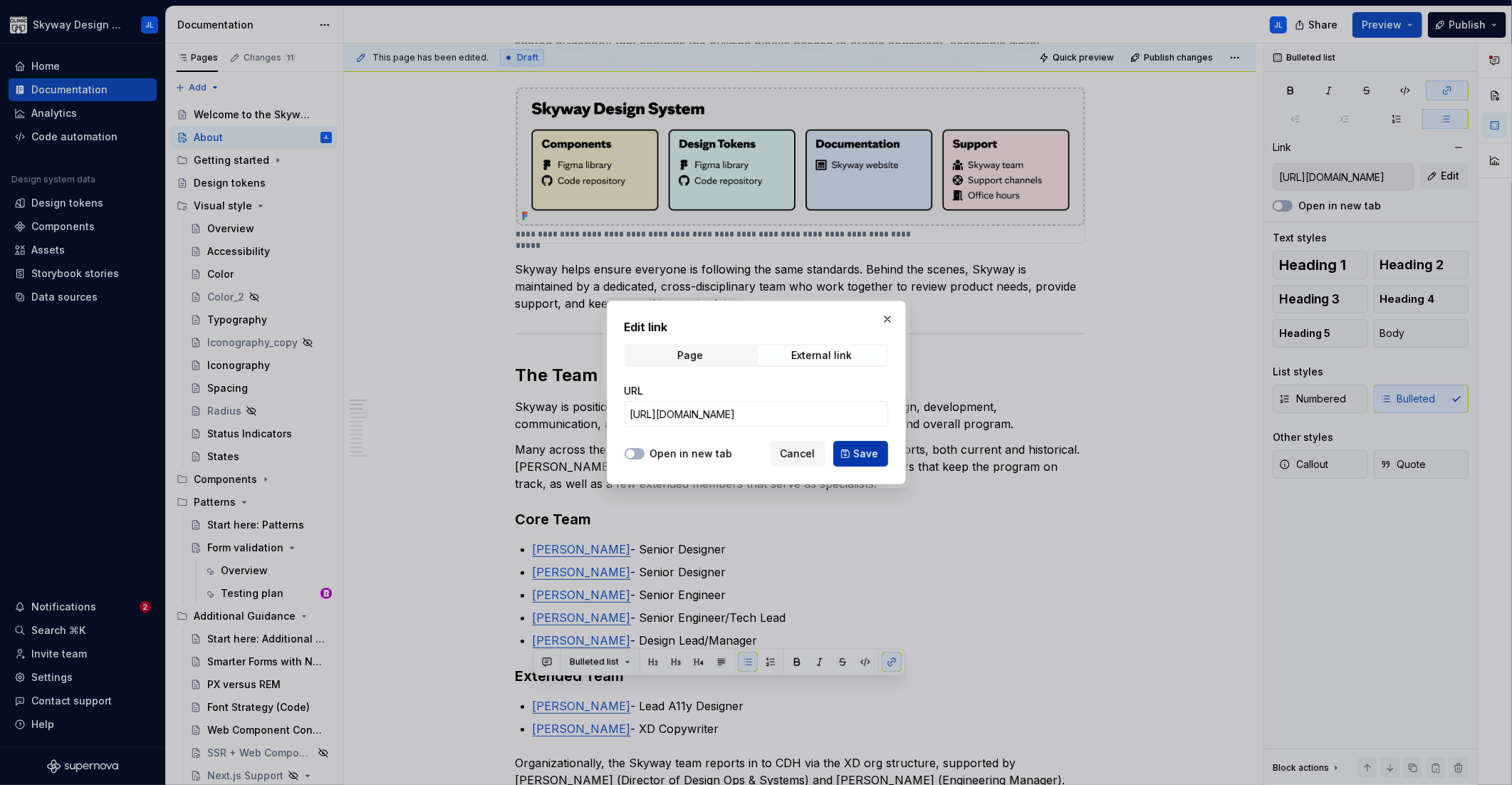
type input "[URL][DOMAIN_NAME]"
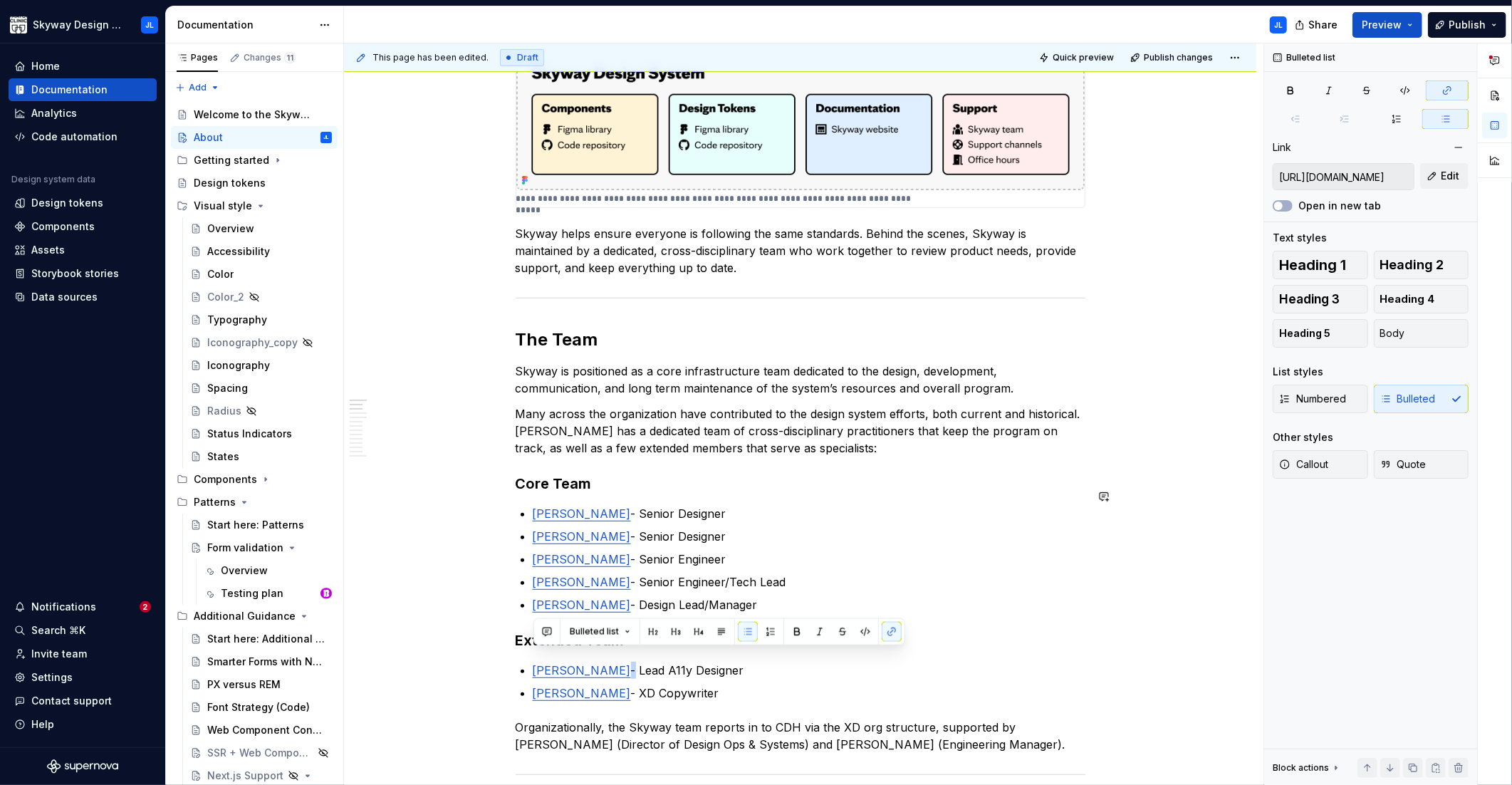
scroll to position [389, 0]
drag, startPoint x: 602, startPoint y: 677, endPoint x: 572, endPoint y: 675, distance: 30.1
click at [572, 685] on p "[PERSON_NAME] - XD Copywriter" at bounding box center [809, 693] width 552 height 17
copy link "Battle"
type textarea "*"
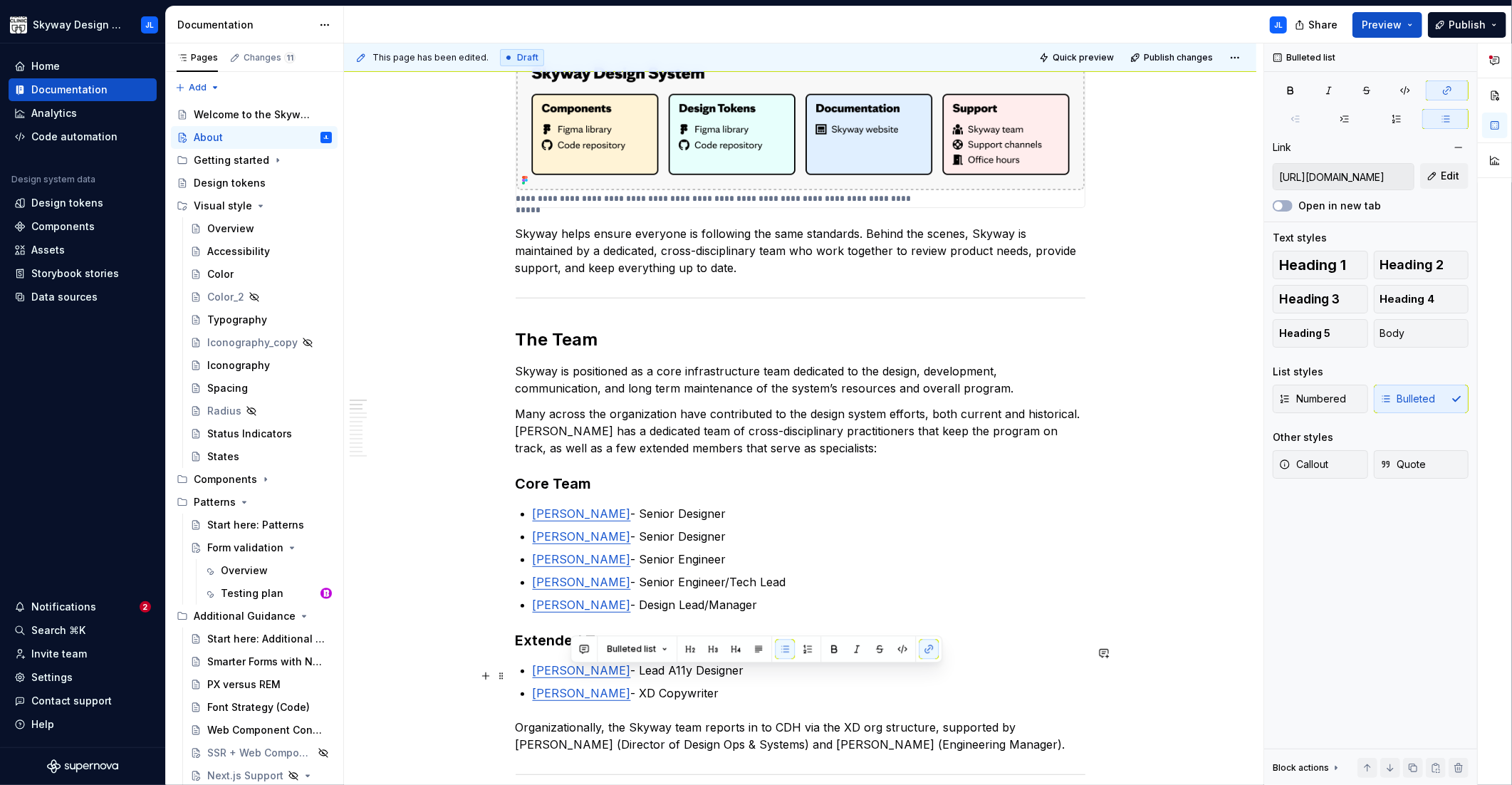
click at [587, 686] on link "[PERSON_NAME]" at bounding box center [582, 692] width 98 height 14
drag, startPoint x: 600, startPoint y: 676, endPoint x: 532, endPoint y: 677, distance: 68.0
click at [1443, 178] on span "Edit" at bounding box center [1449, 176] width 18 height 14
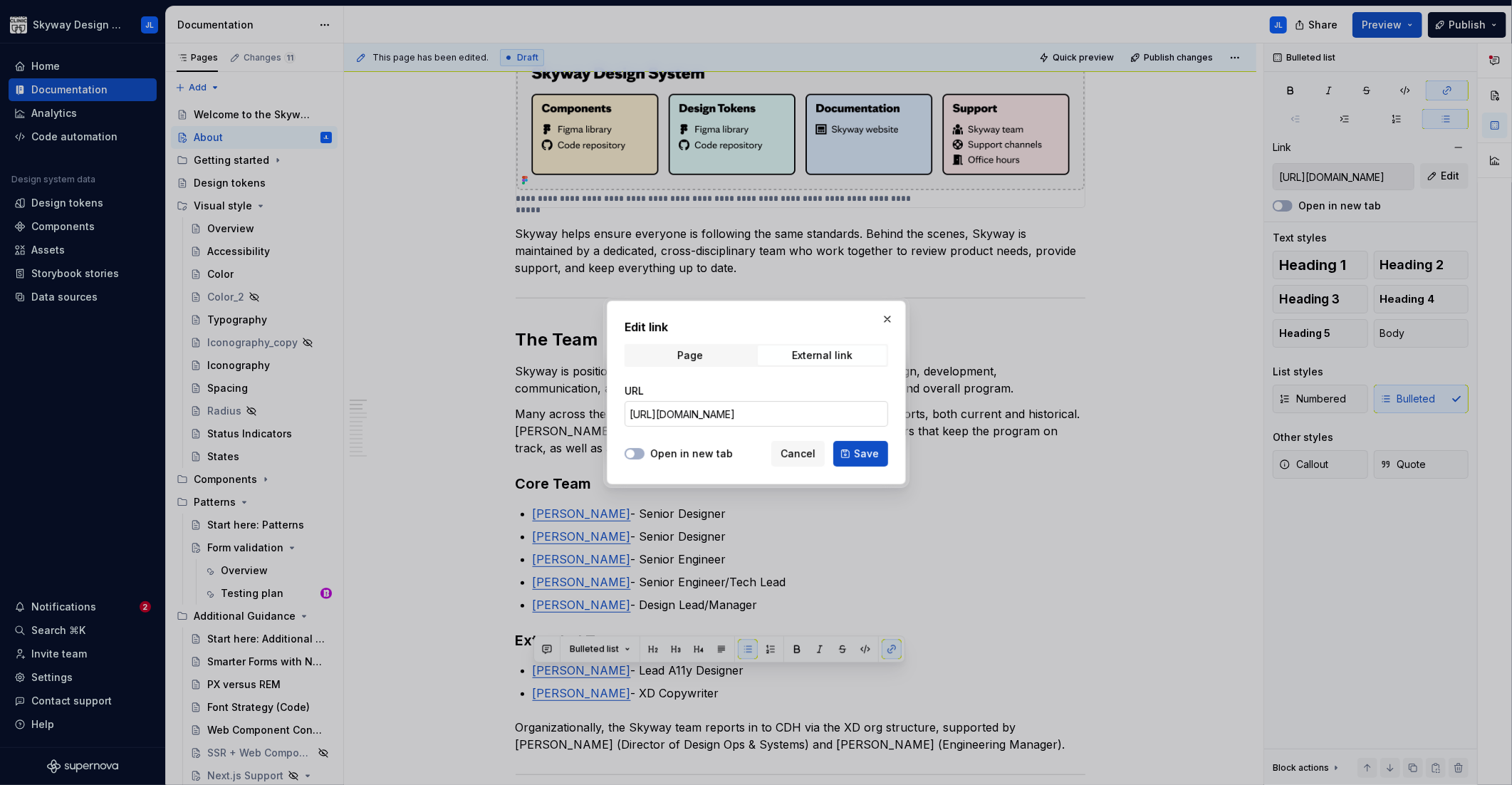
click at [796, 419] on input "[URL][DOMAIN_NAME]" at bounding box center [756, 413] width 264 height 26
paste input "[DOMAIN_NAME][URL]"
type input "[URL][DOMAIN_NAME]"
click at [861, 454] on span "Save" at bounding box center [866, 453] width 25 height 14
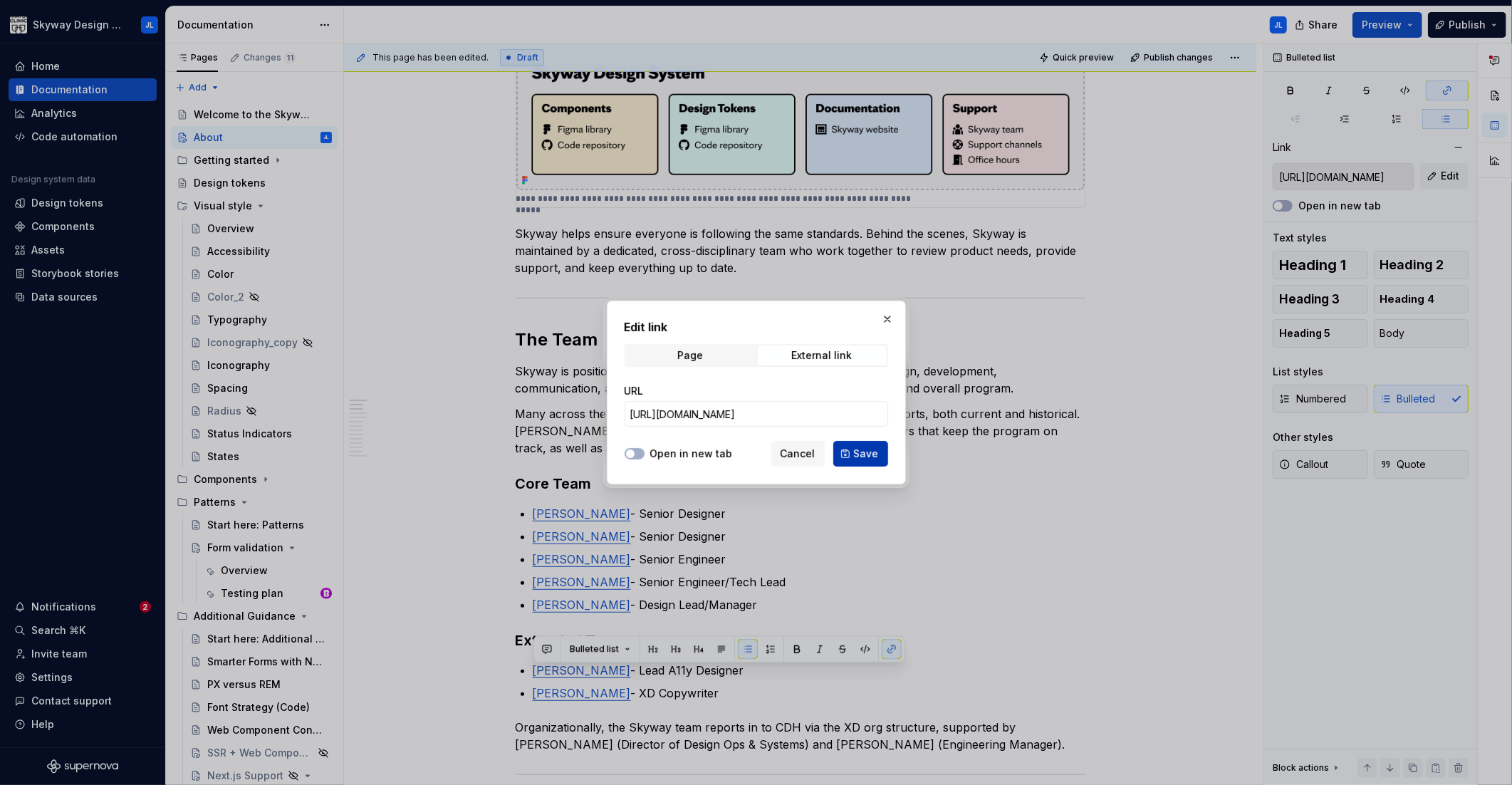
type input "[URL][DOMAIN_NAME]"
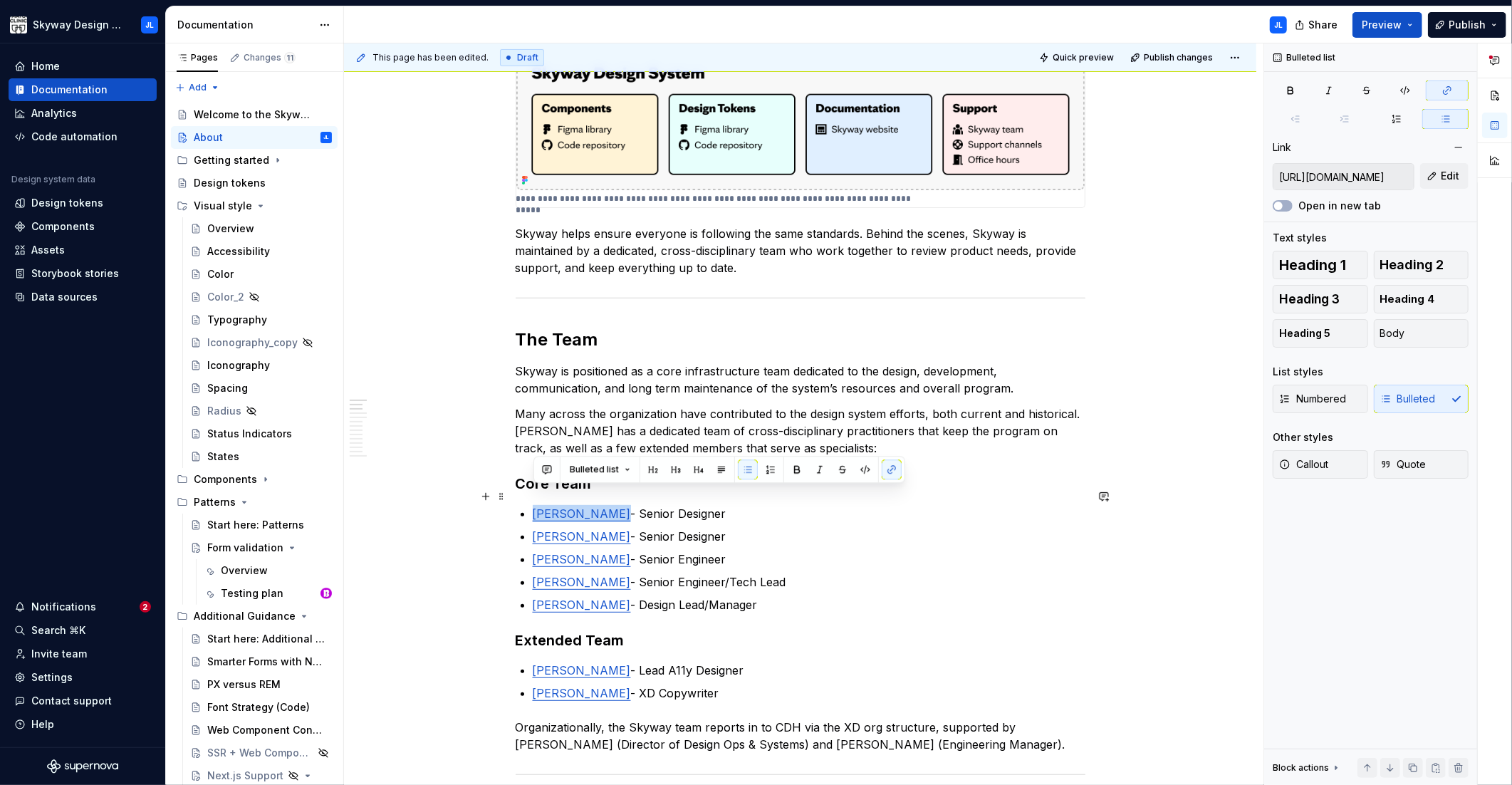
drag, startPoint x: 606, startPoint y: 495, endPoint x: 536, endPoint y: 495, distance: 70.0
click at [536, 505] on p "[PERSON_NAME] - Senior Designer" at bounding box center [809, 514] width 552 height 17
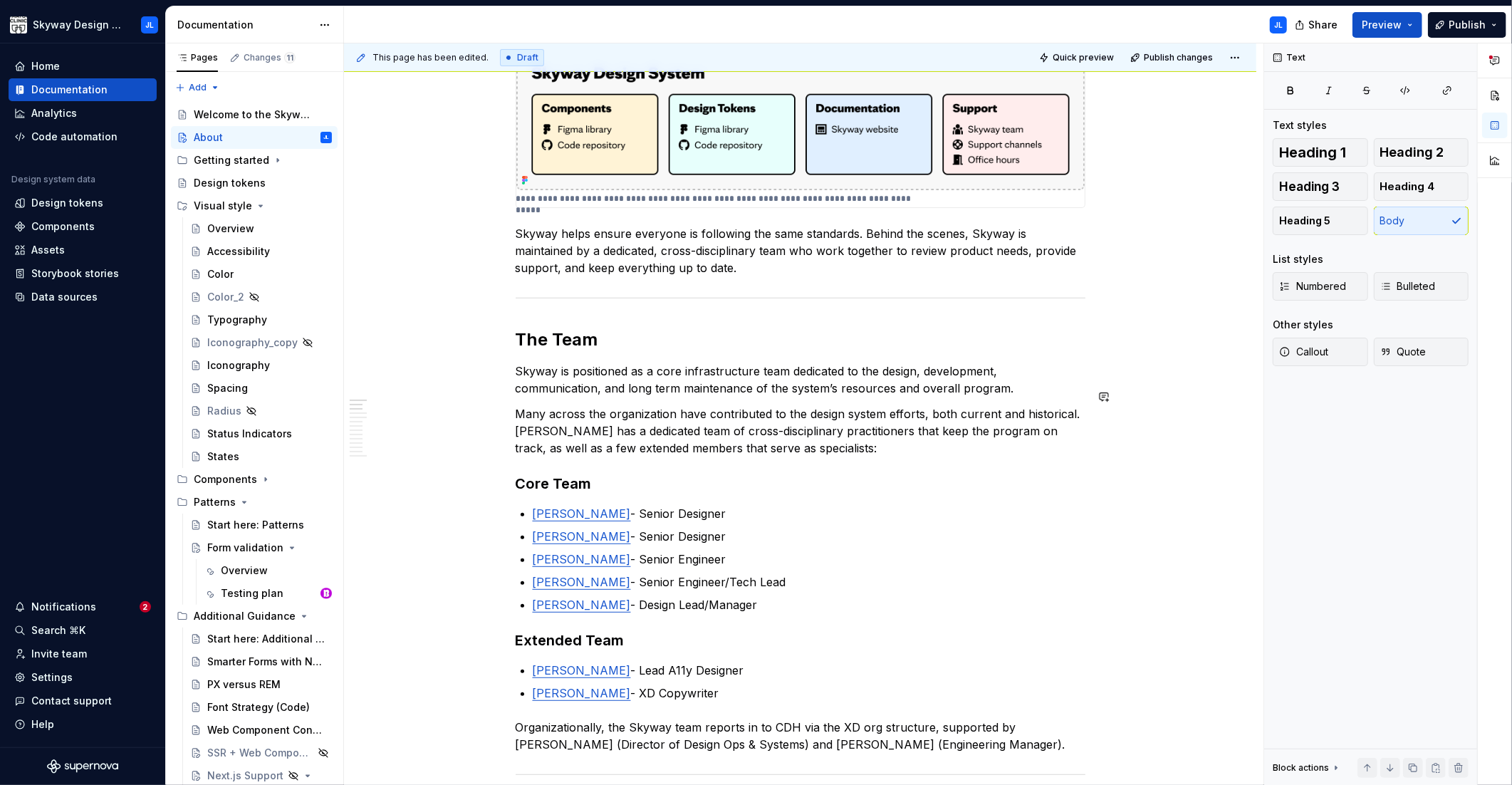
click at [1175, 58] on span "Publish changes" at bounding box center [1178, 58] width 70 height 12
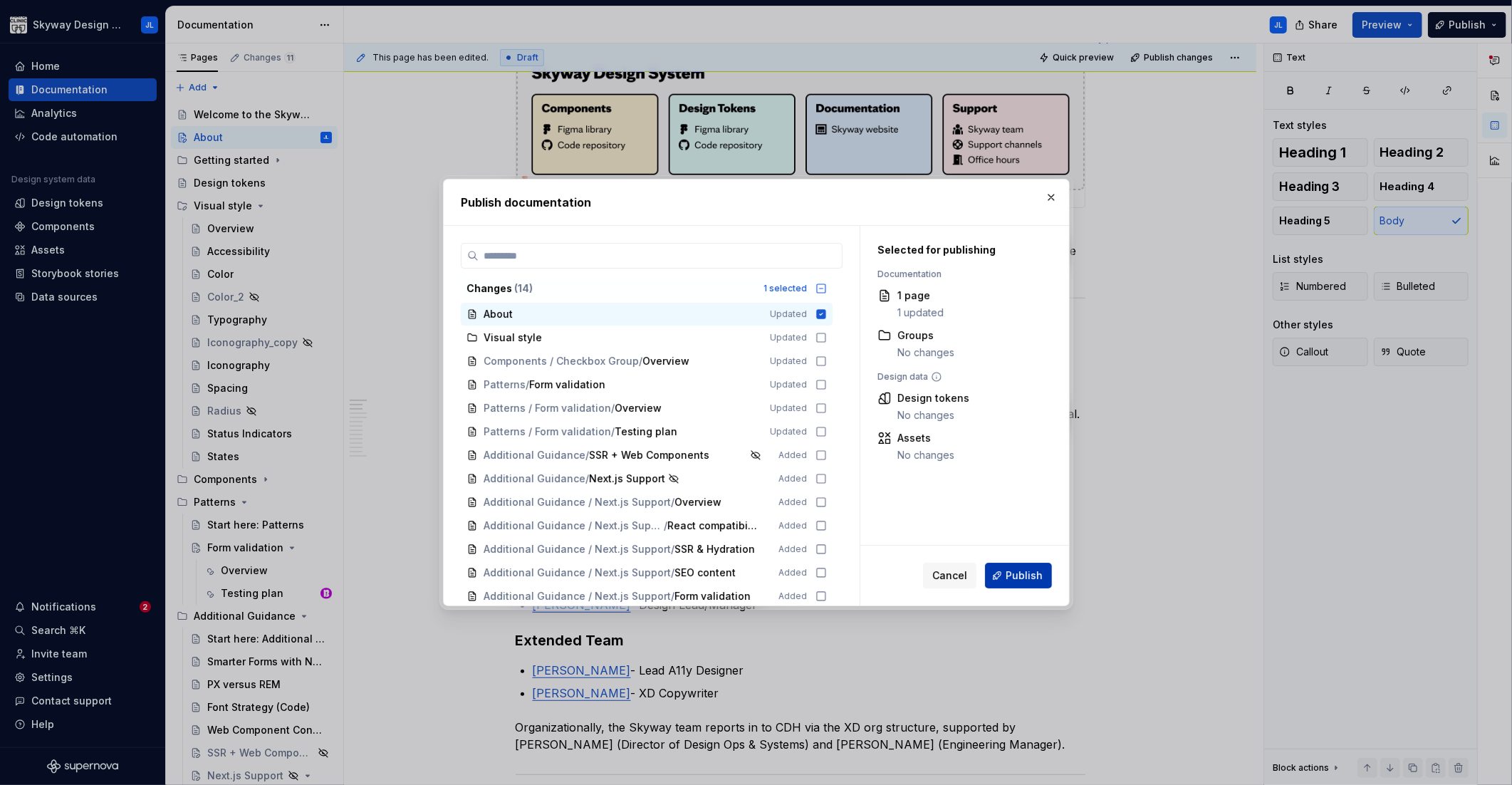
click at [1015, 569] on span "Publish" at bounding box center [1023, 575] width 37 height 14
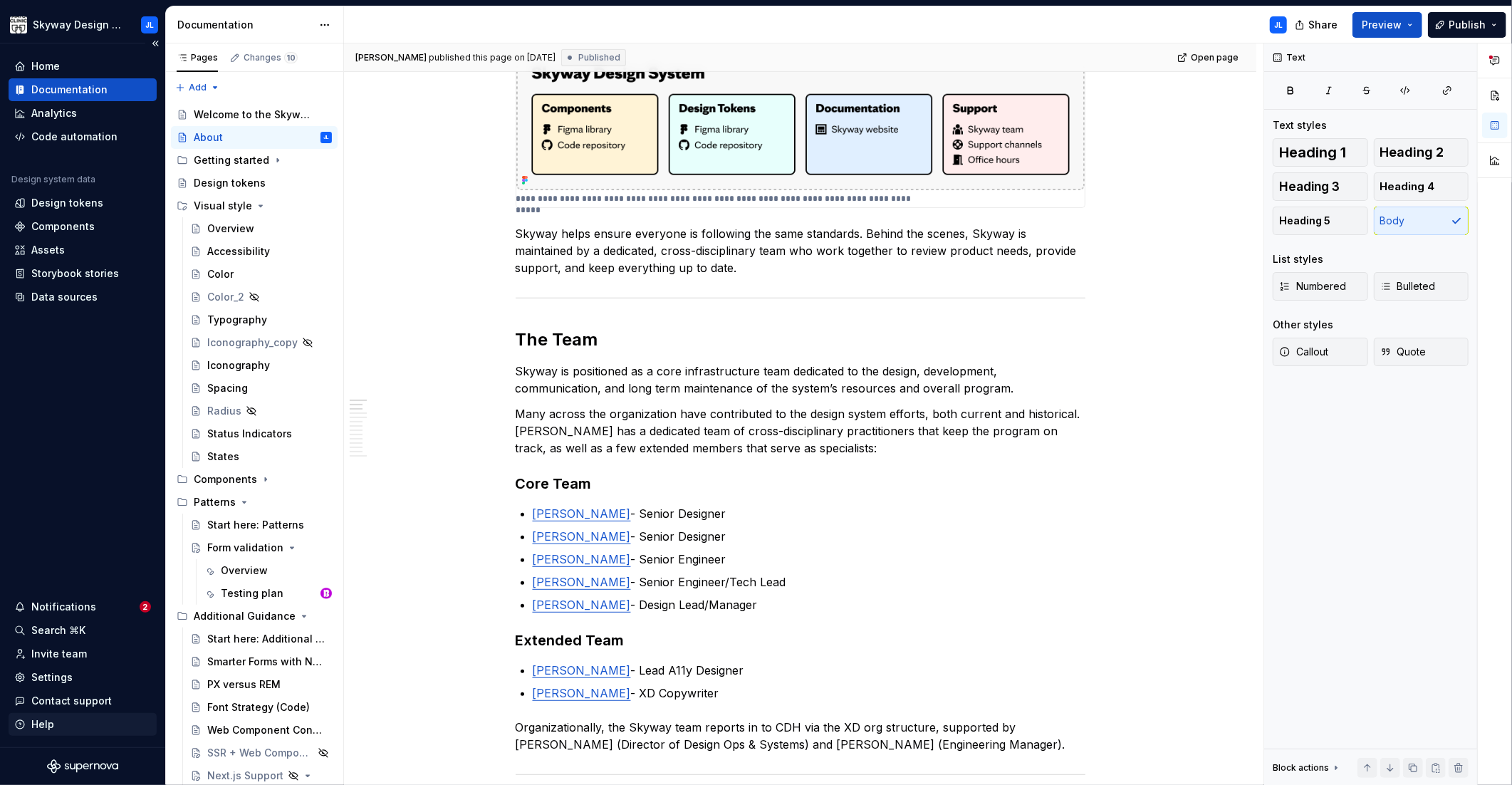
type textarea "*"
